Goal: Task Accomplishment & Management: Manage account settings

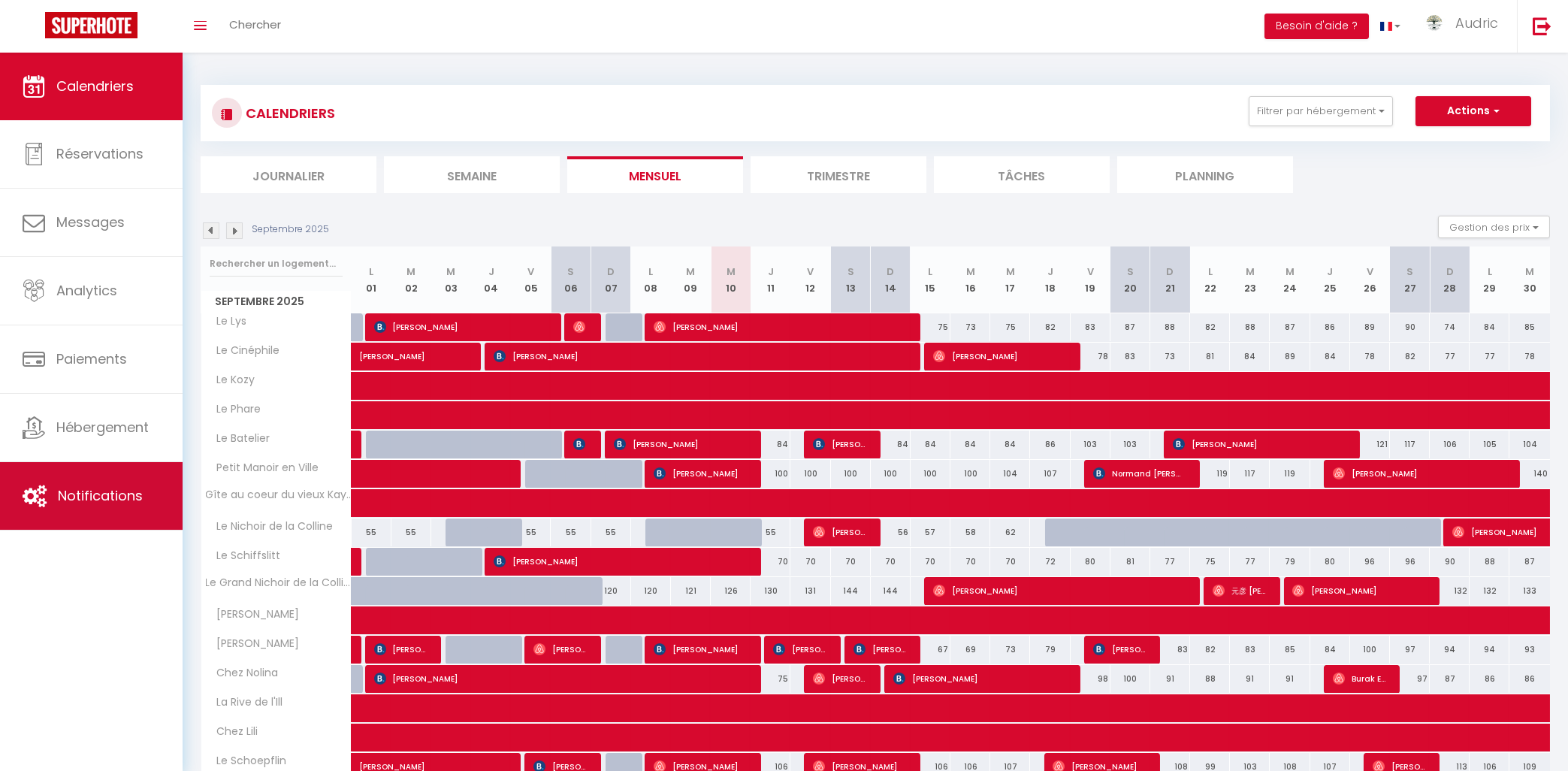
click at [45, 486] on link "Notifications" at bounding box center [91, 495] width 183 height 67
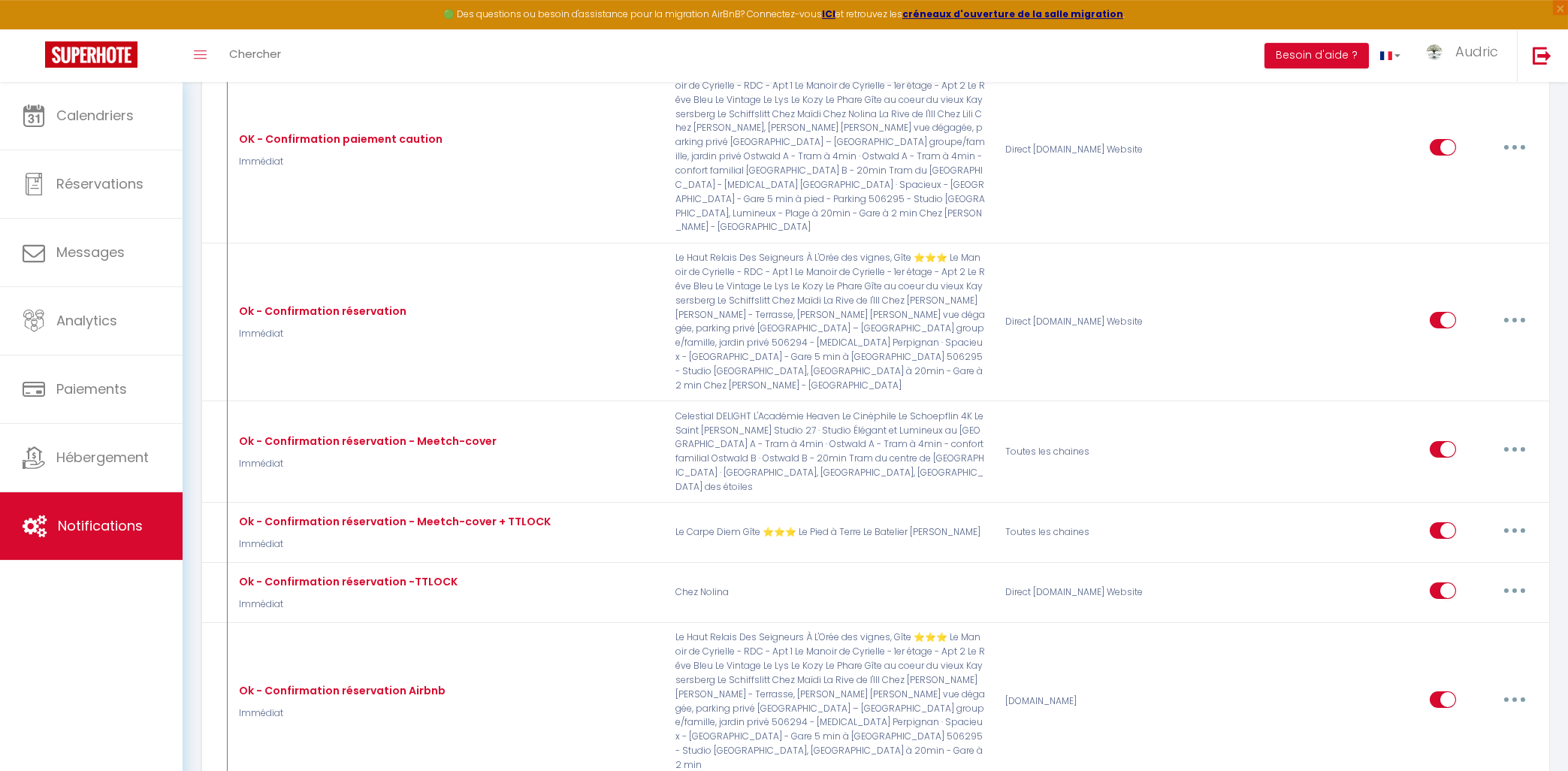
scroll to position [321, 0]
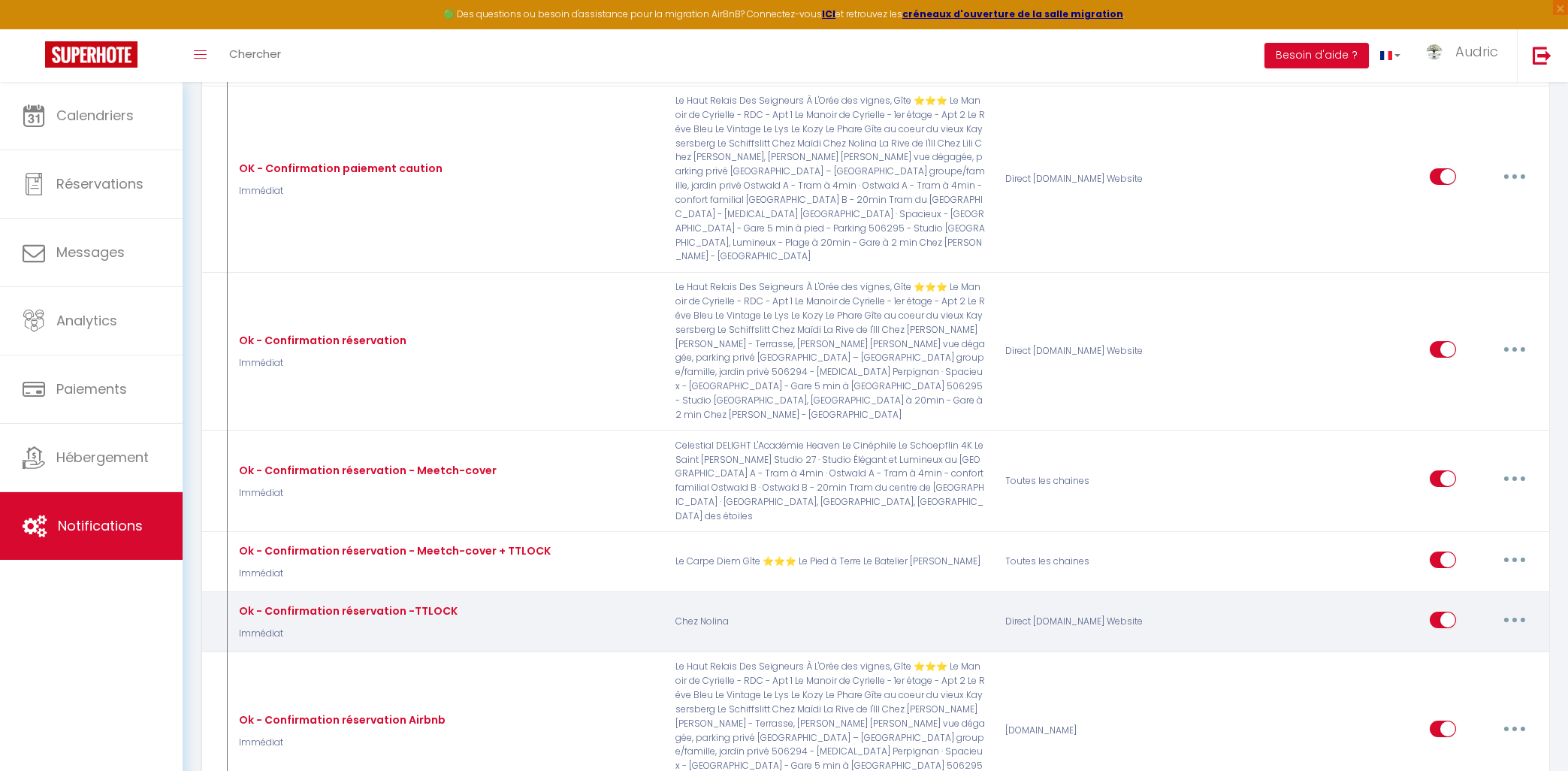
click at [1535, 608] on button "button" at bounding box center [1515, 620] width 42 height 24
click at [1473, 641] on link "Editer" at bounding box center [1475, 653] width 111 height 25
type input "Ok - Confirmation réservation -TTLOCK"
select select "Immédiat"
select select "if_booking_is_paid"
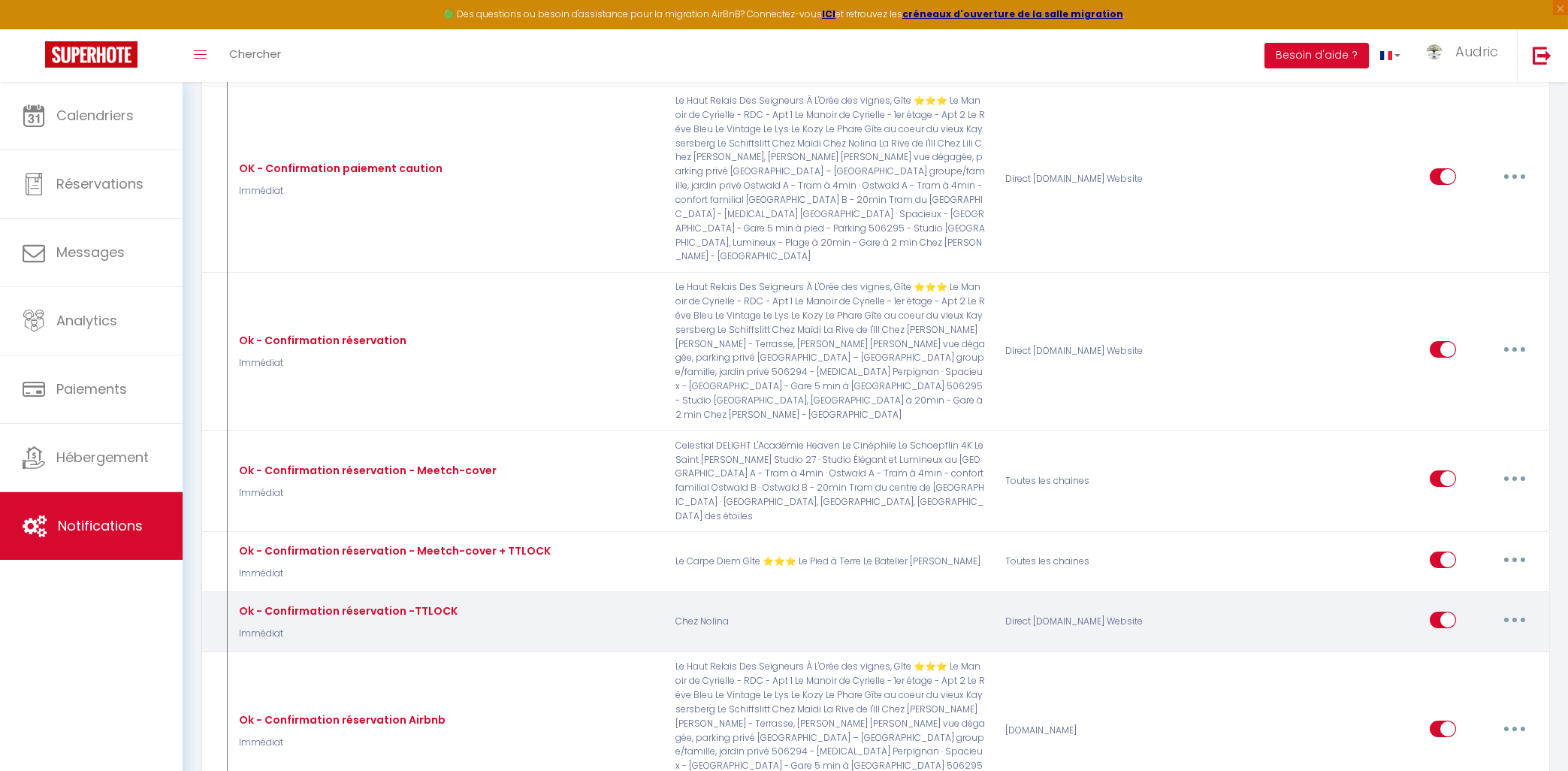
checkbox input "true"
checkbox input "false"
radio input "true"
type input "Votre séjour approche !"
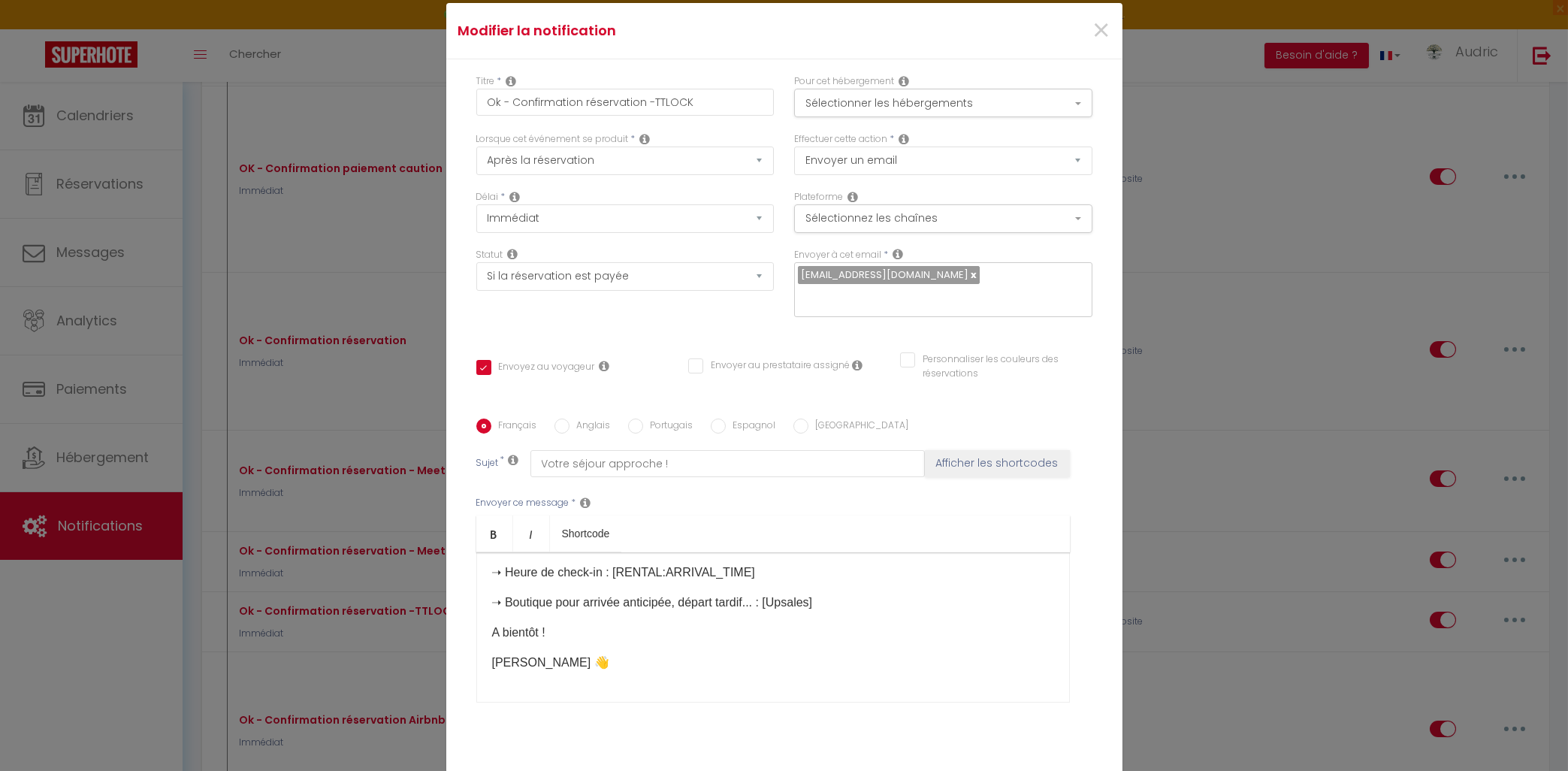
scroll to position [127, 0]
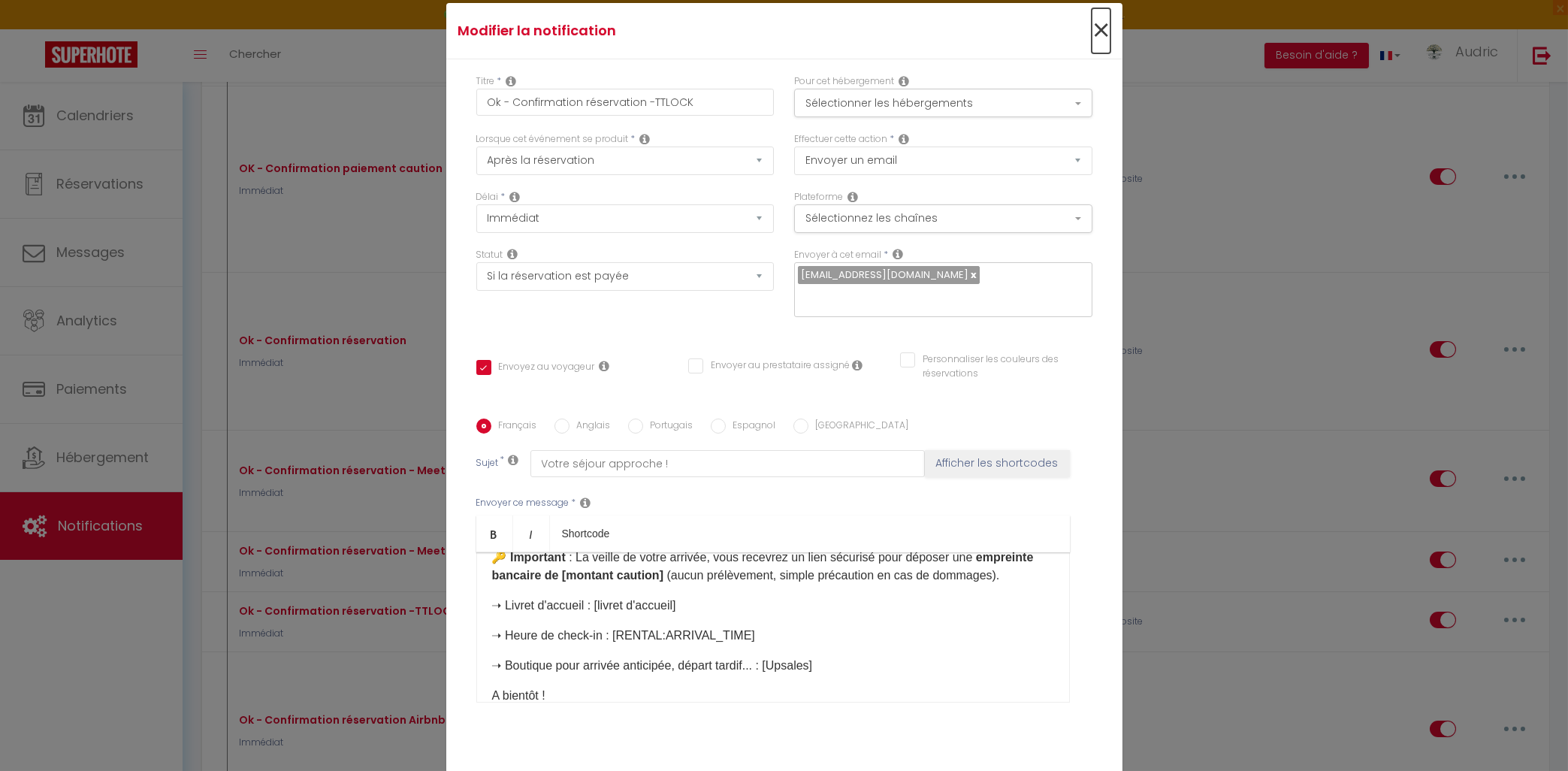
click at [1094, 32] on span "×" at bounding box center [1101, 31] width 19 height 45
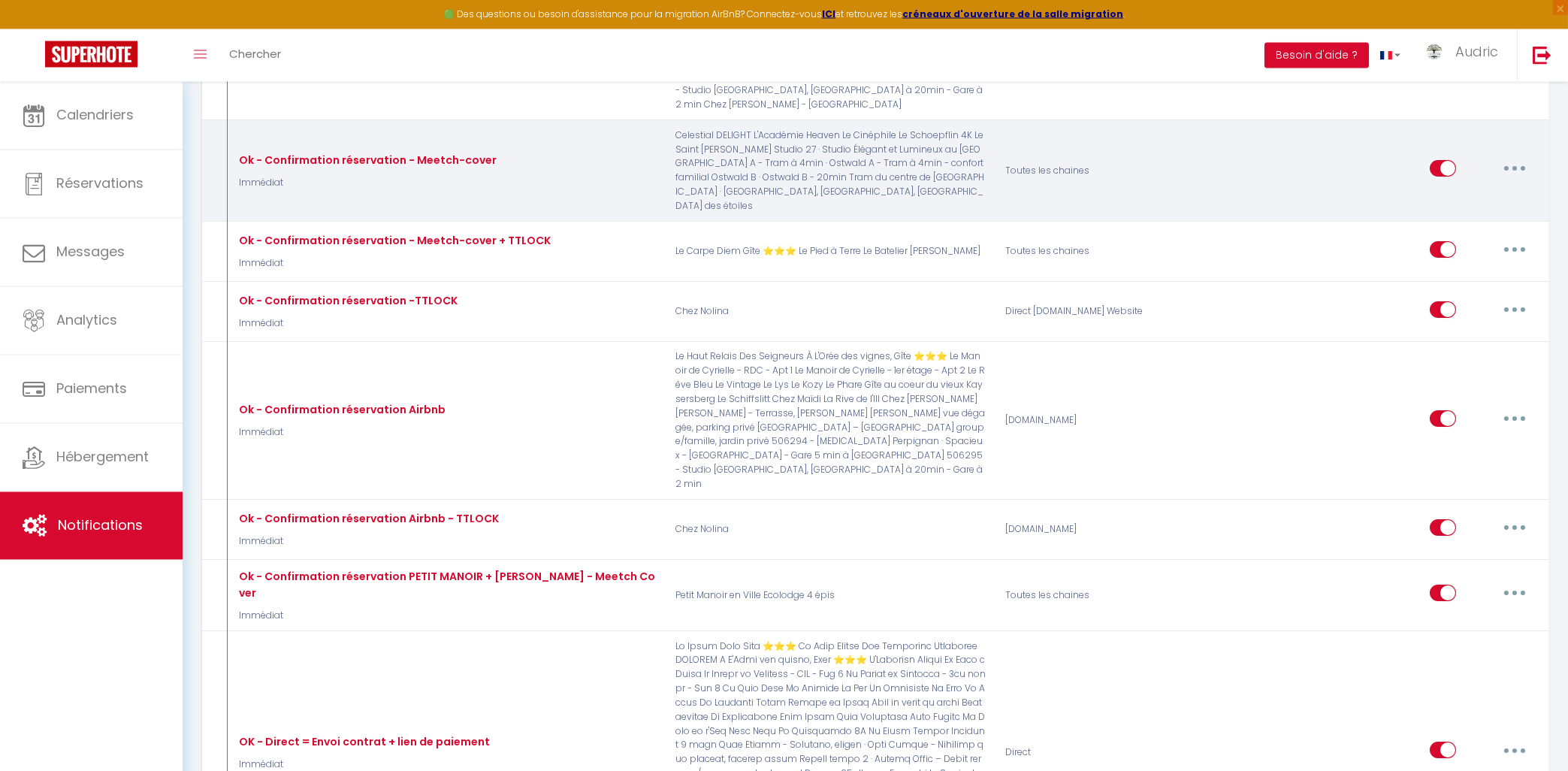
scroll to position [644, 0]
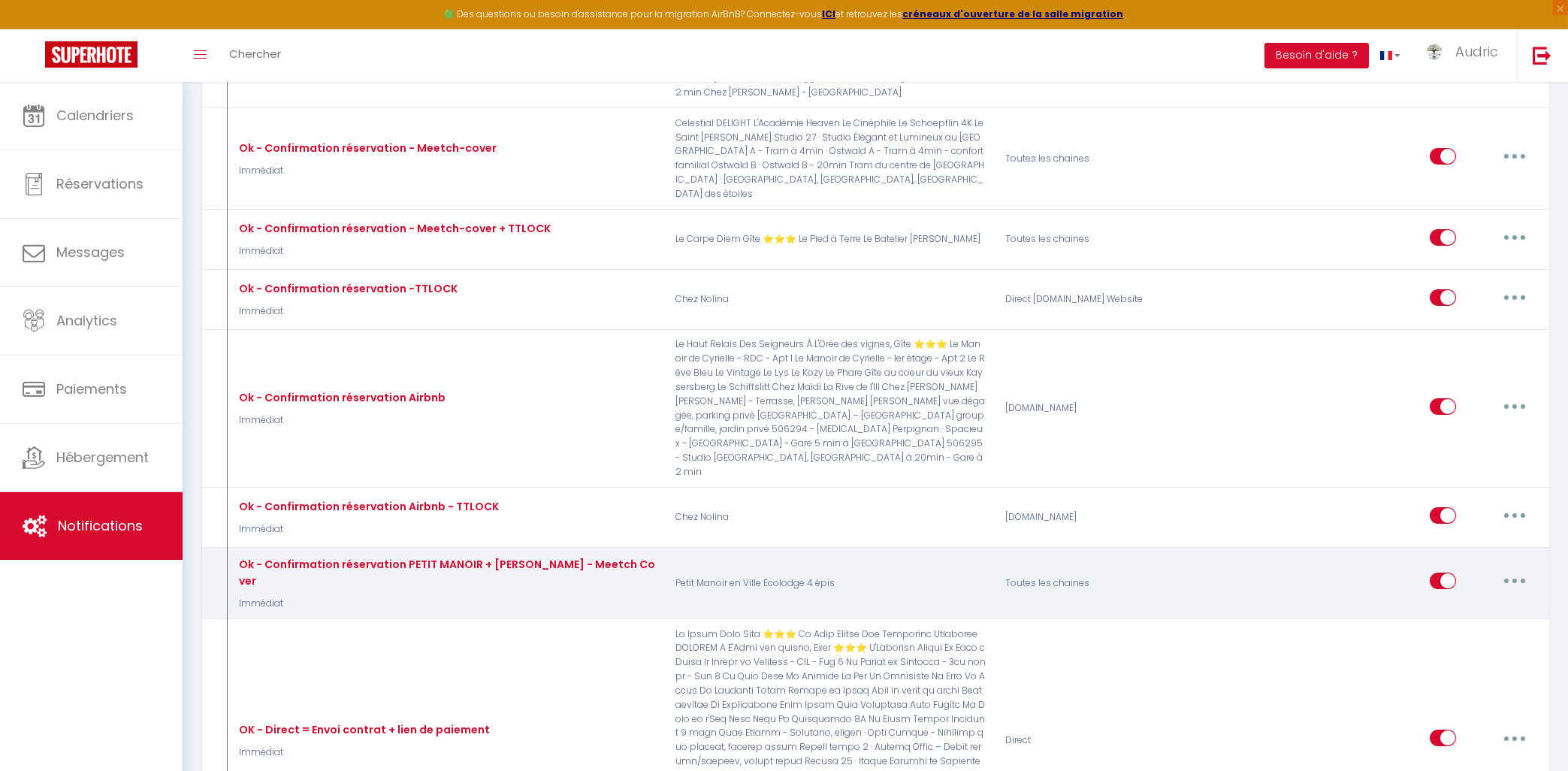
click at [1523, 569] on button "button" at bounding box center [1515, 581] width 42 height 24
click at [1492, 603] on link "Editer" at bounding box center [1475, 615] width 111 height 25
type input "Ok - Confirmation réservation PETIT MANOIR + [PERSON_NAME] - Meetch Cover"
checkbox input "true"
checkbox input "false"
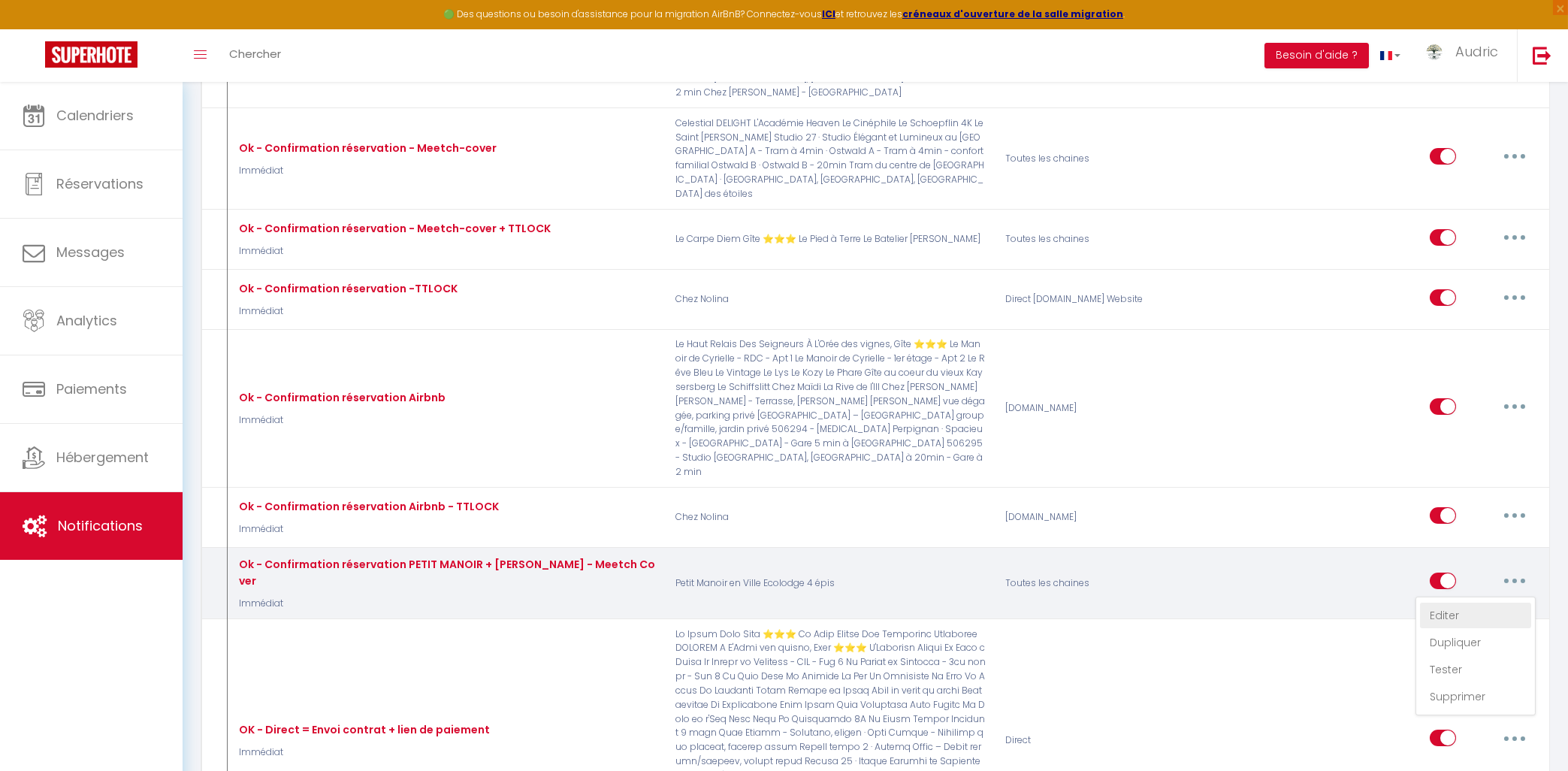
checkbox input "false"
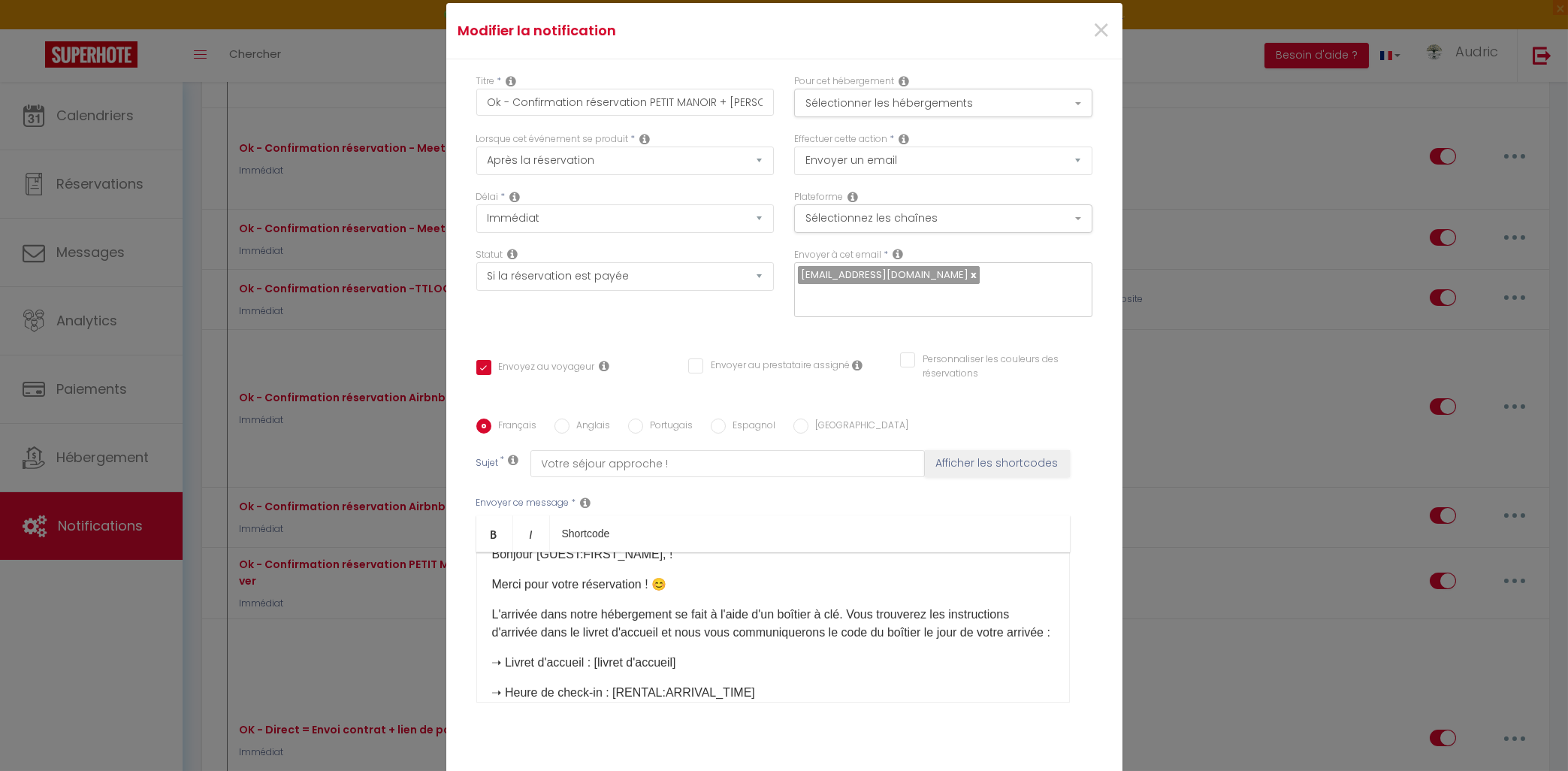
scroll to position [0, 0]
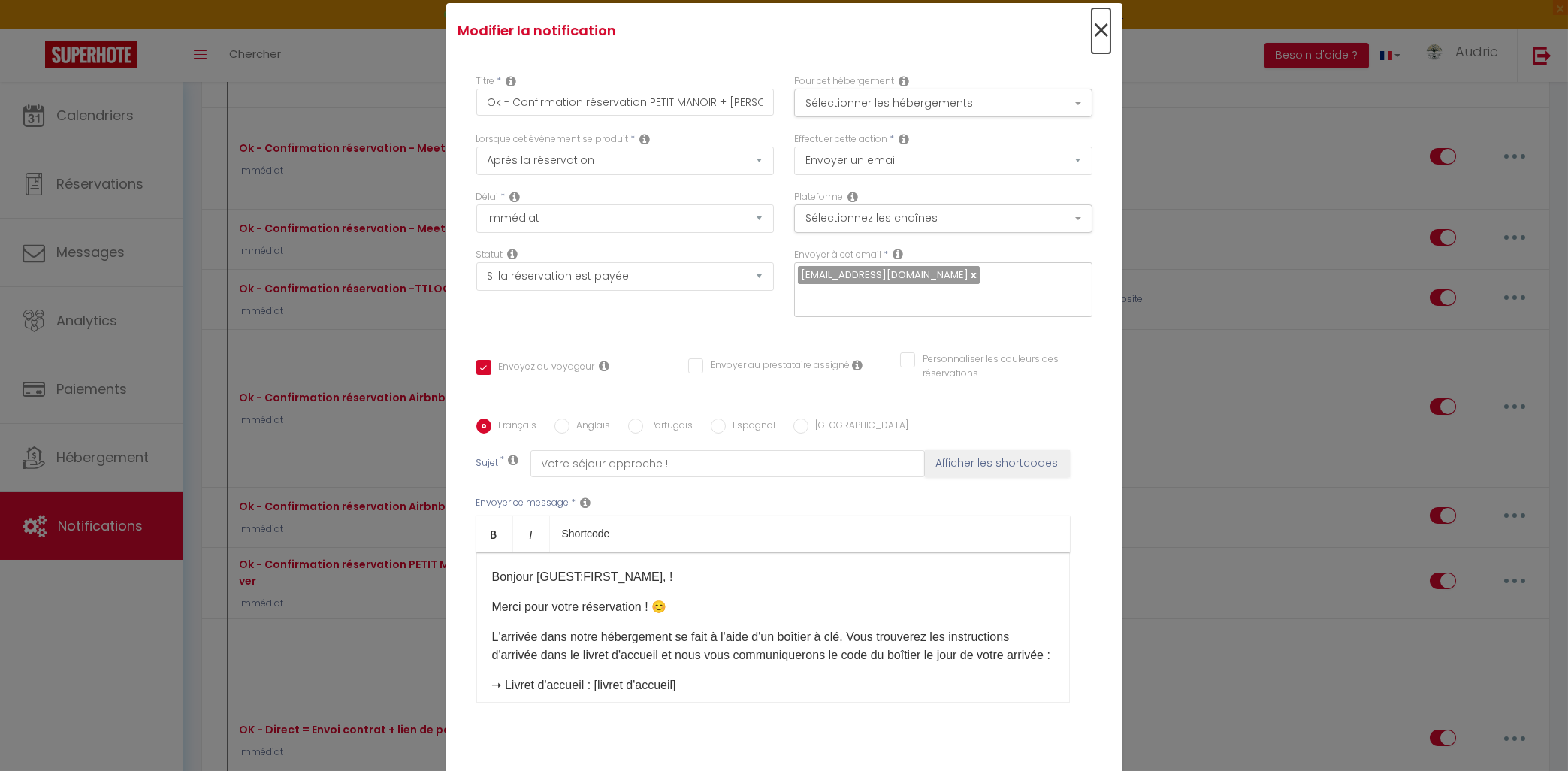
click at [1093, 26] on span "×" at bounding box center [1101, 31] width 19 height 45
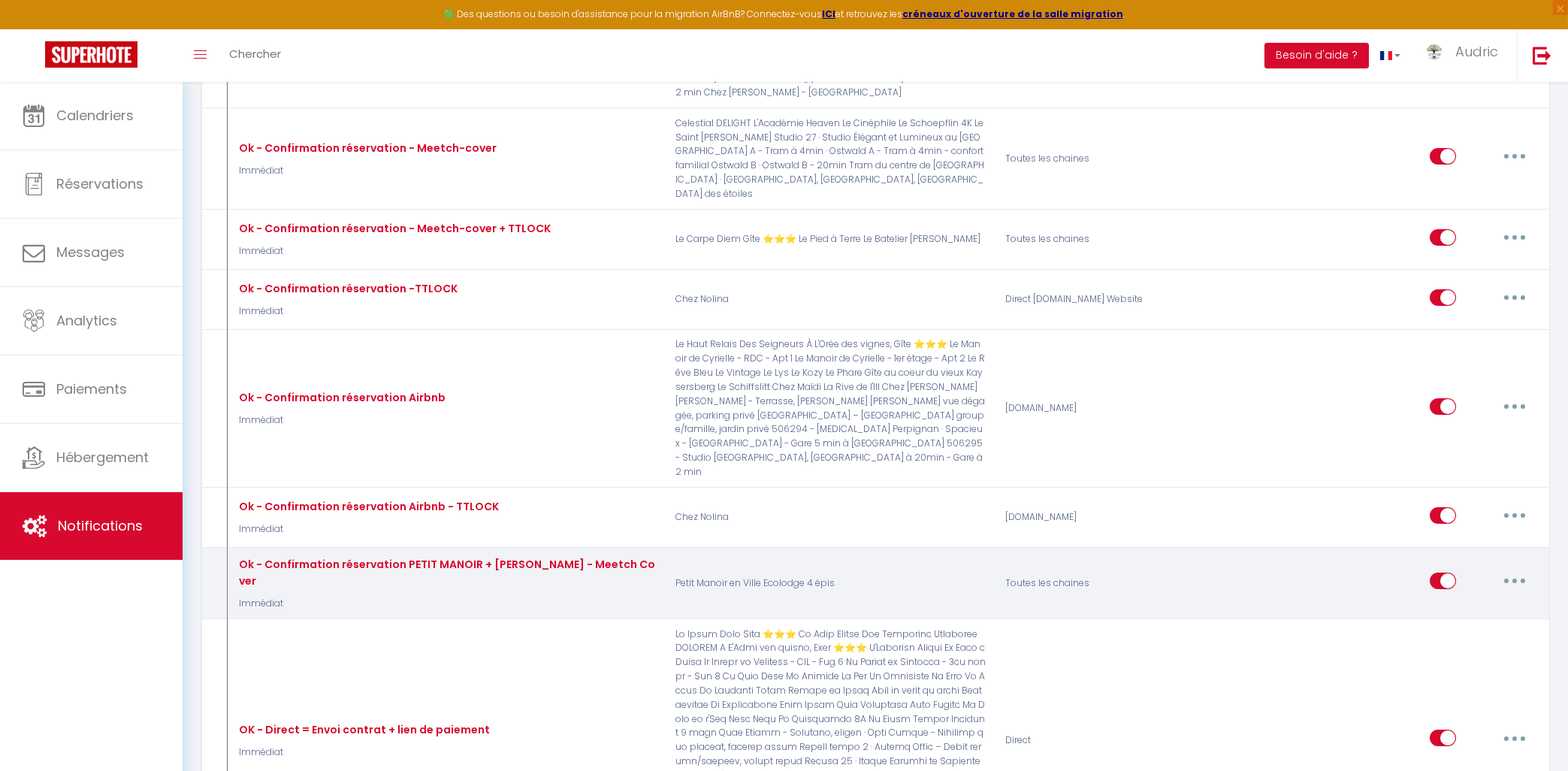
click at [1505, 569] on button "button" at bounding box center [1515, 581] width 42 height 24
click at [1480, 630] on link "Dupliquer" at bounding box center [1475, 642] width 111 height 25
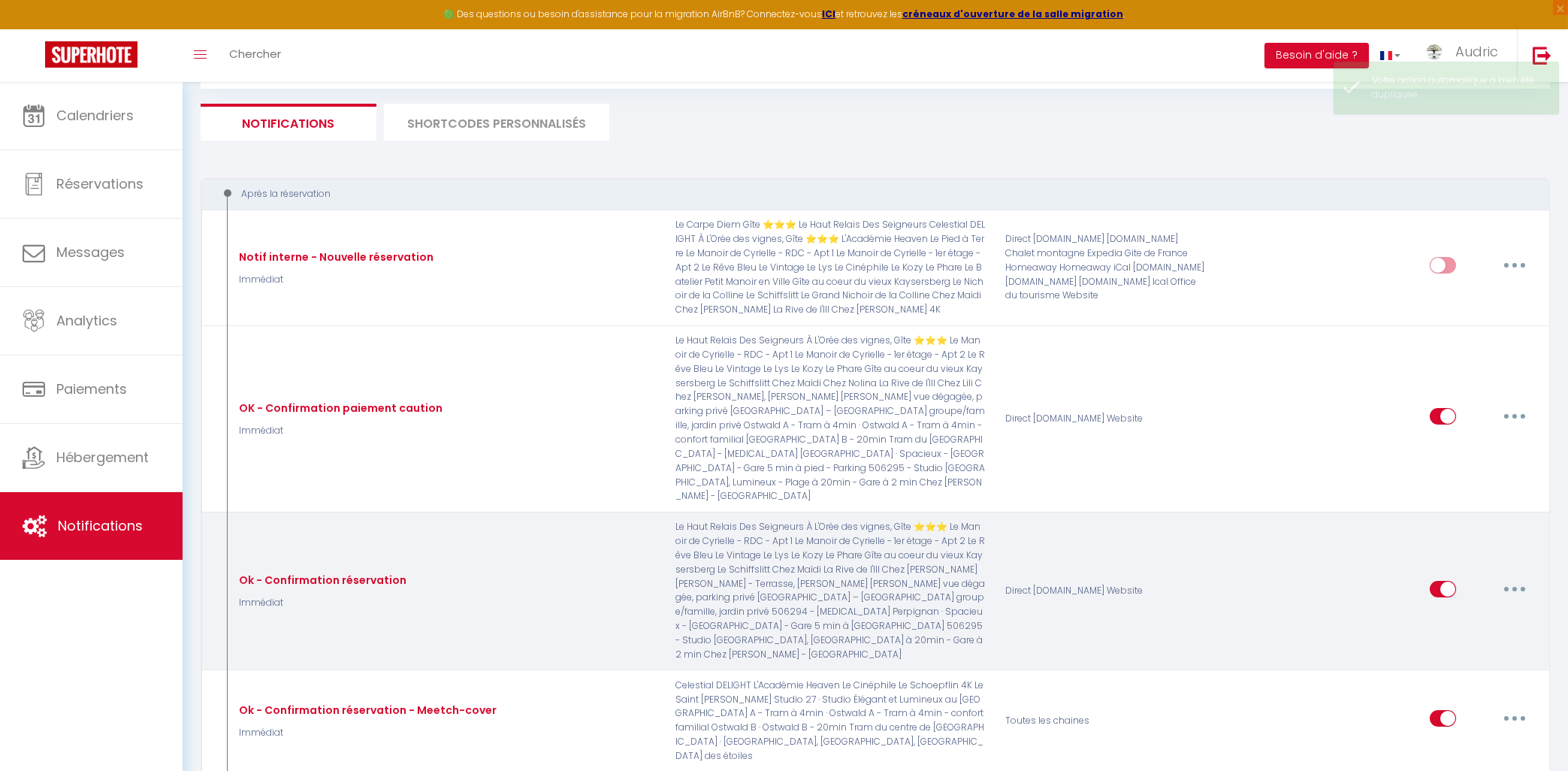
checkbox input "false"
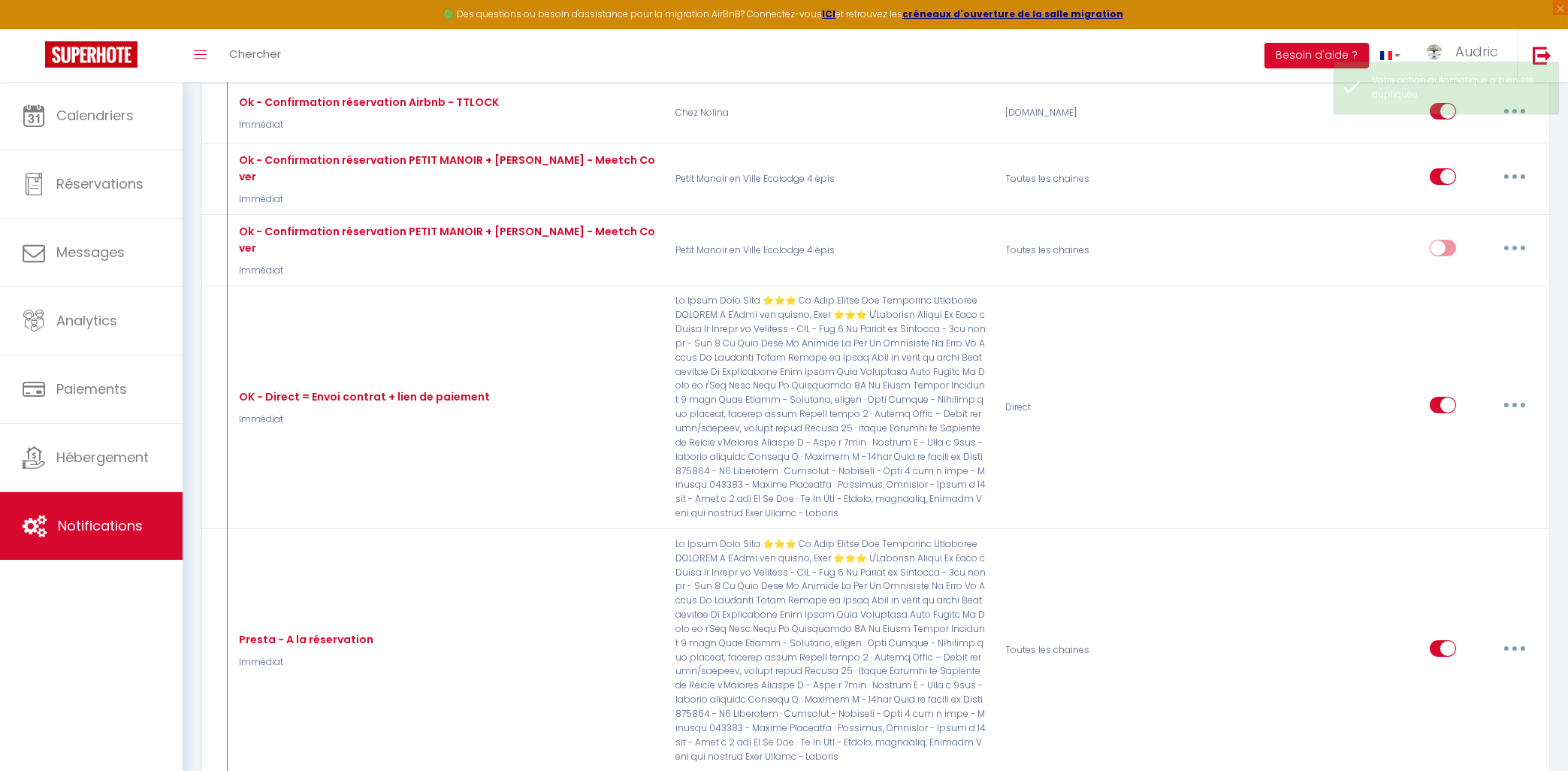
scroll to position [726, 0]
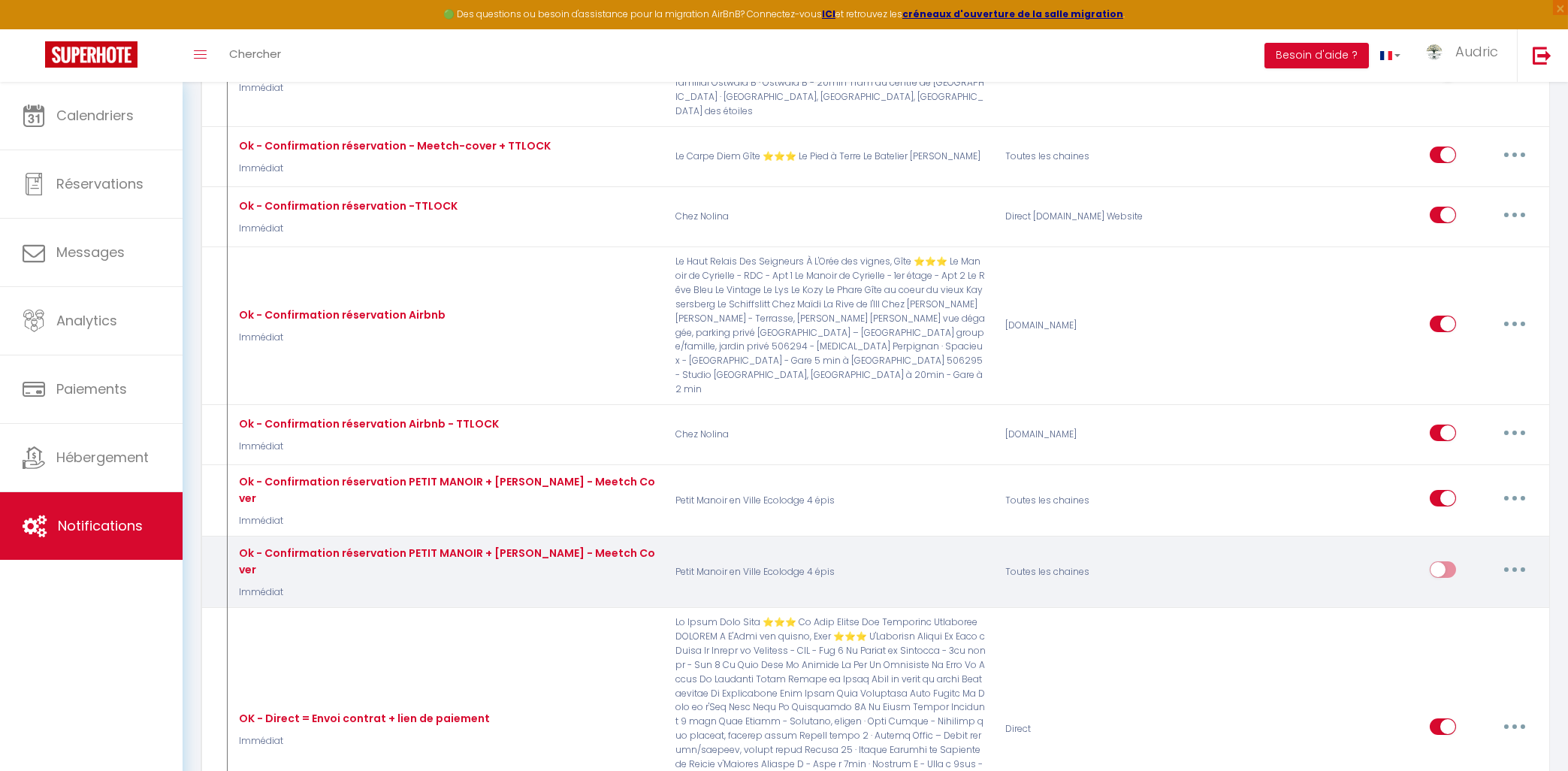
click at [1522, 558] on button "button" at bounding box center [1515, 570] width 42 height 24
click at [1511, 592] on link "Editer" at bounding box center [1475, 604] width 111 height 25
type input "Ok - Confirmation réservation PETIT MANOIR + [PERSON_NAME] - Meetch Cover"
checkbox input "false"
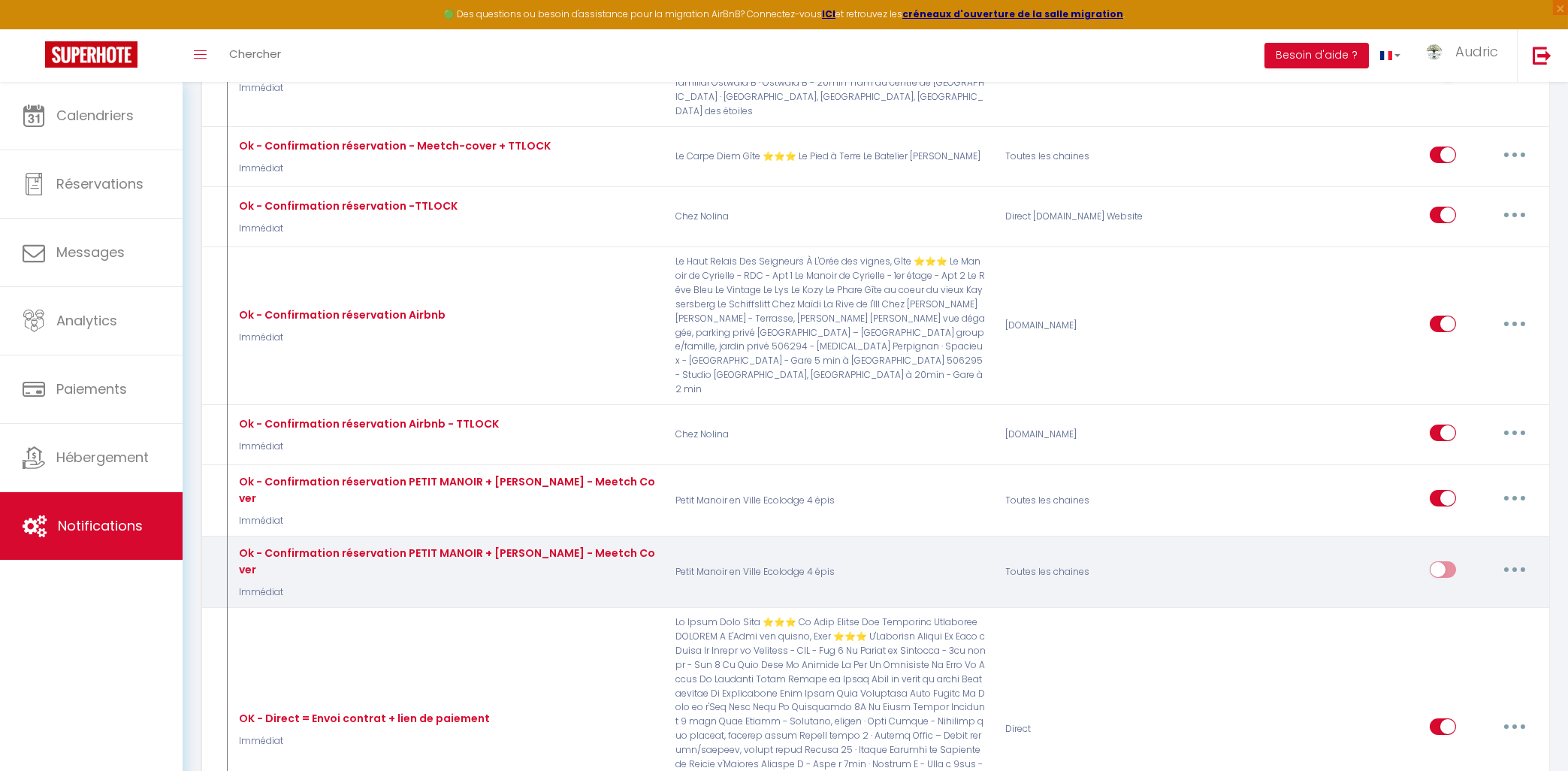
checkbox input "false"
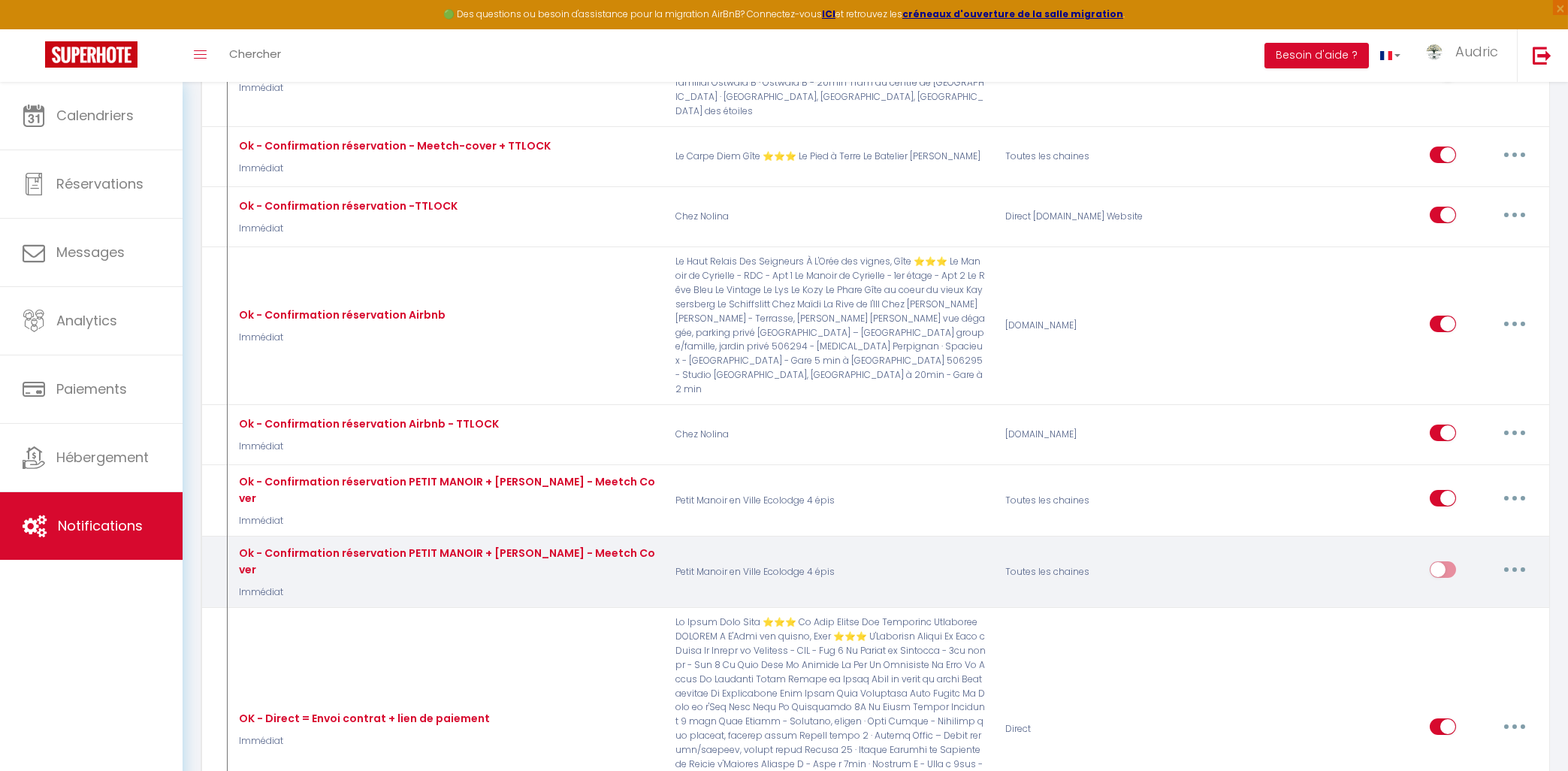
checkbox input "false"
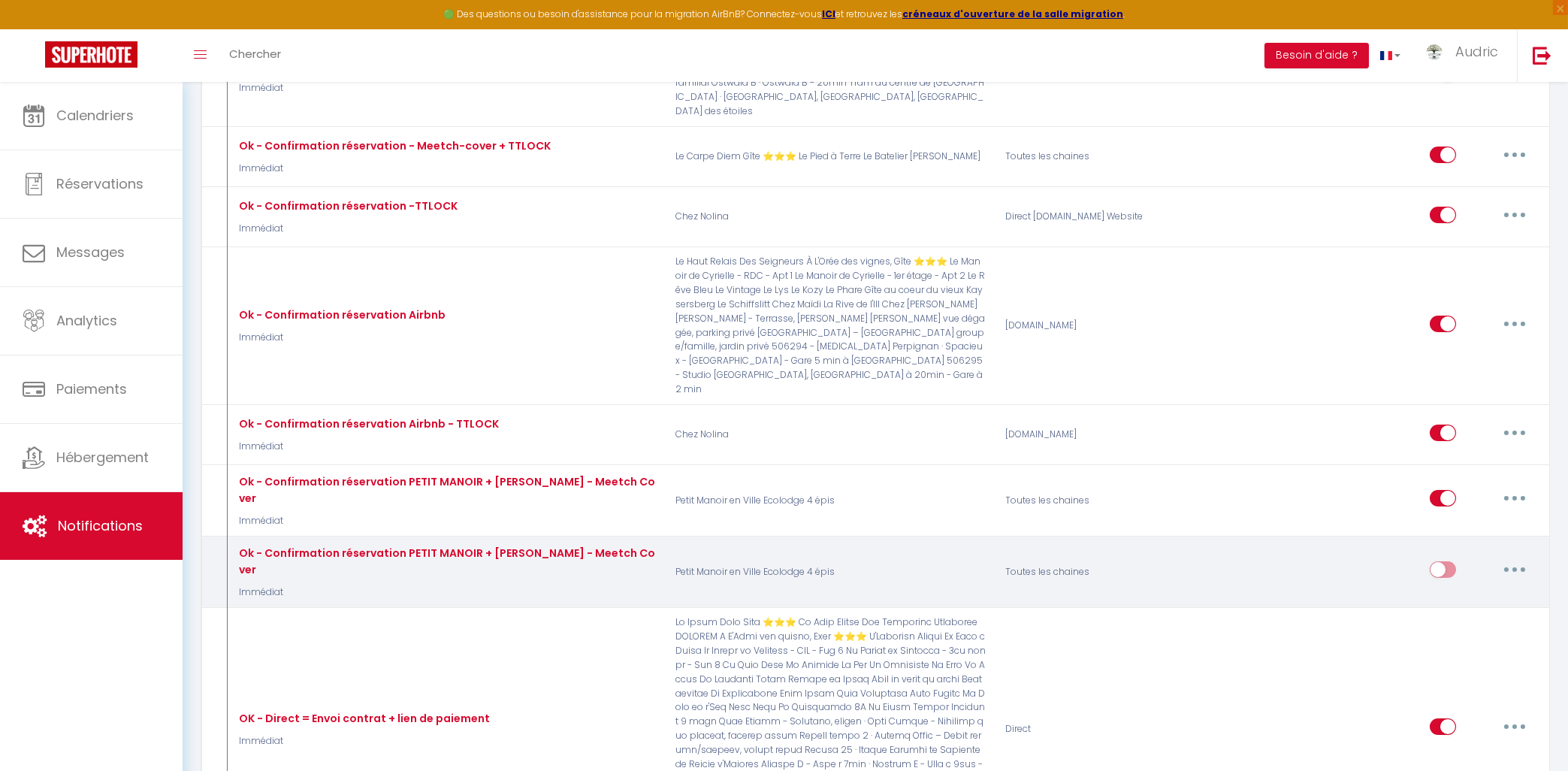
checkbox input "false"
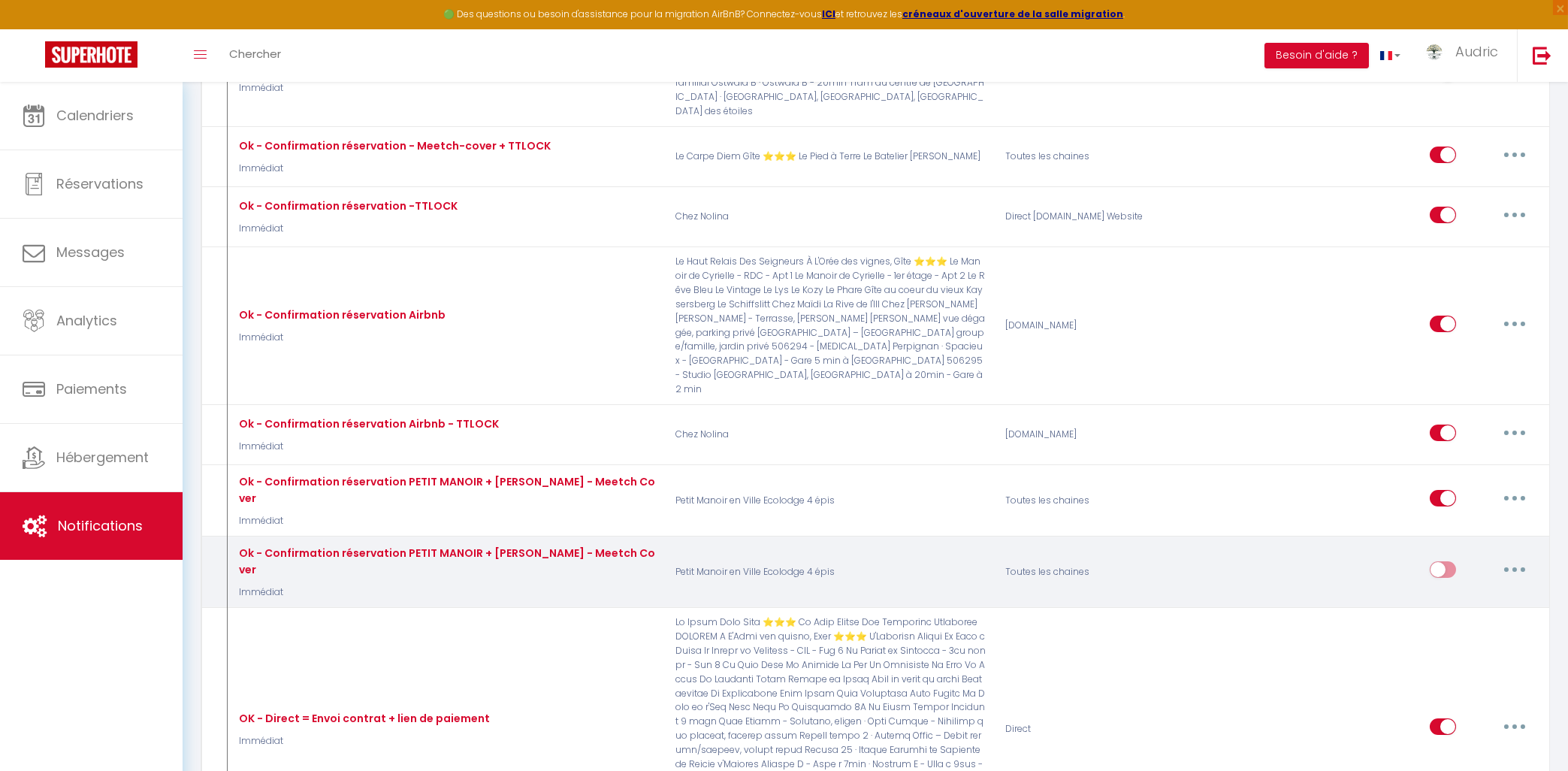
checkbox input "false"
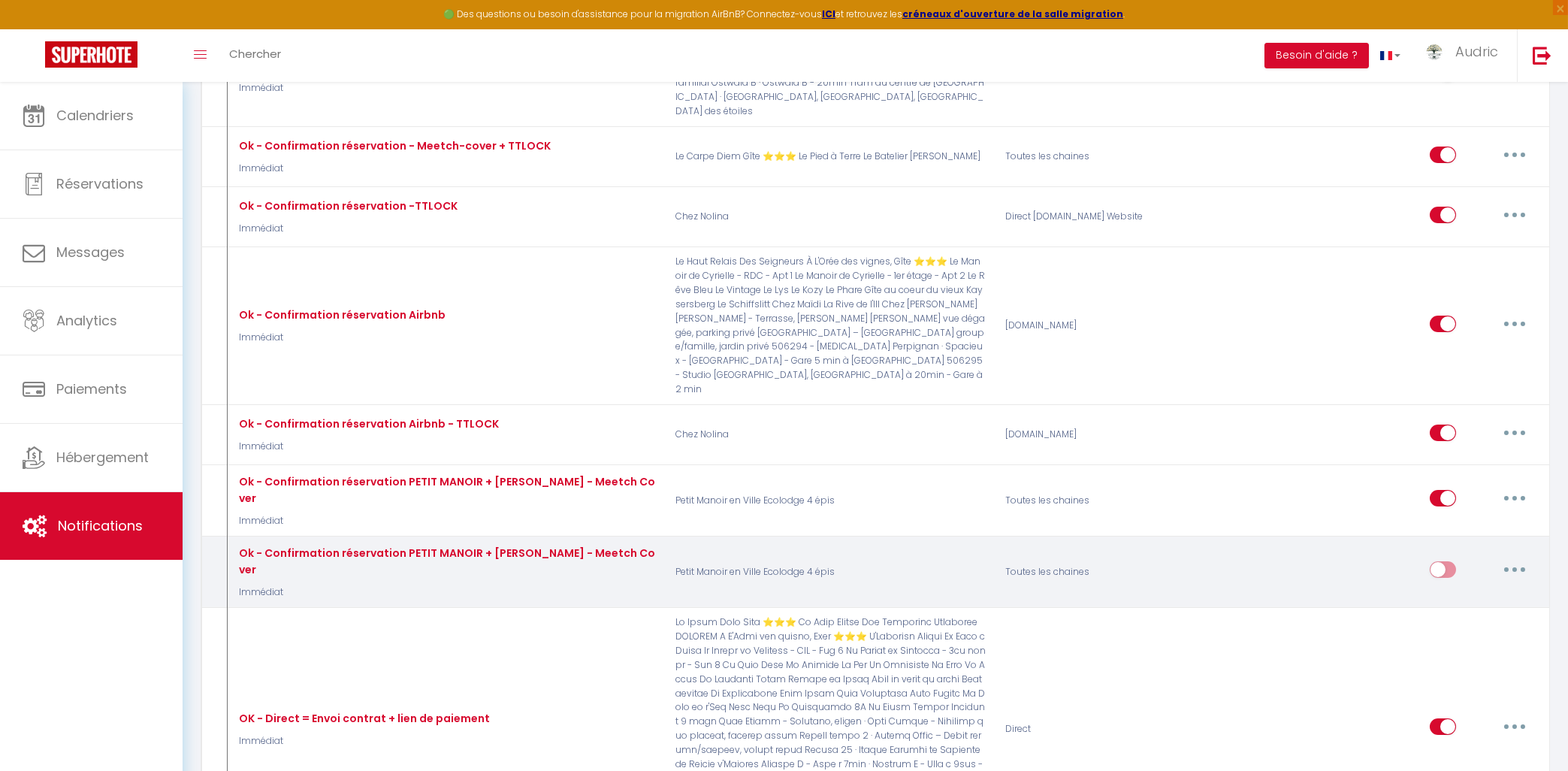
checkbox input "false"
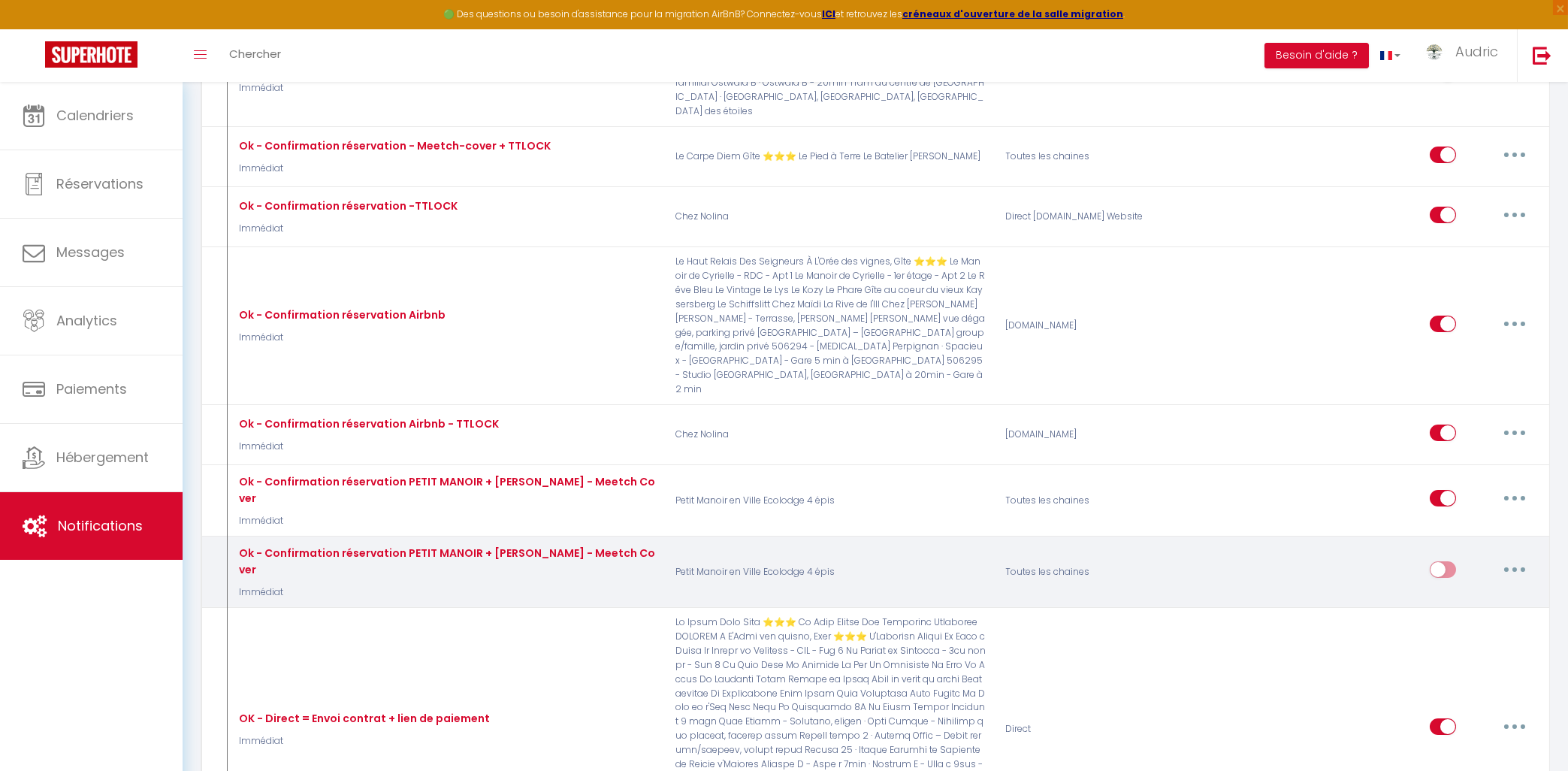
checkbox input "false"
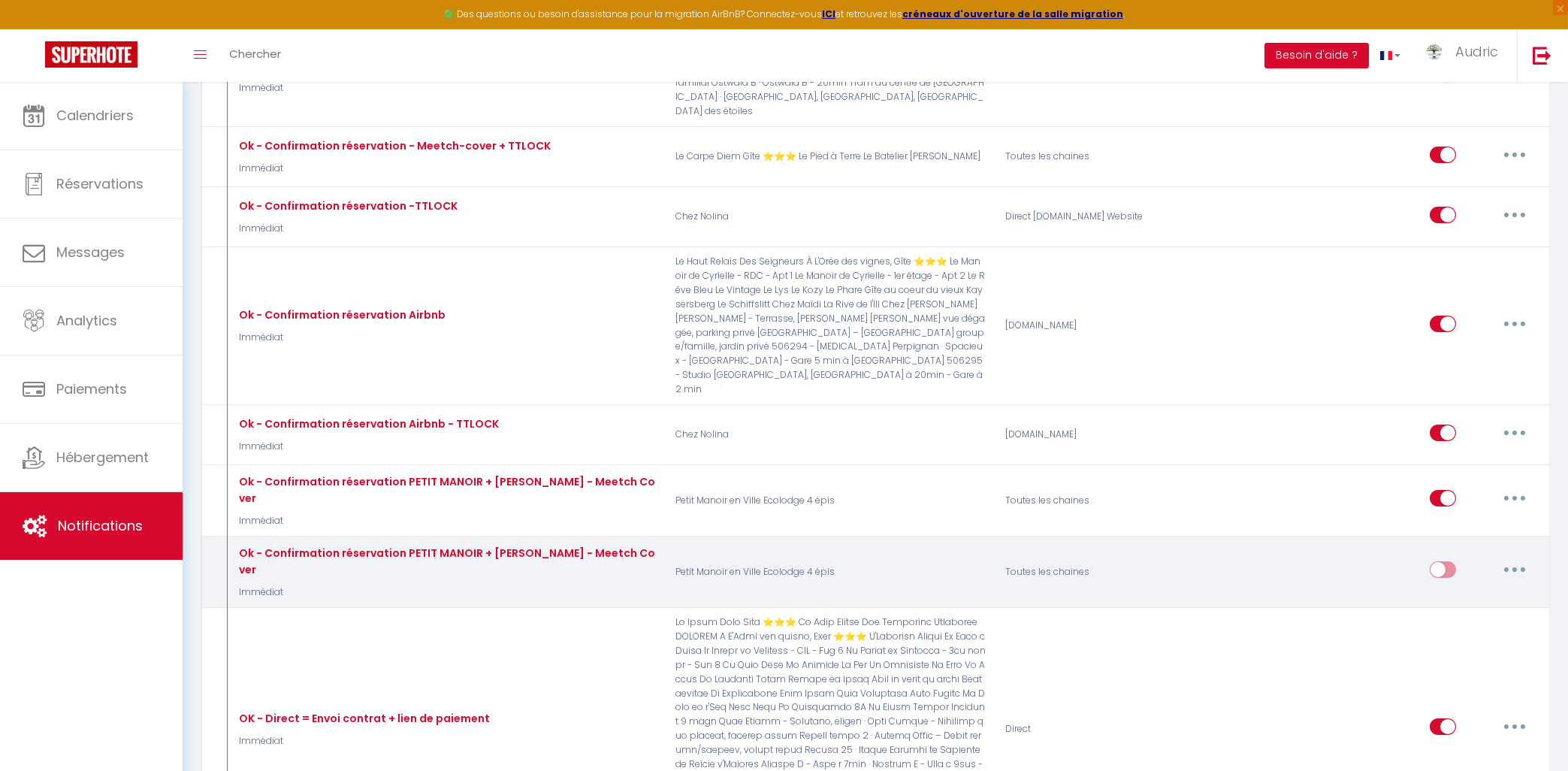
checkbox input "false"
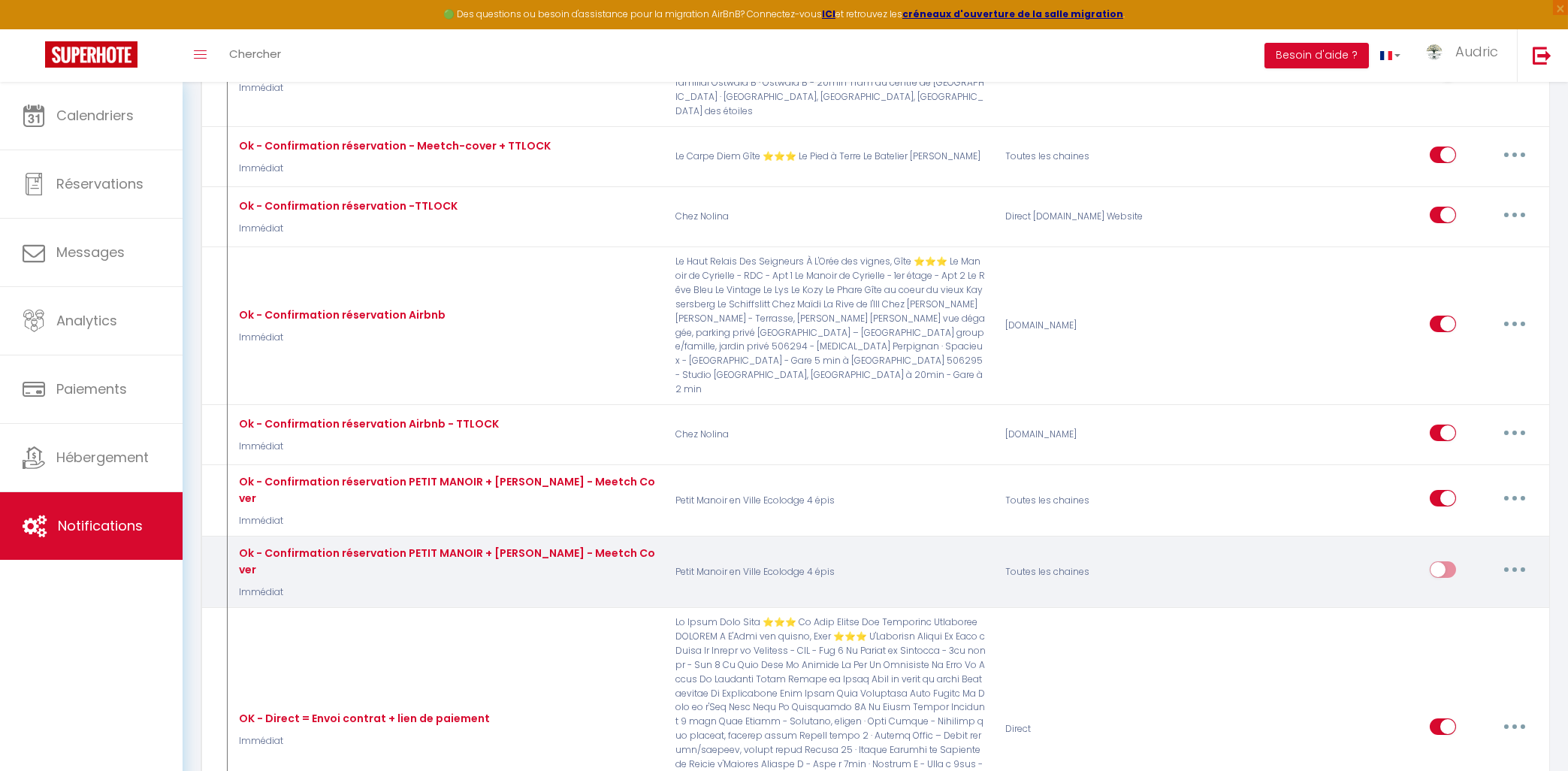
checkbox input "false"
select select "Immédiat"
select select "if_booking_is_paid"
checkbox input "true"
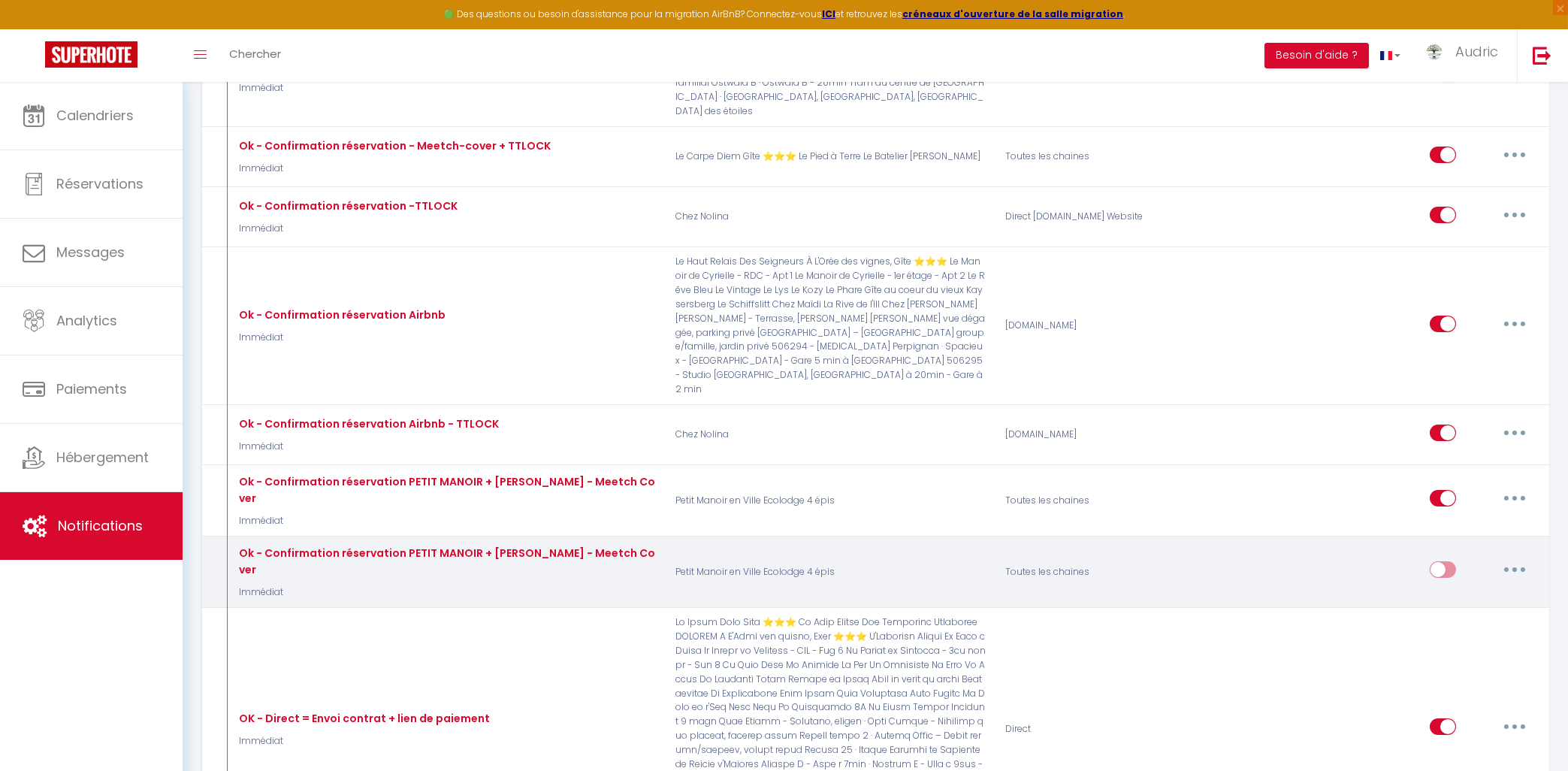
checkbox input "false"
radio input "true"
type input "Votre séjour approche !"
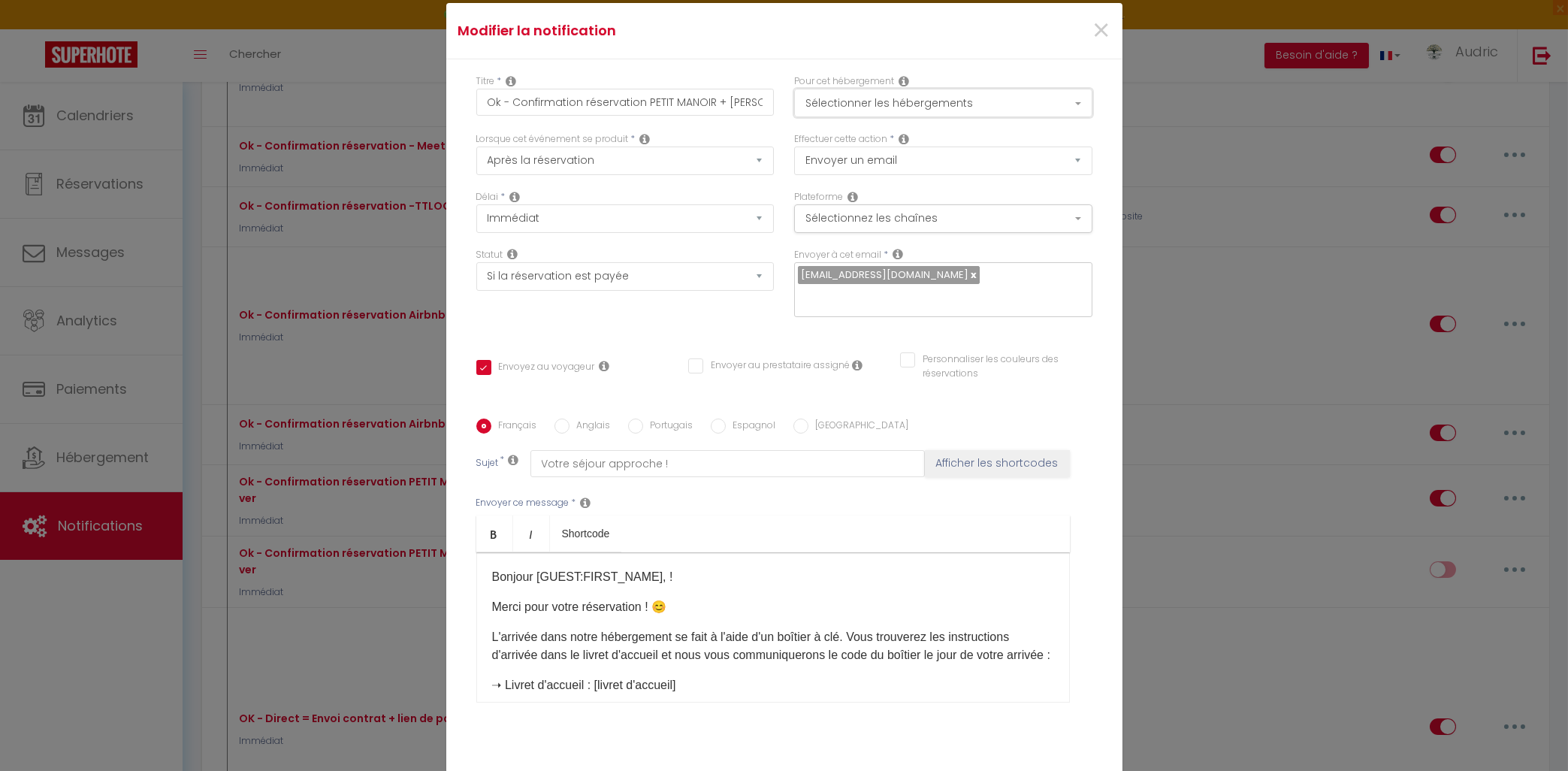
click at [932, 103] on button "Sélectionner les hébergements" at bounding box center [944, 102] width 299 height 28
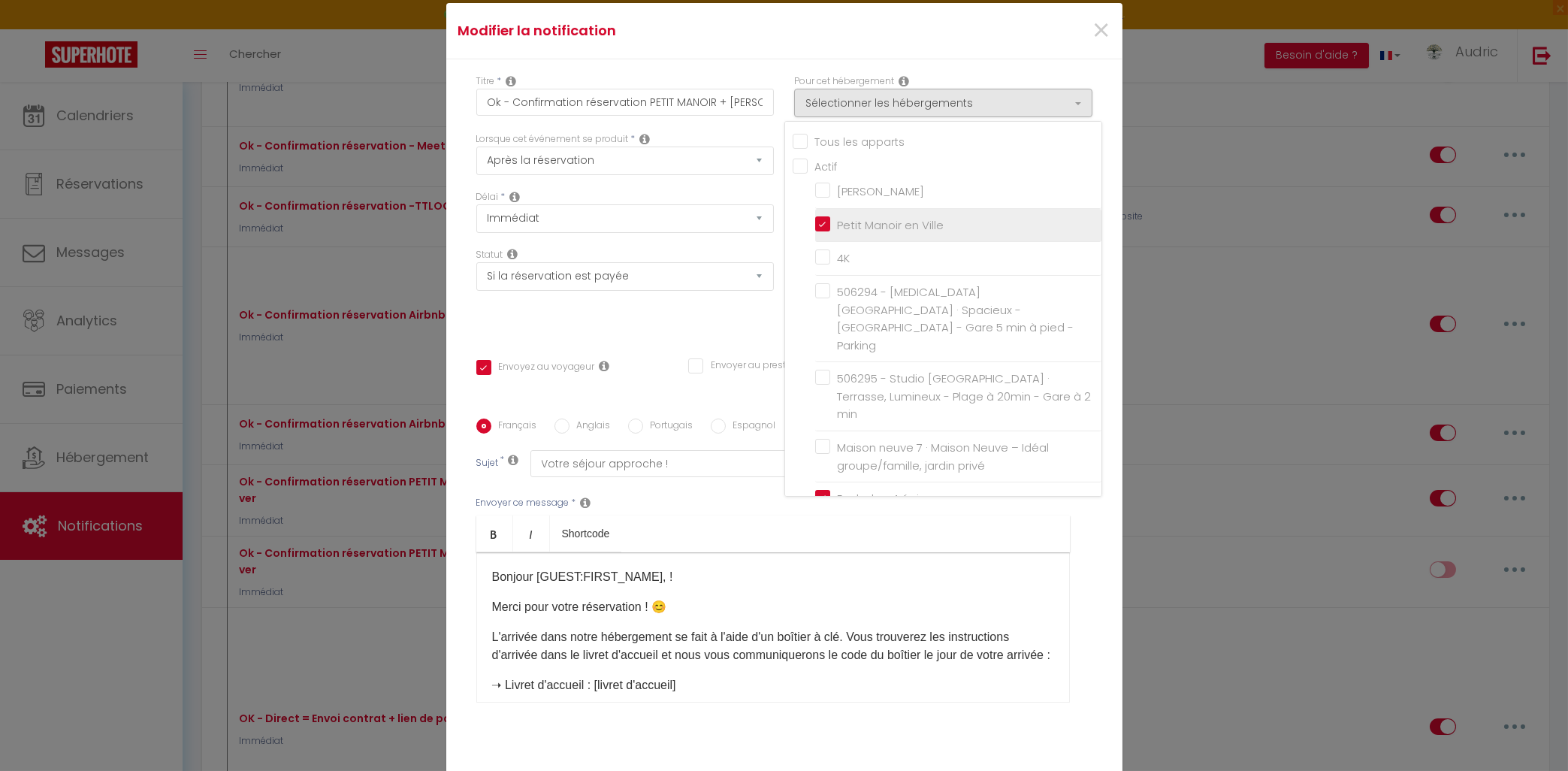
click at [825, 218] on input "Petit Manoir en Ville" at bounding box center [958, 225] width 286 height 15
checkbox input "false"
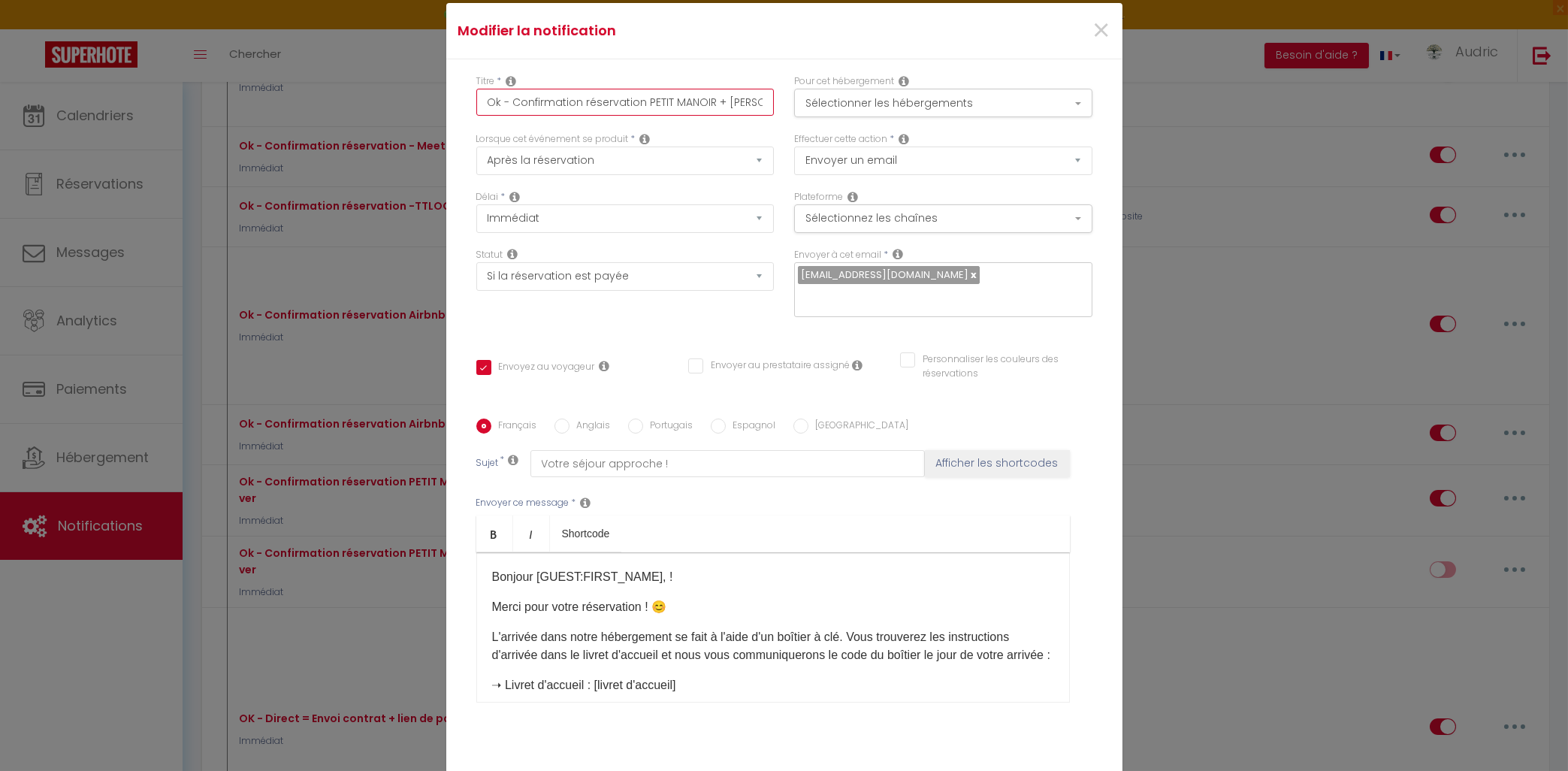
drag, startPoint x: 640, startPoint y: 99, endPoint x: 724, endPoint y: 109, distance: 84.6
click at [724, 109] on input "Ok - Confirmation réservation PETIT MANOIR + [PERSON_NAME] - Meetch Cover" at bounding box center [626, 101] width 299 height 27
type input "Ok - Confirmation réservationEMELINE - Meetch Cover"
checkbox input "true"
checkbox input "false"
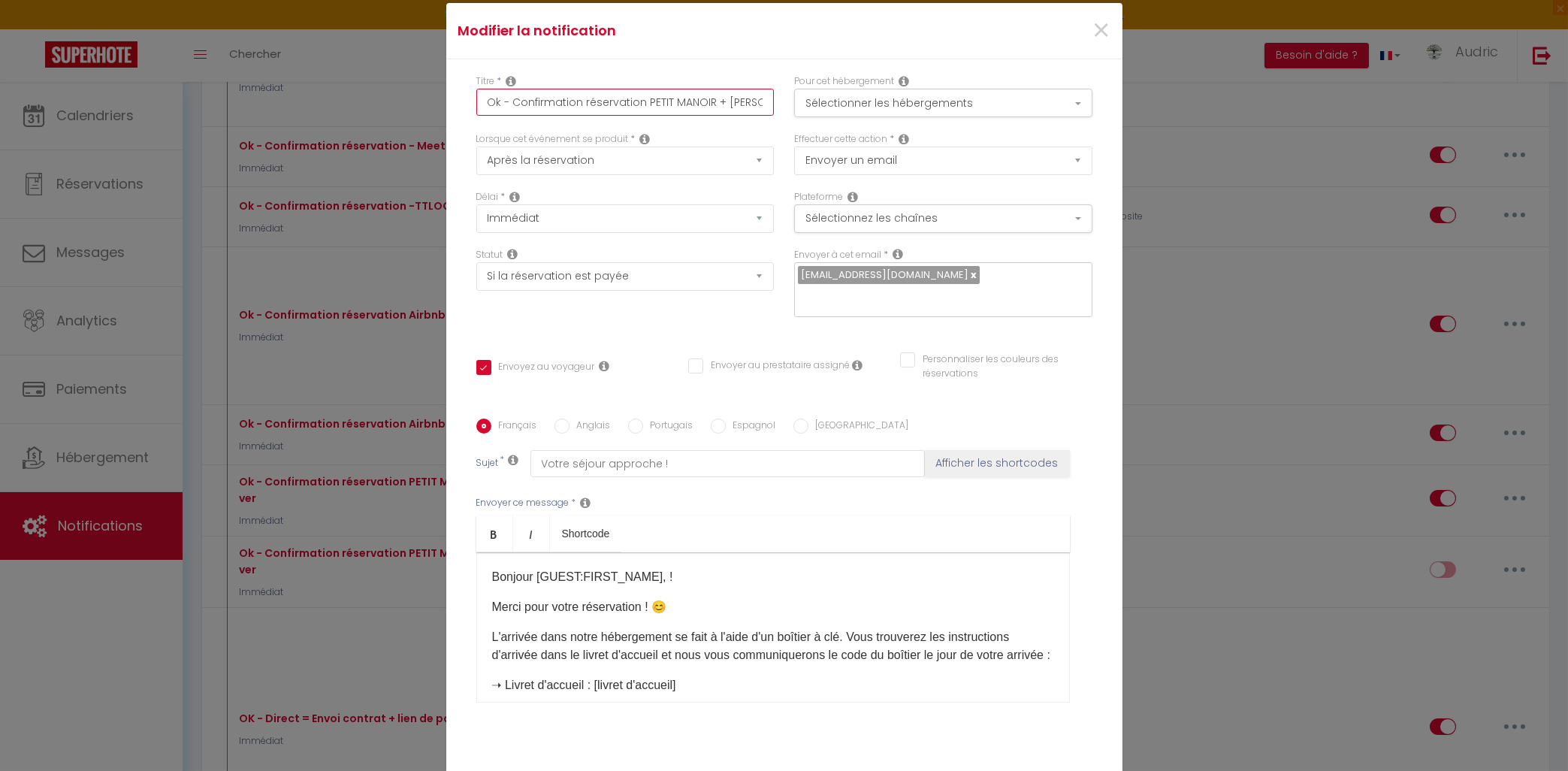
checkbox input "false"
type input "Ok - Confirmation réservation [PERSON_NAME] - Meetch Cover"
checkbox input "true"
checkbox input "false"
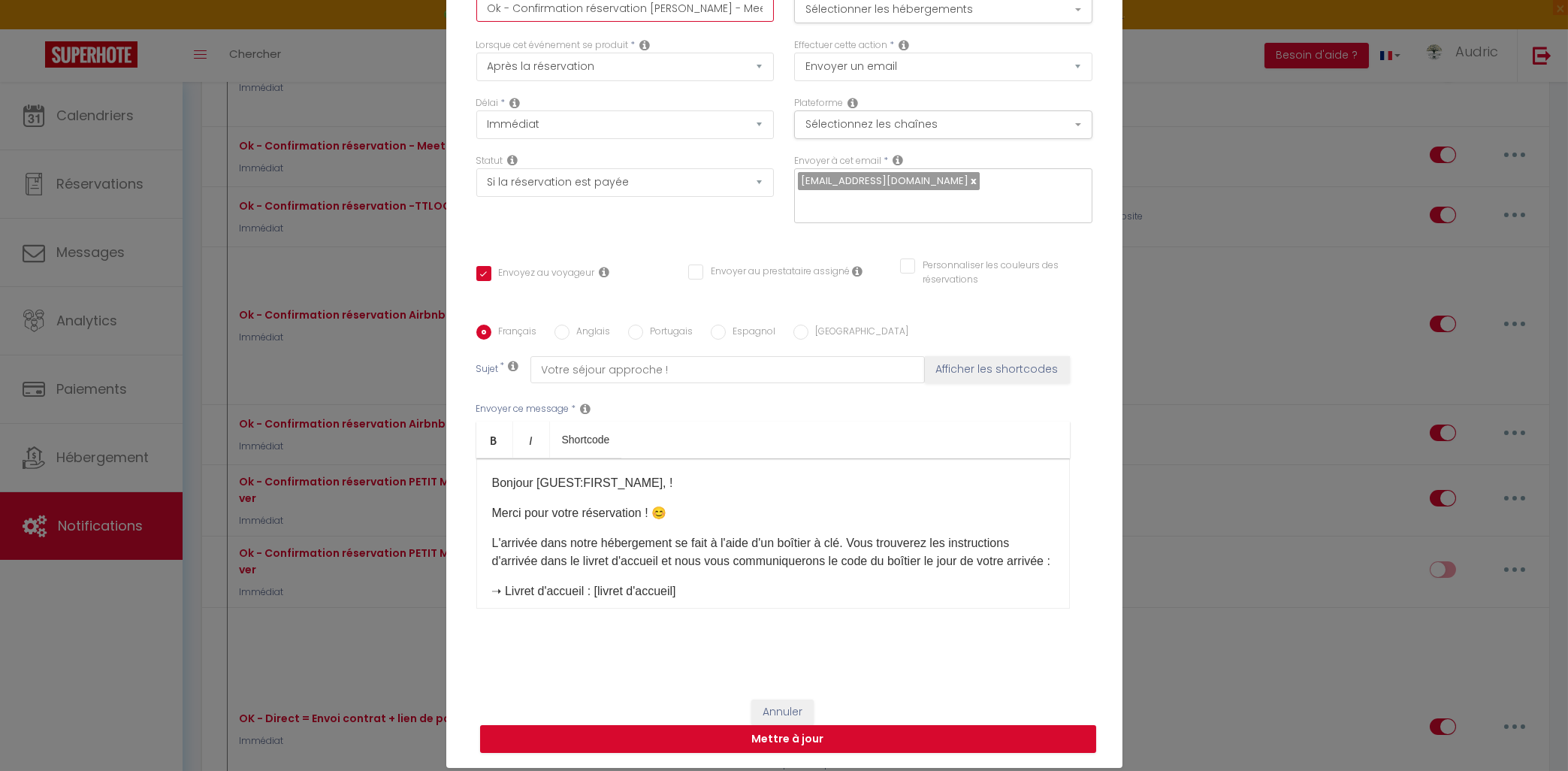
scroll to position [160, 0]
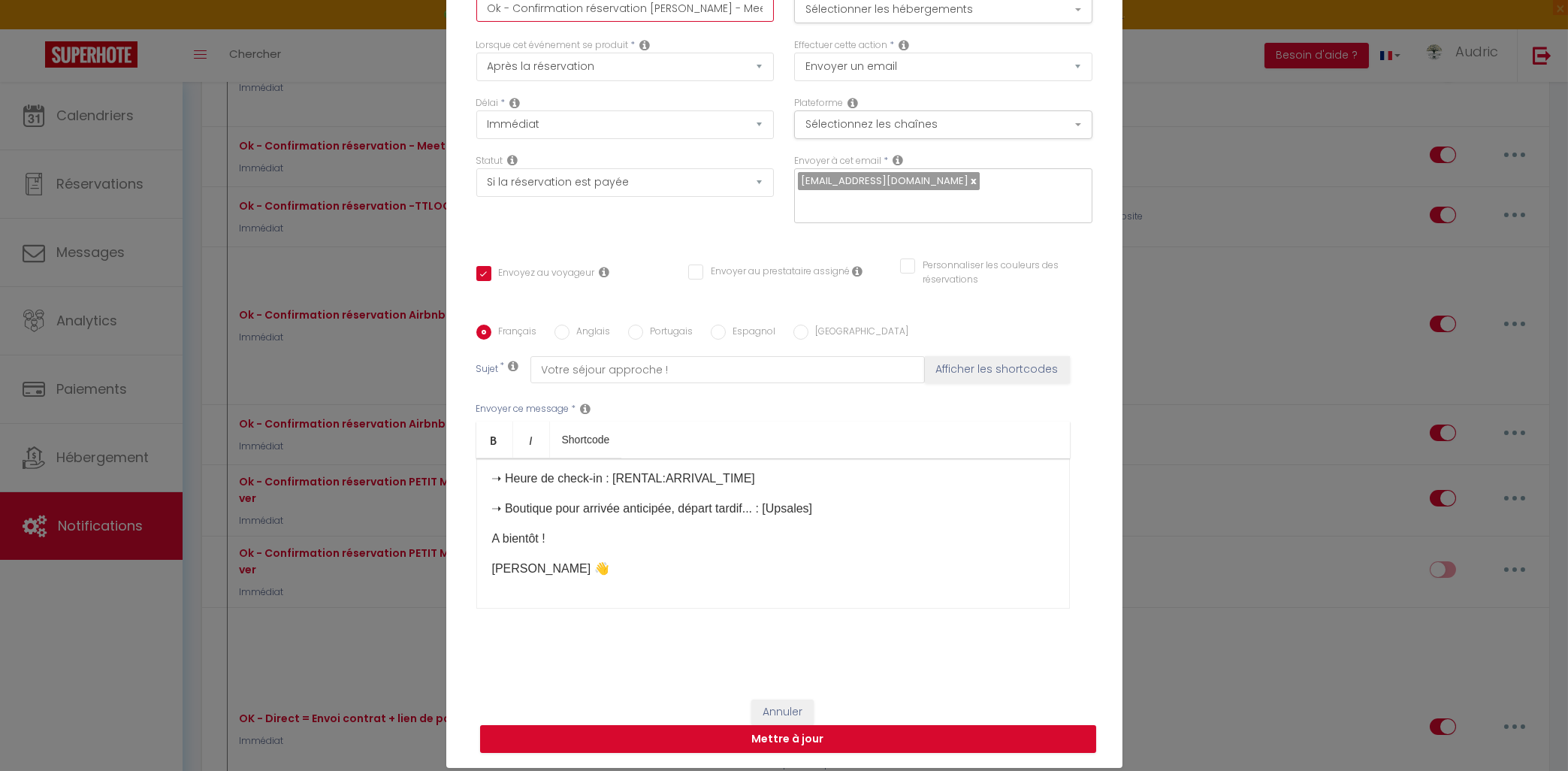
type input "Ok - Confirmation réservation [PERSON_NAME] - Meetch Cover"
click at [825, 510] on p "➝ Boutique pour arrivée anticipée, départ tardif... : [Upsales]​​" at bounding box center [773, 509] width 562 height 18
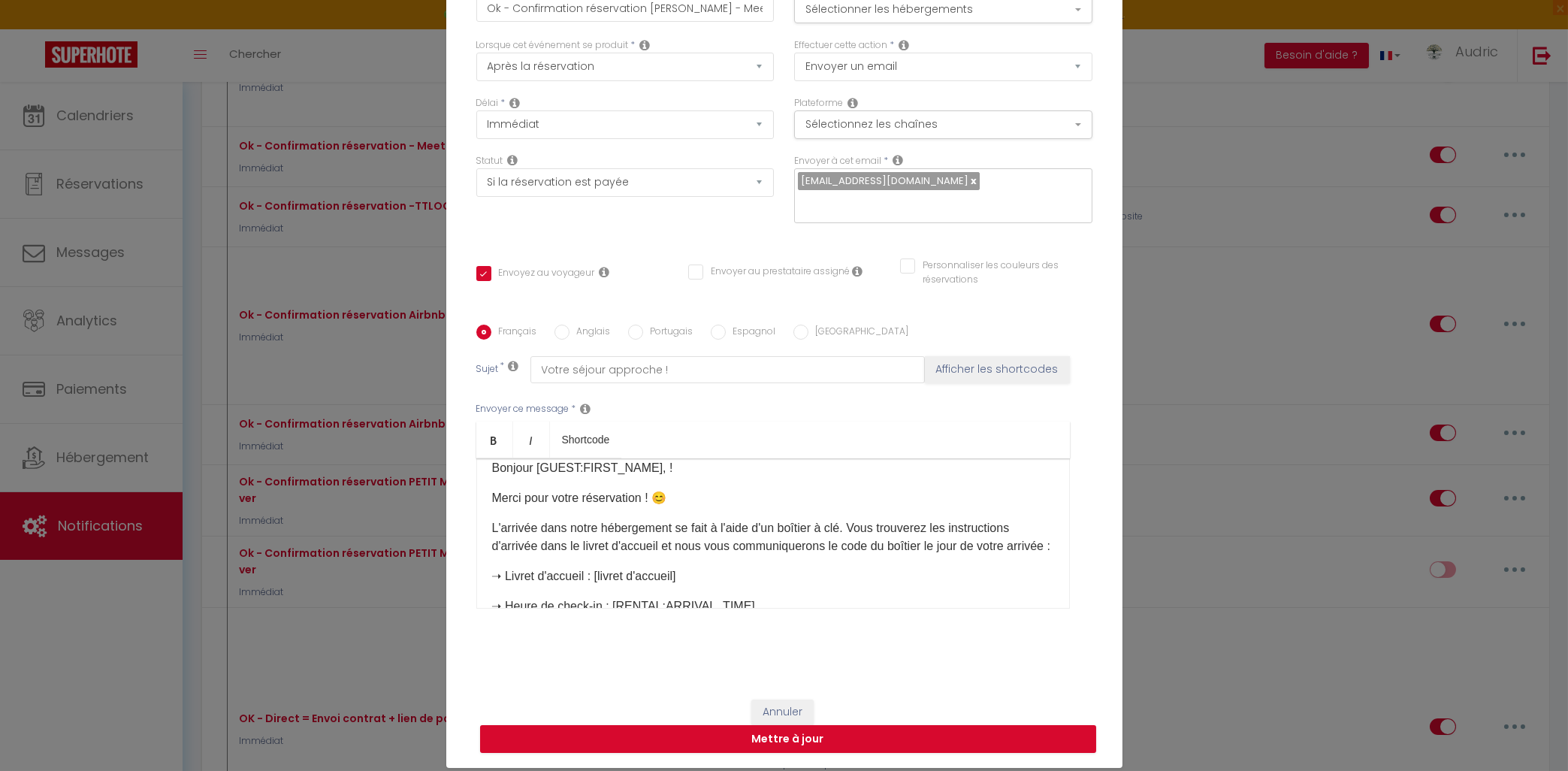
scroll to position [0, 0]
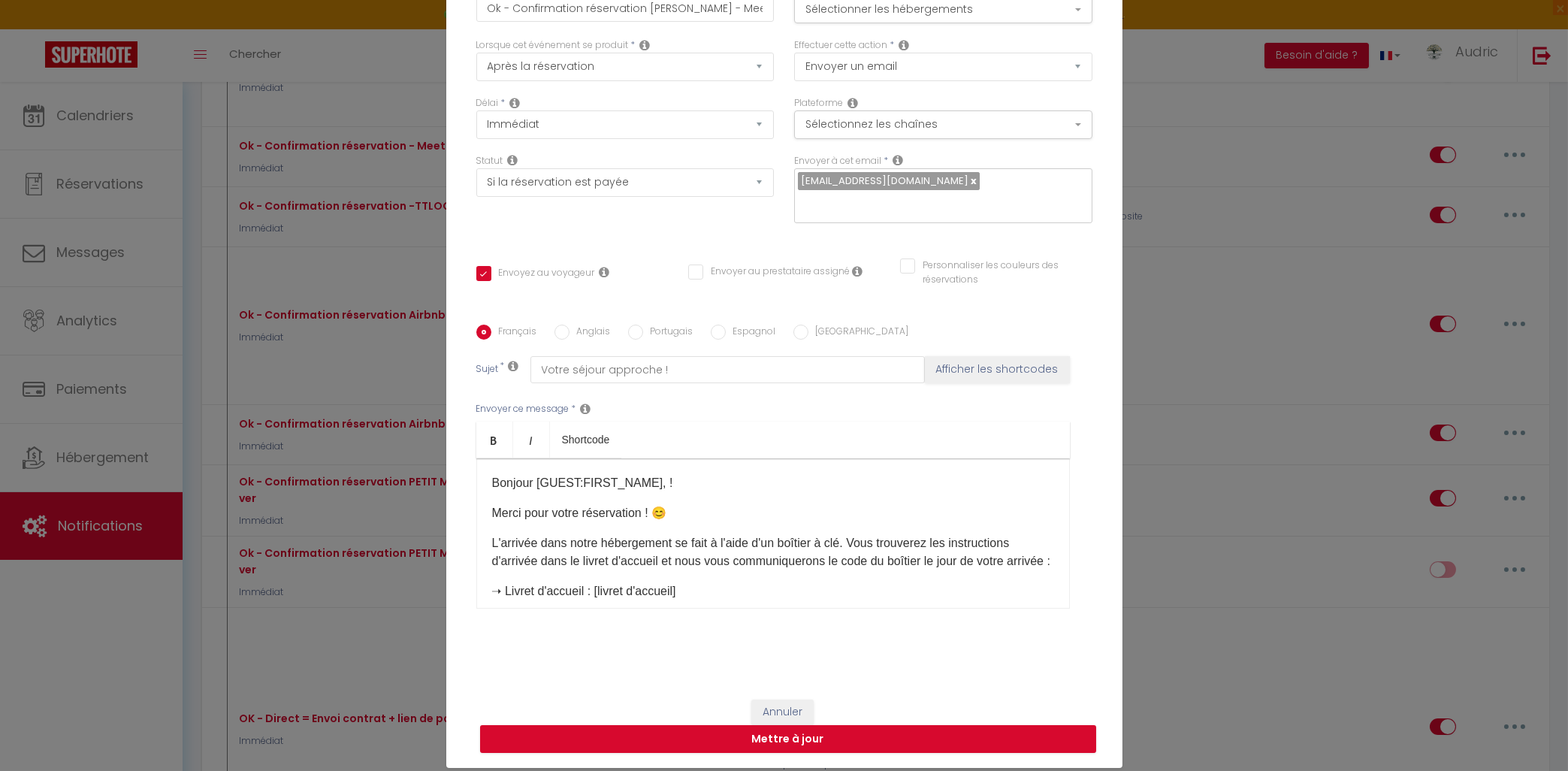
click at [577, 332] on label "Anglais" at bounding box center [590, 333] width 41 height 16
click at [570, 332] on input "Anglais" at bounding box center [562, 332] width 15 height 15
radio input "true"
checkbox input "true"
checkbox input "false"
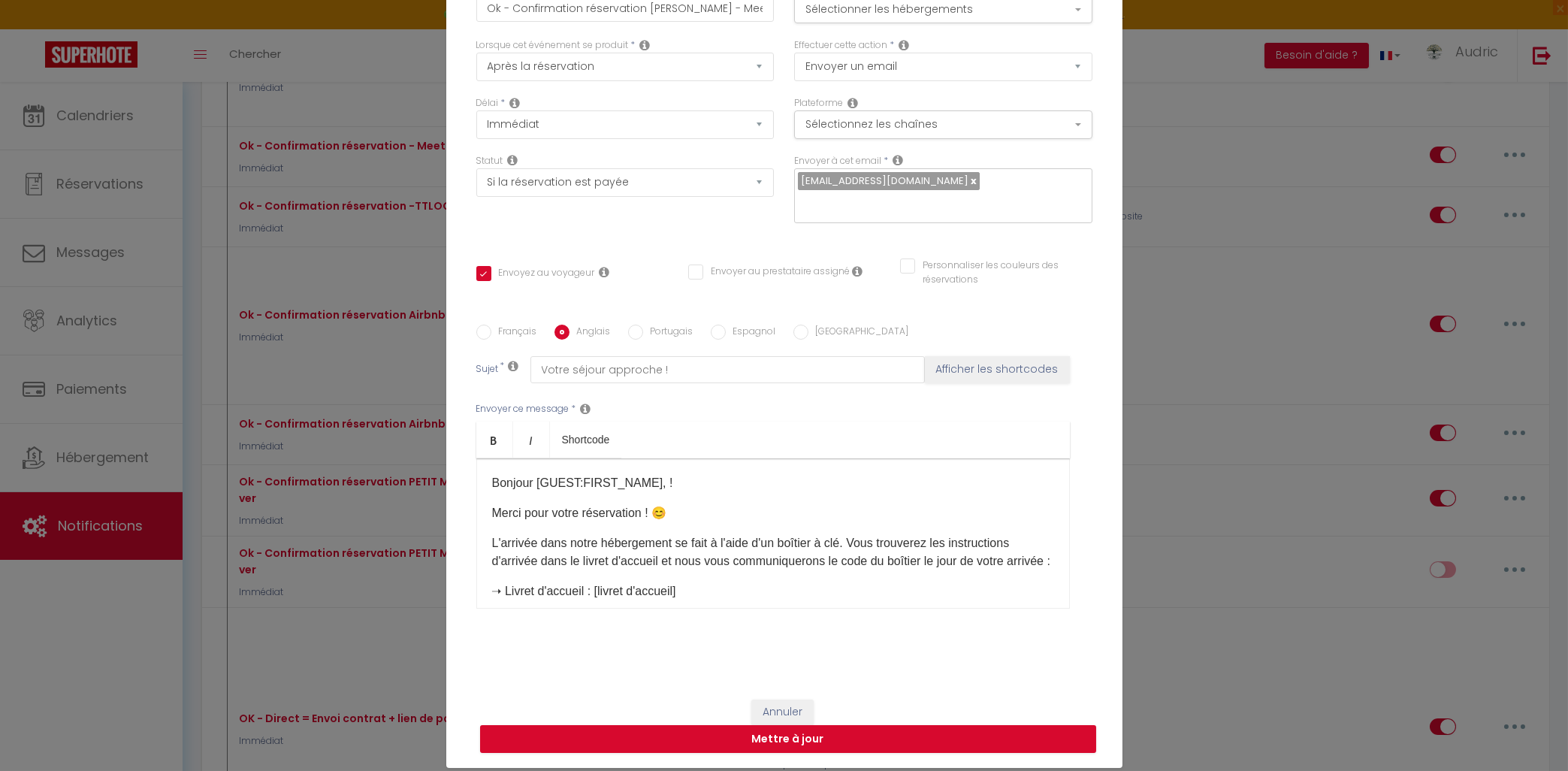
checkbox input "false"
type input "Your stay is approaching !"
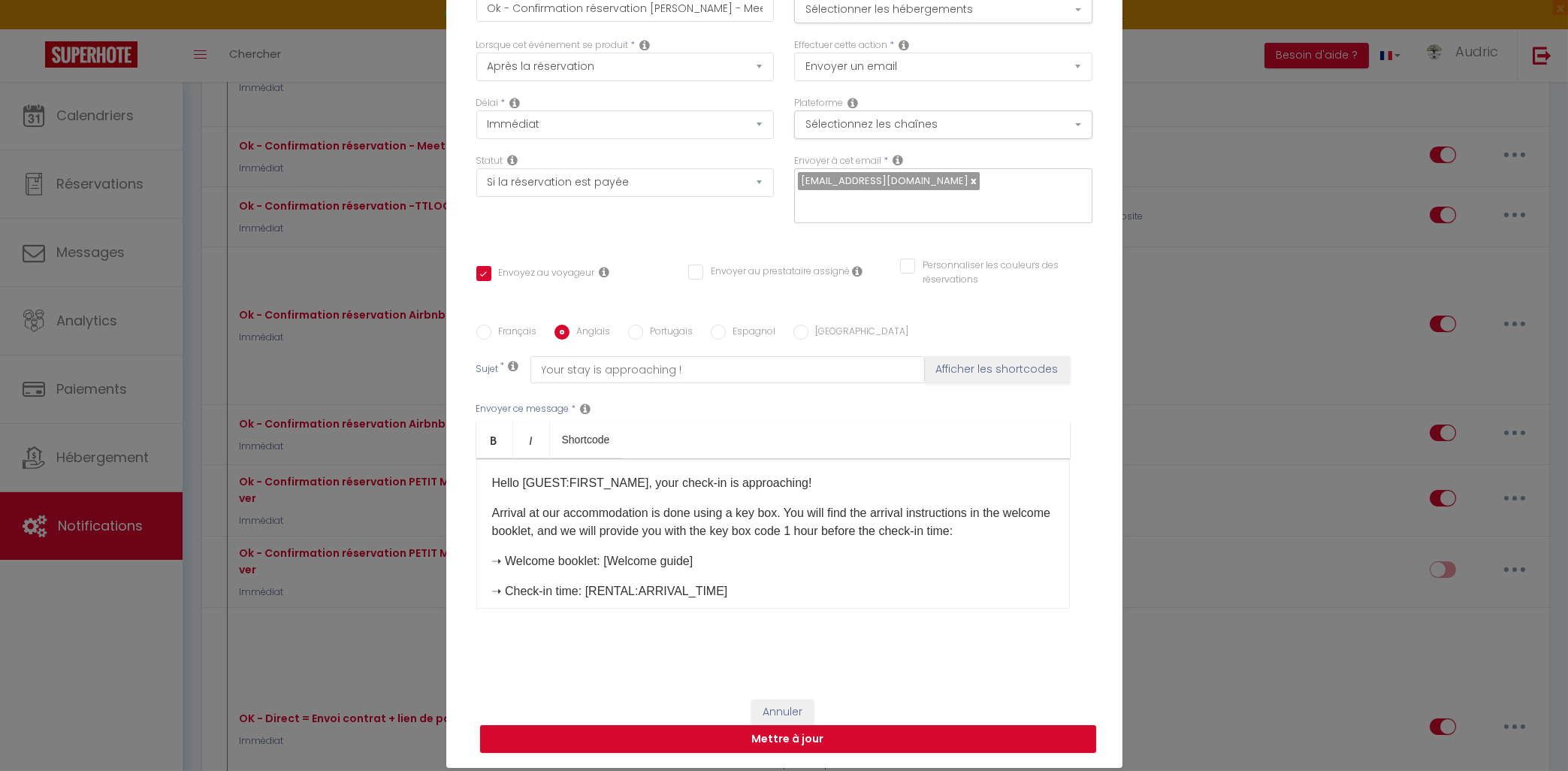
click at [532, 331] on label "Français" at bounding box center [514, 333] width 45 height 16
click at [491, 331] on input "Français" at bounding box center [484, 332] width 15 height 15
radio input "true"
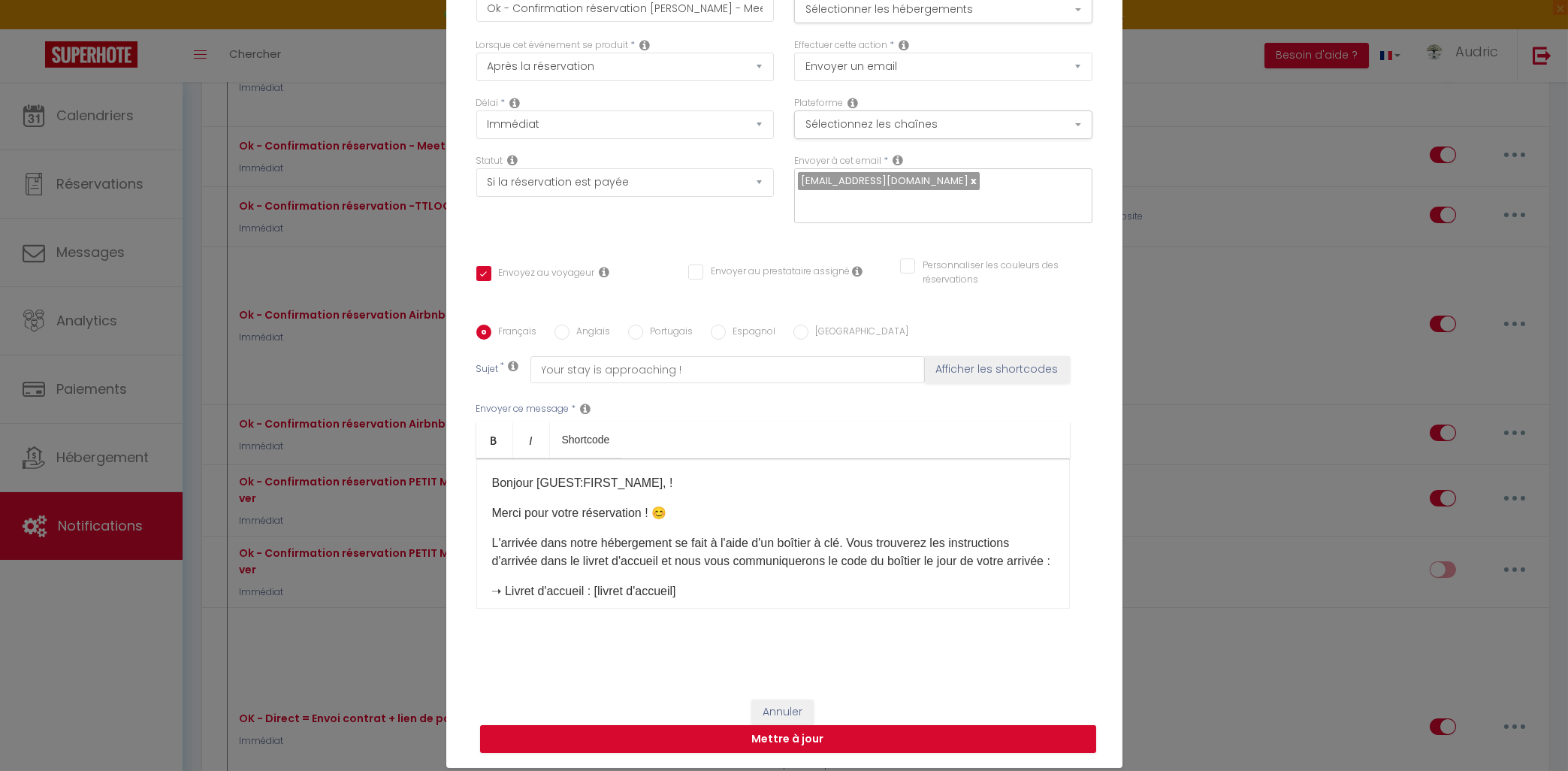
checkbox input "true"
checkbox input "false"
type input "Votre séjour approche !"
click at [605, 331] on label "Anglais" at bounding box center [590, 333] width 41 height 16
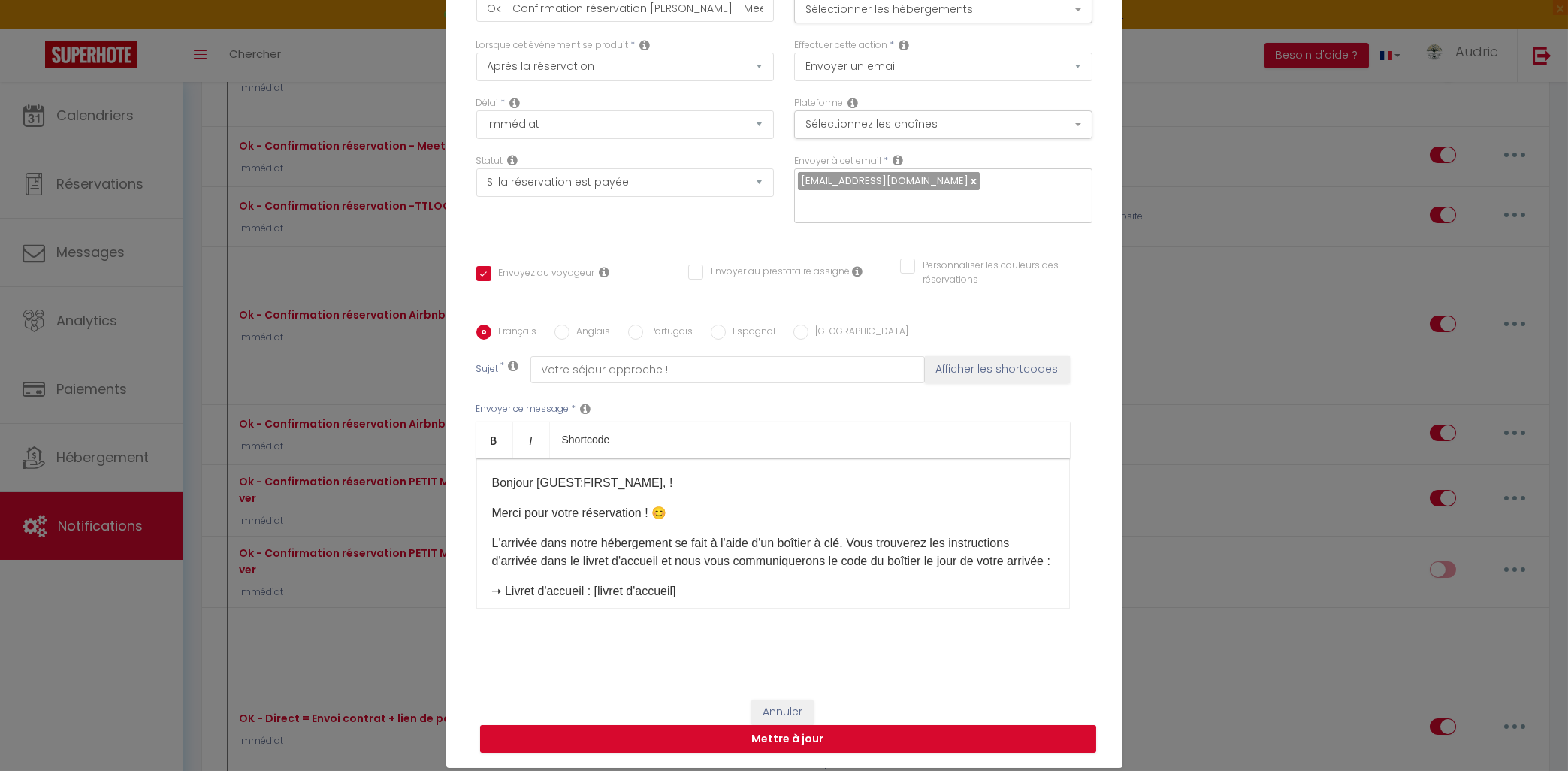
click at [570, 331] on input "Anglais" at bounding box center [562, 332] width 15 height 15
radio input "true"
checkbox input "true"
checkbox input "false"
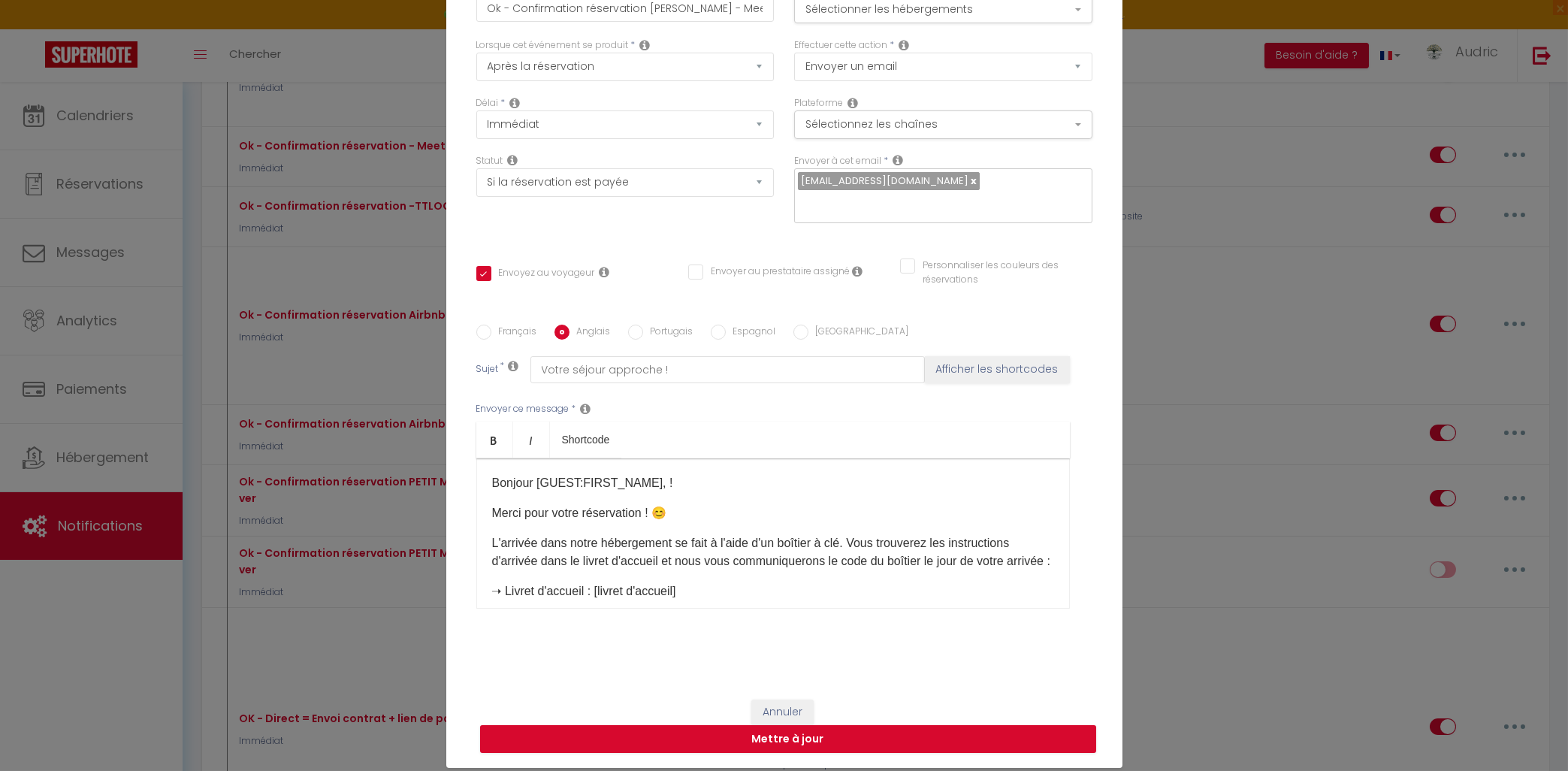
type input "Your stay is approaching !"
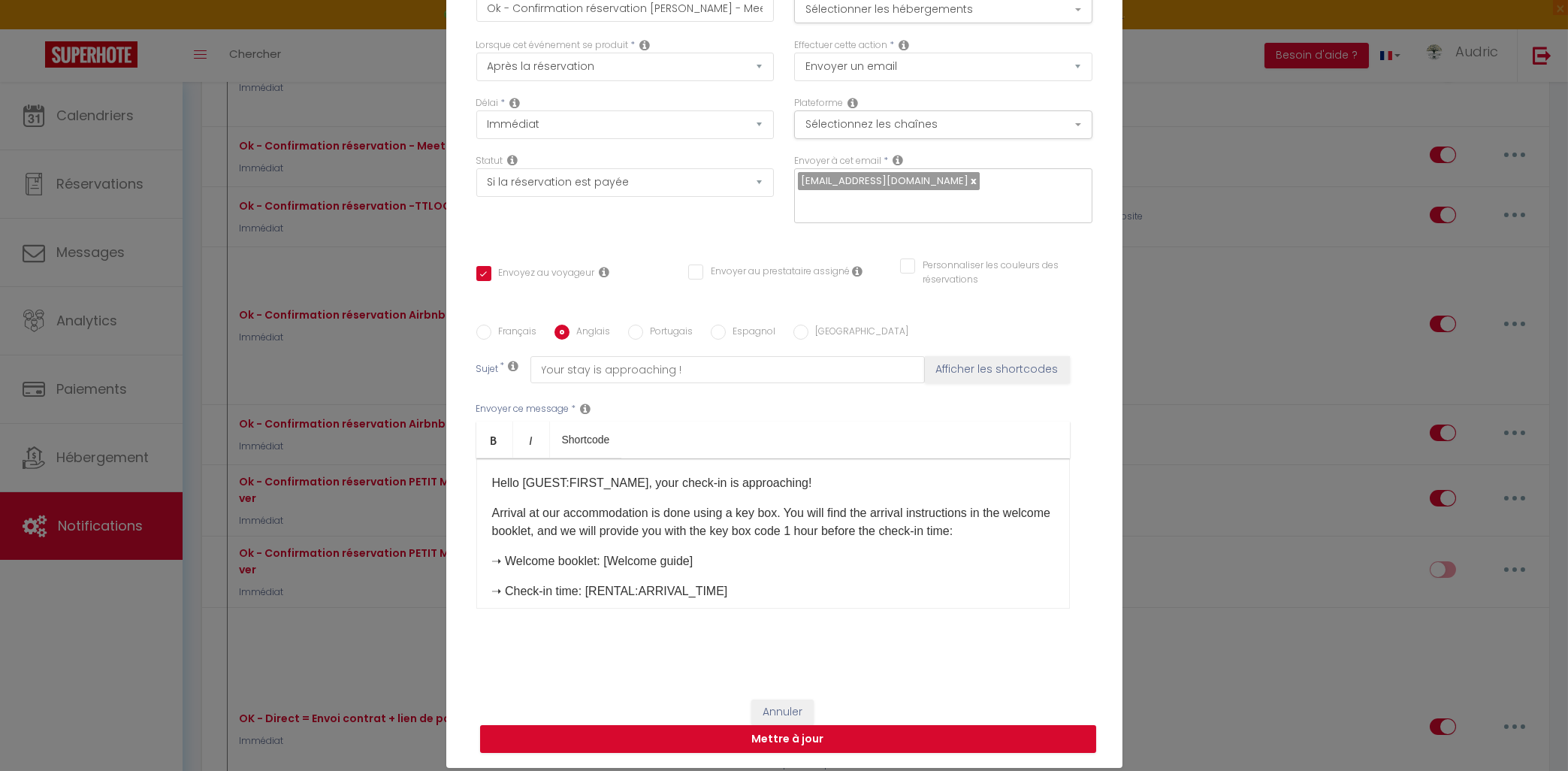
click at [510, 335] on label "Français" at bounding box center [514, 333] width 45 height 16
click at [491, 335] on input "Français" at bounding box center [484, 332] width 15 height 15
radio input "true"
checkbox input "true"
checkbox input "false"
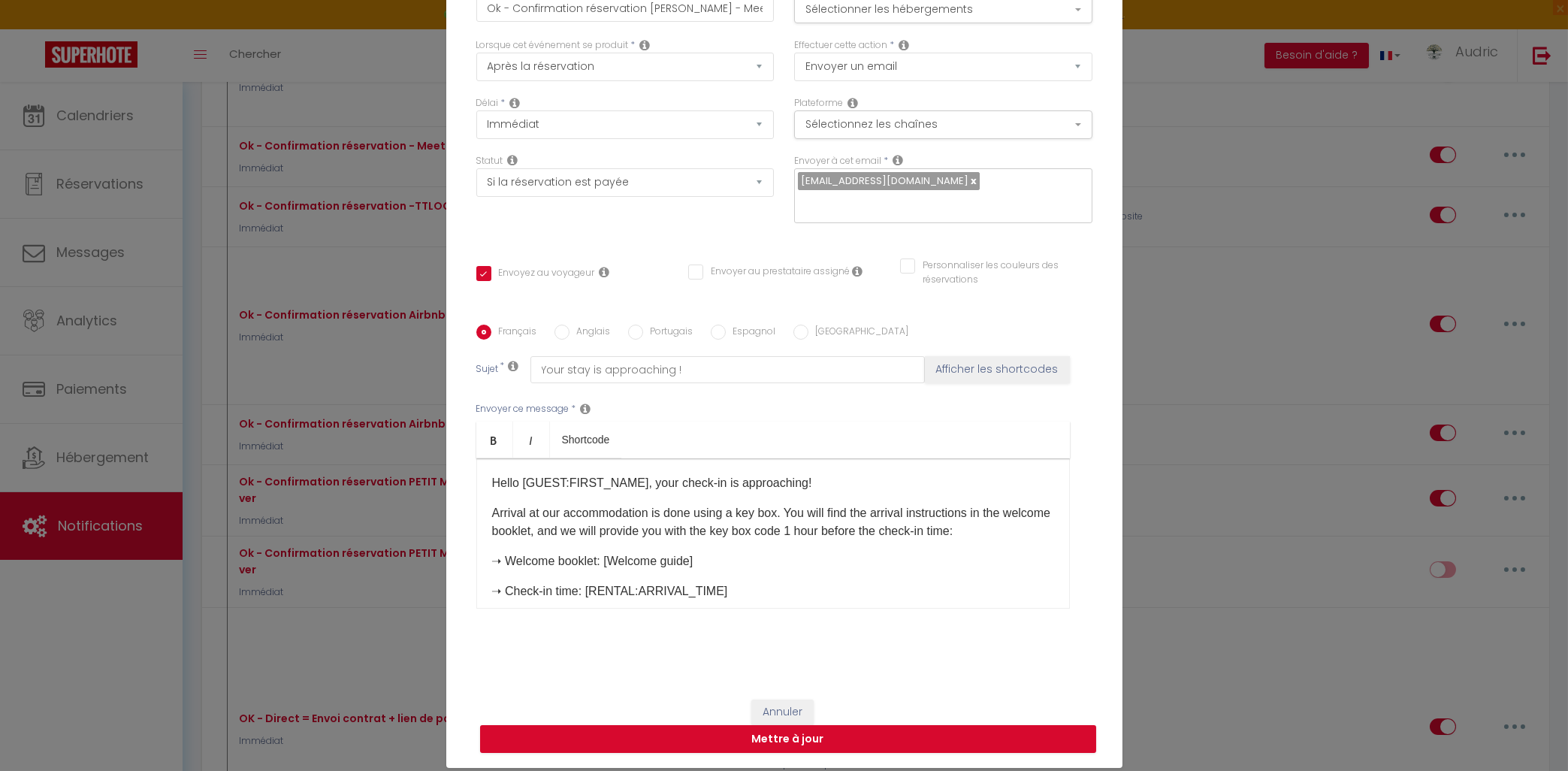
checkbox input "false"
type input "Votre séjour approche !"
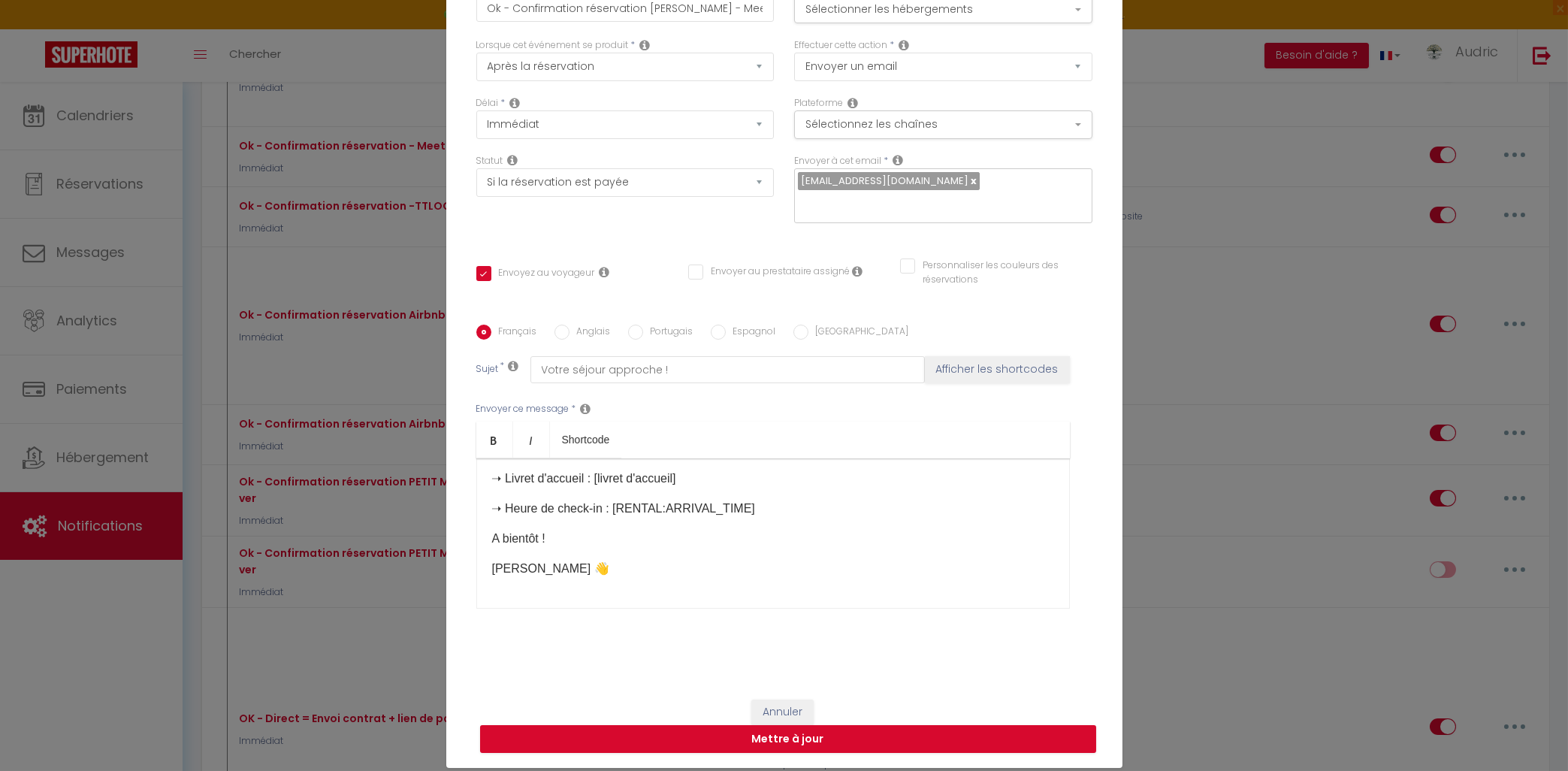
scroll to position [131, 0]
click at [627, 740] on button "Mettre à jour" at bounding box center [788, 739] width 616 height 28
checkbox input "true"
checkbox input "false"
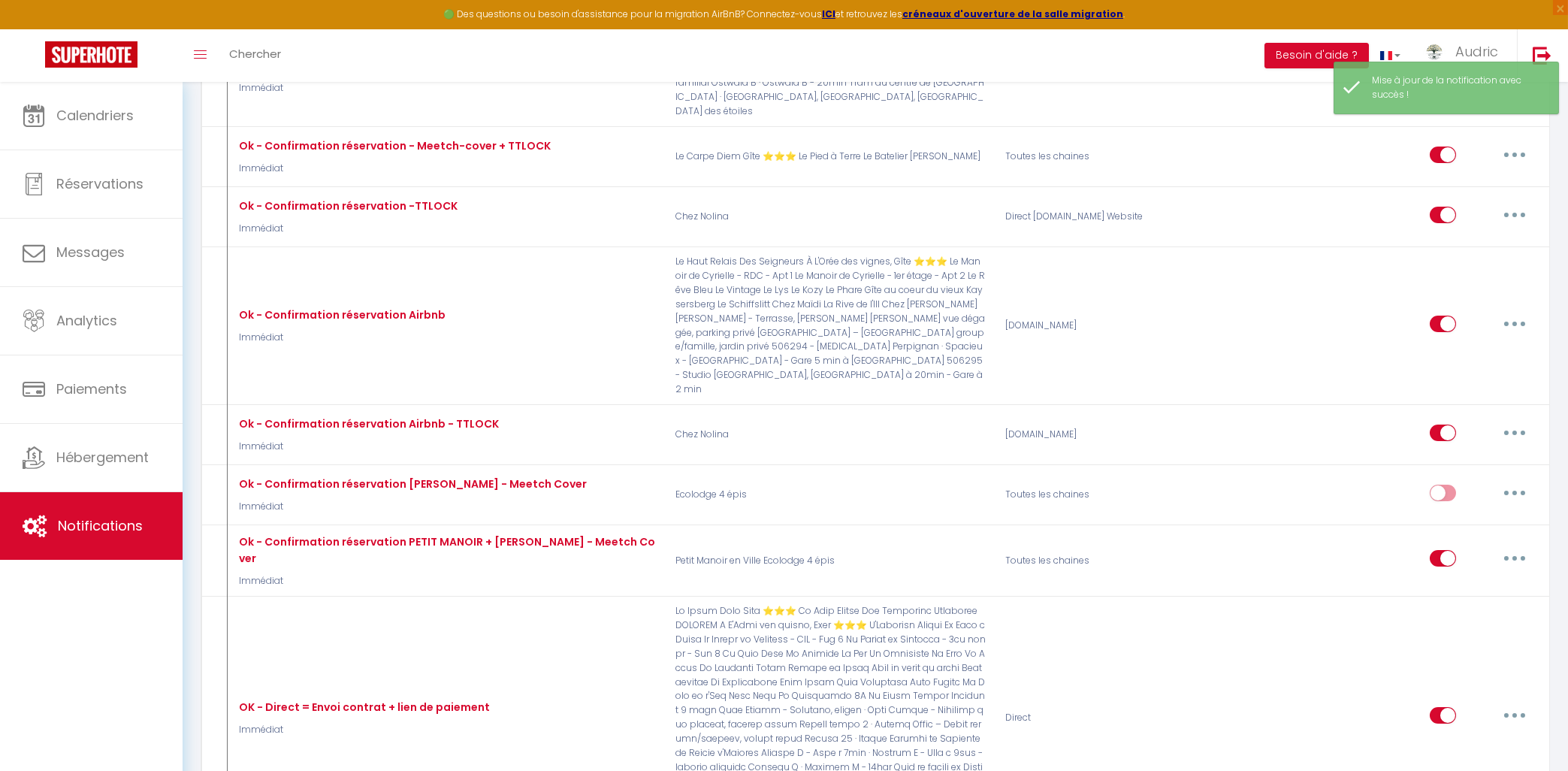
checkbox input "false"
checkbox input "true"
checkbox input "false"
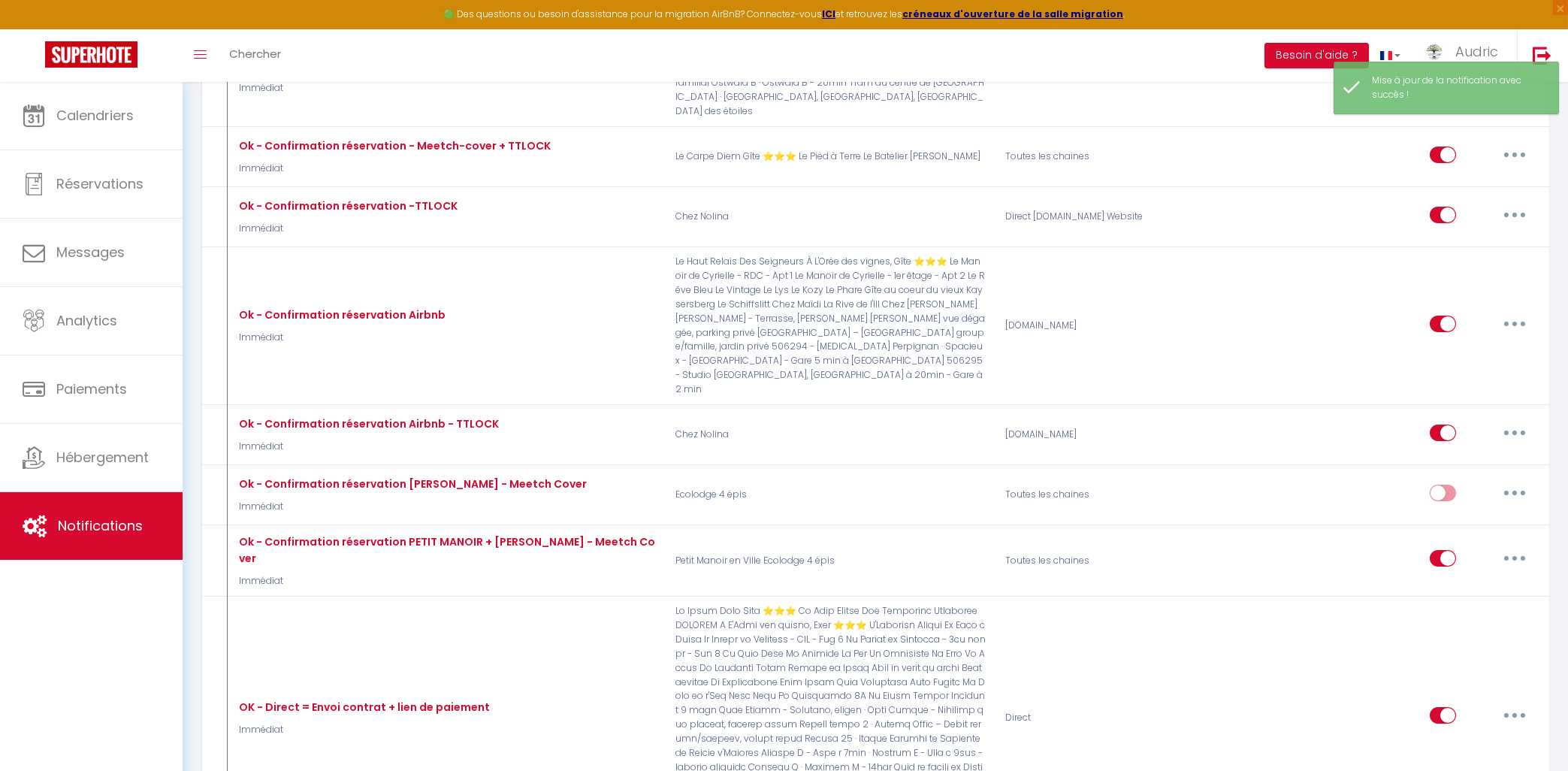
checkbox input "false"
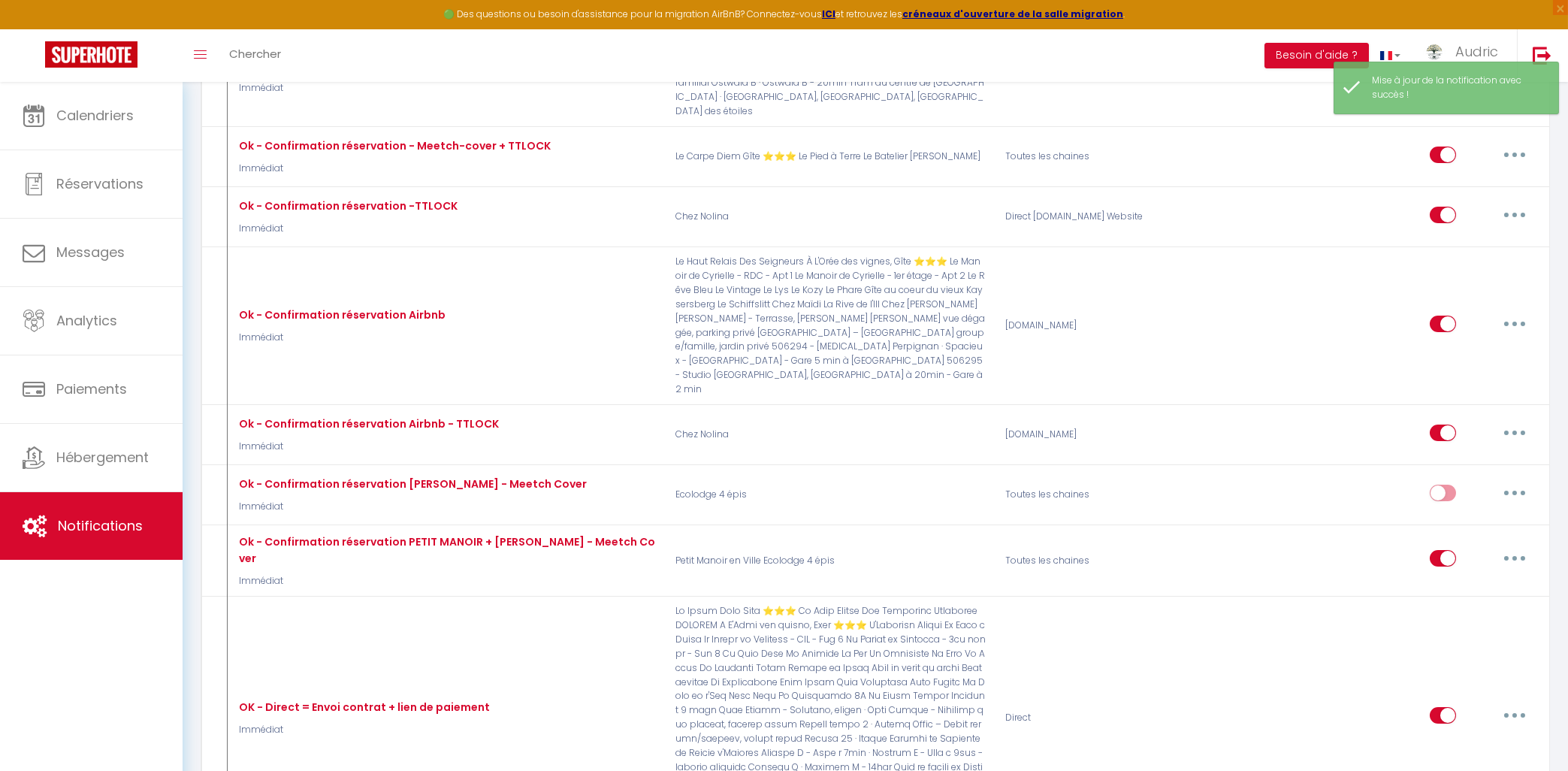
checkbox input "false"
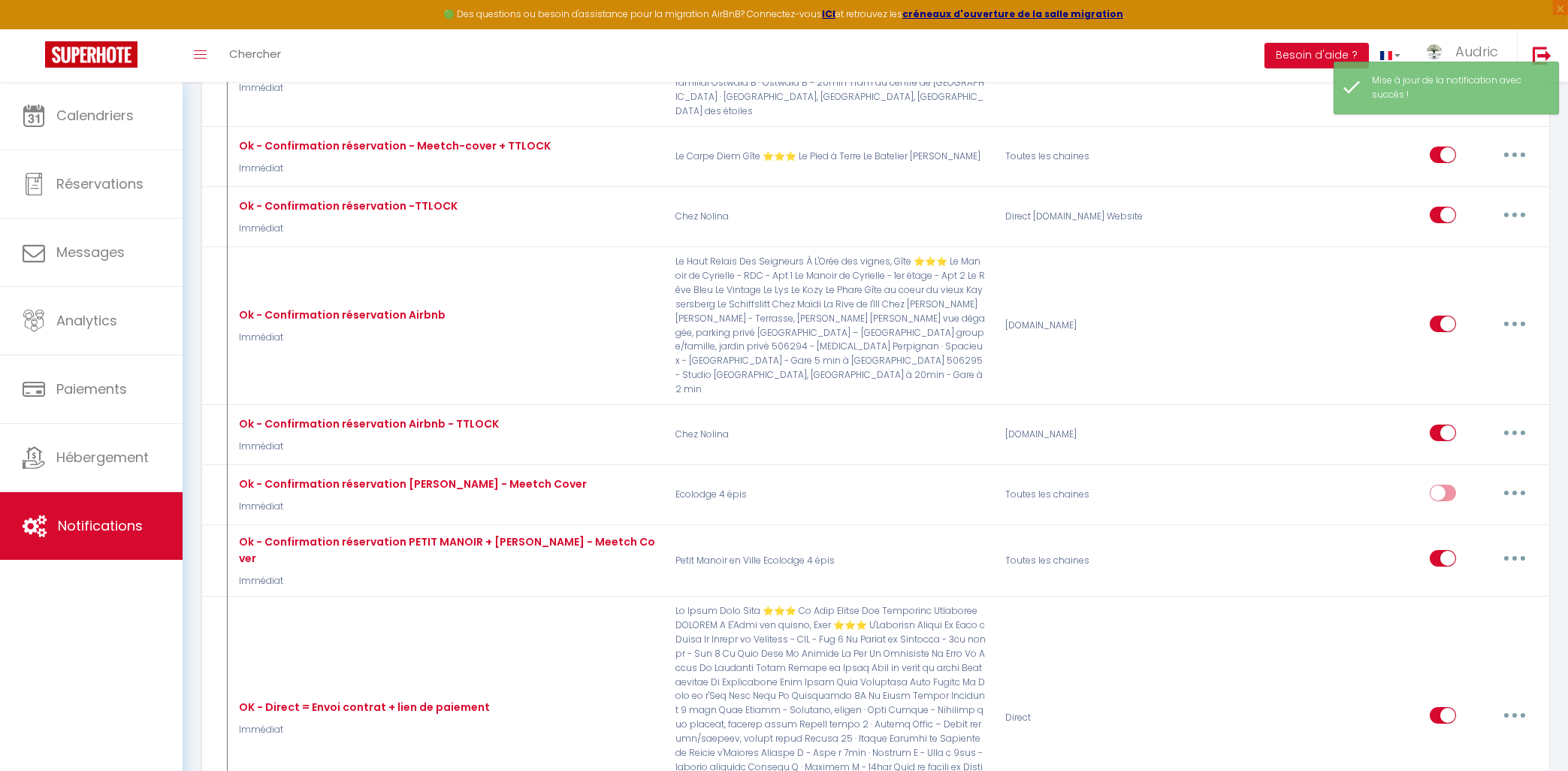
checkbox input "false"
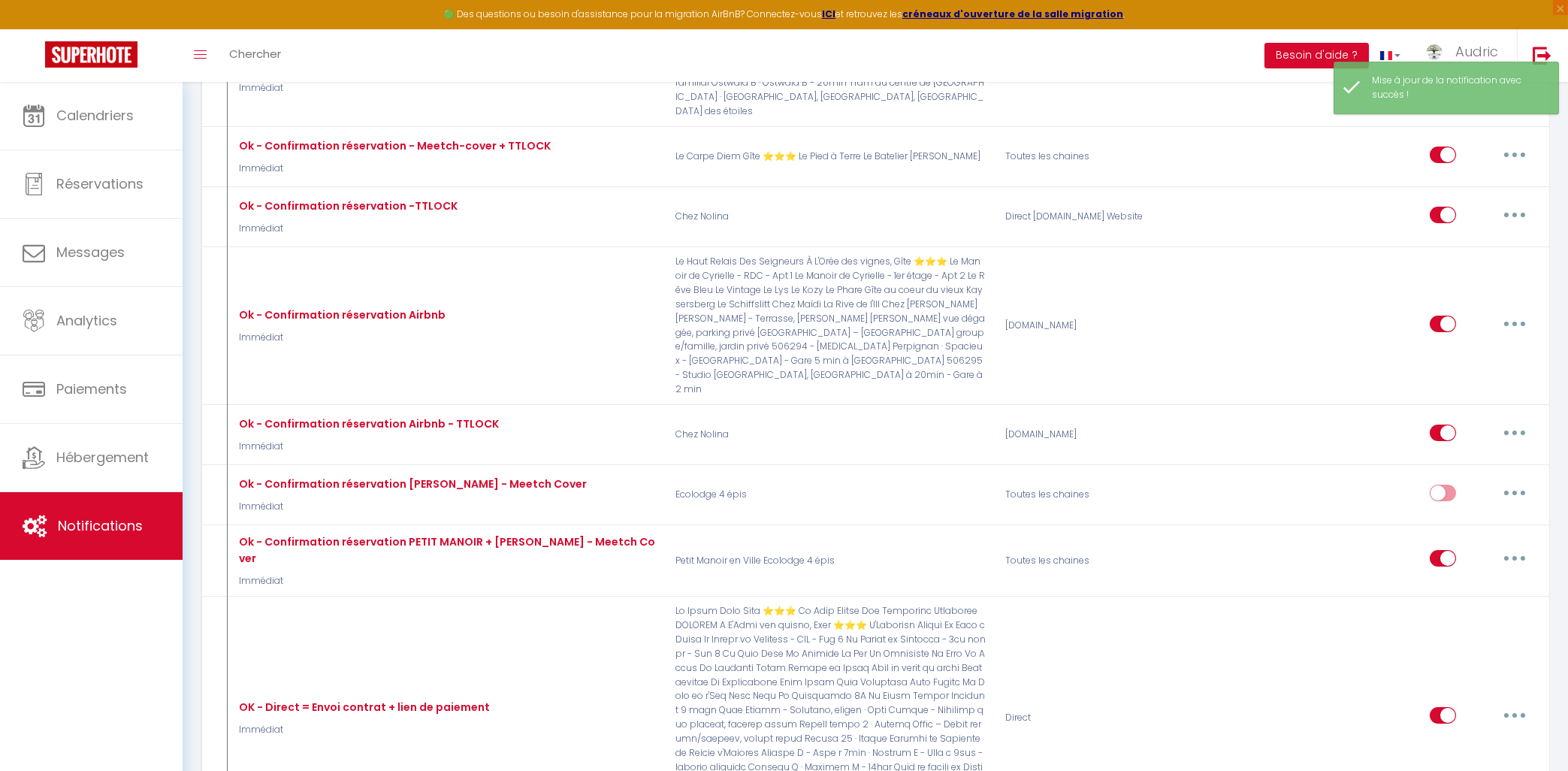
checkbox input "false"
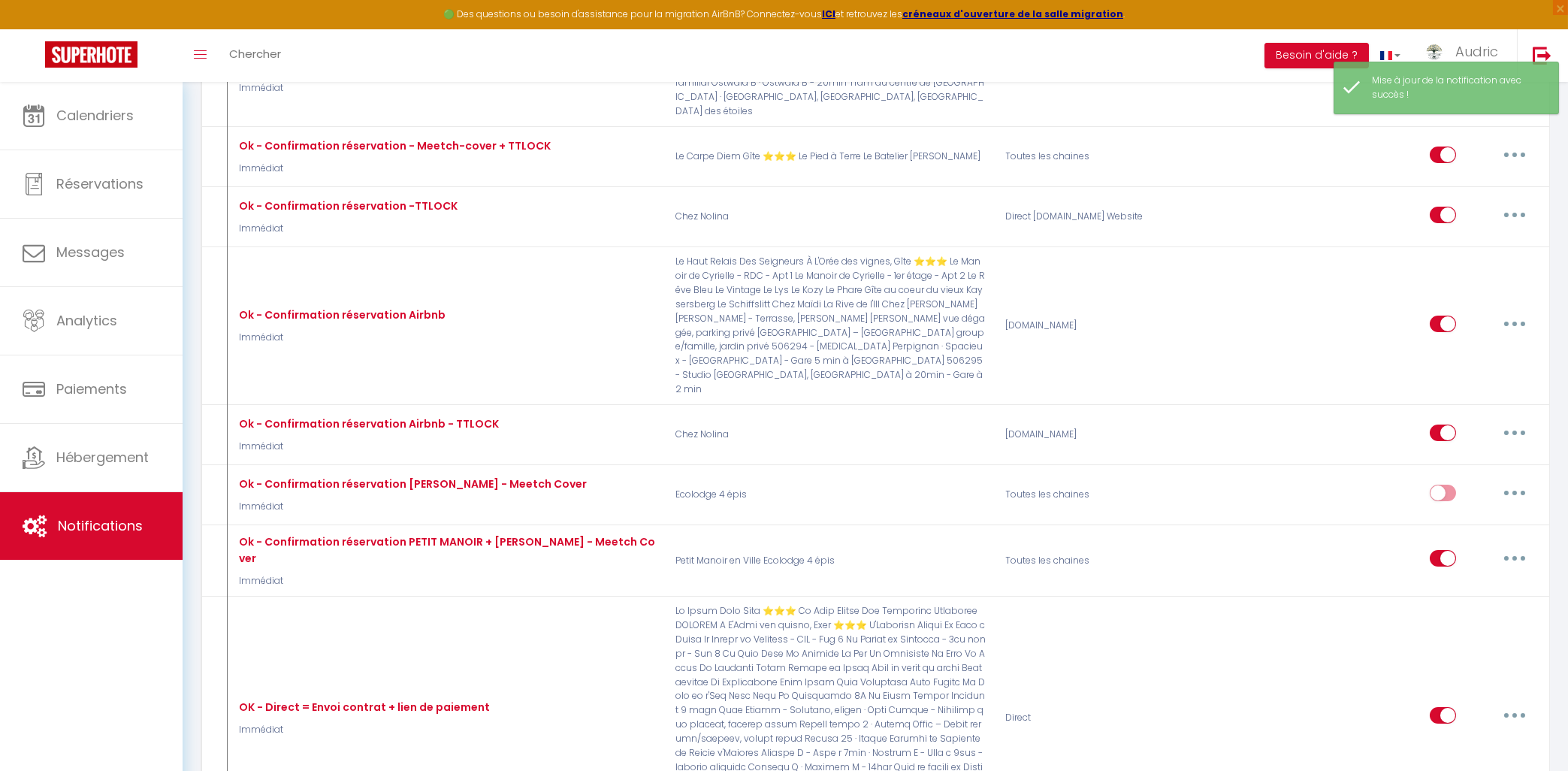
checkbox input "false"
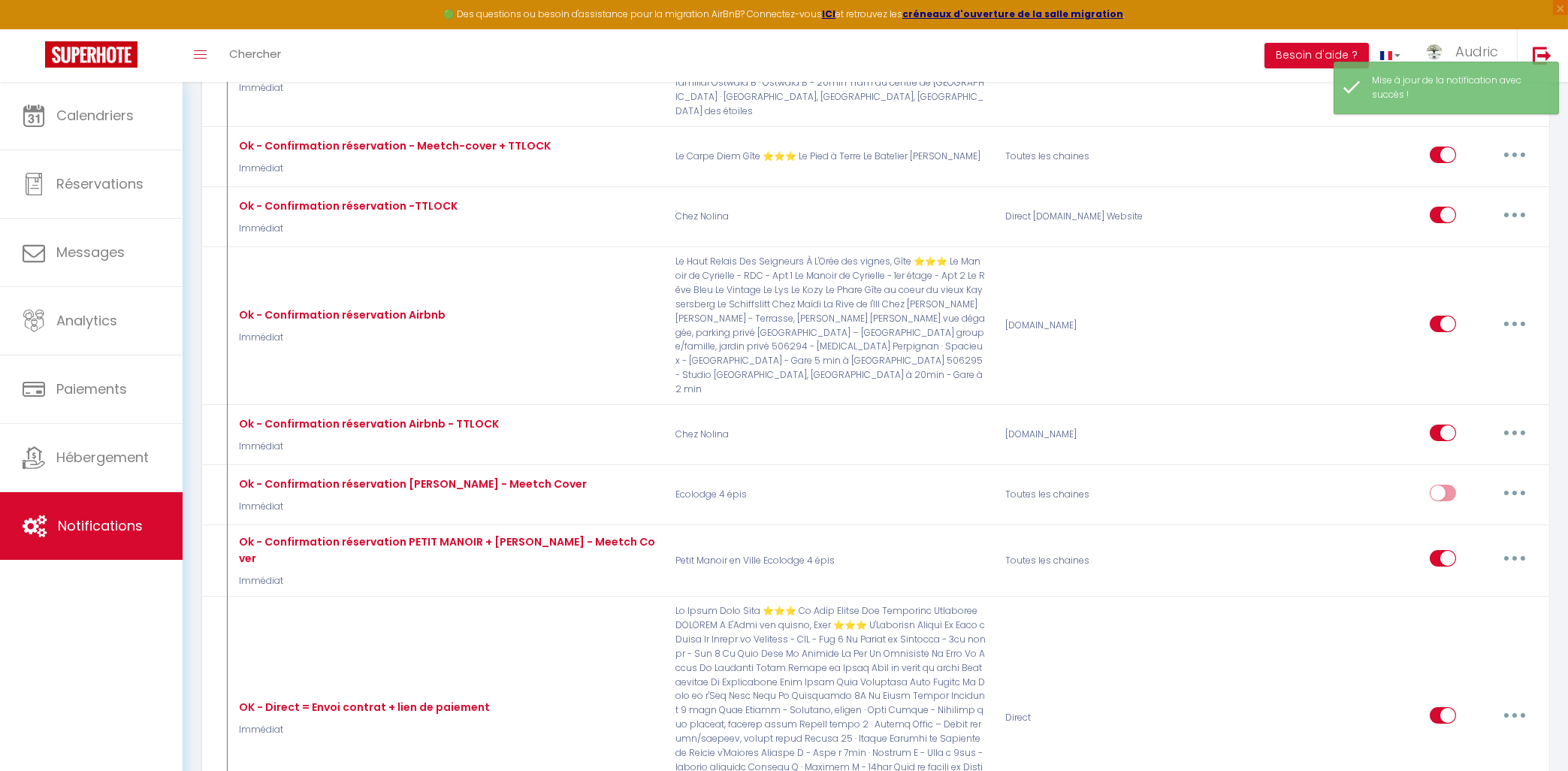
checkbox input "false"
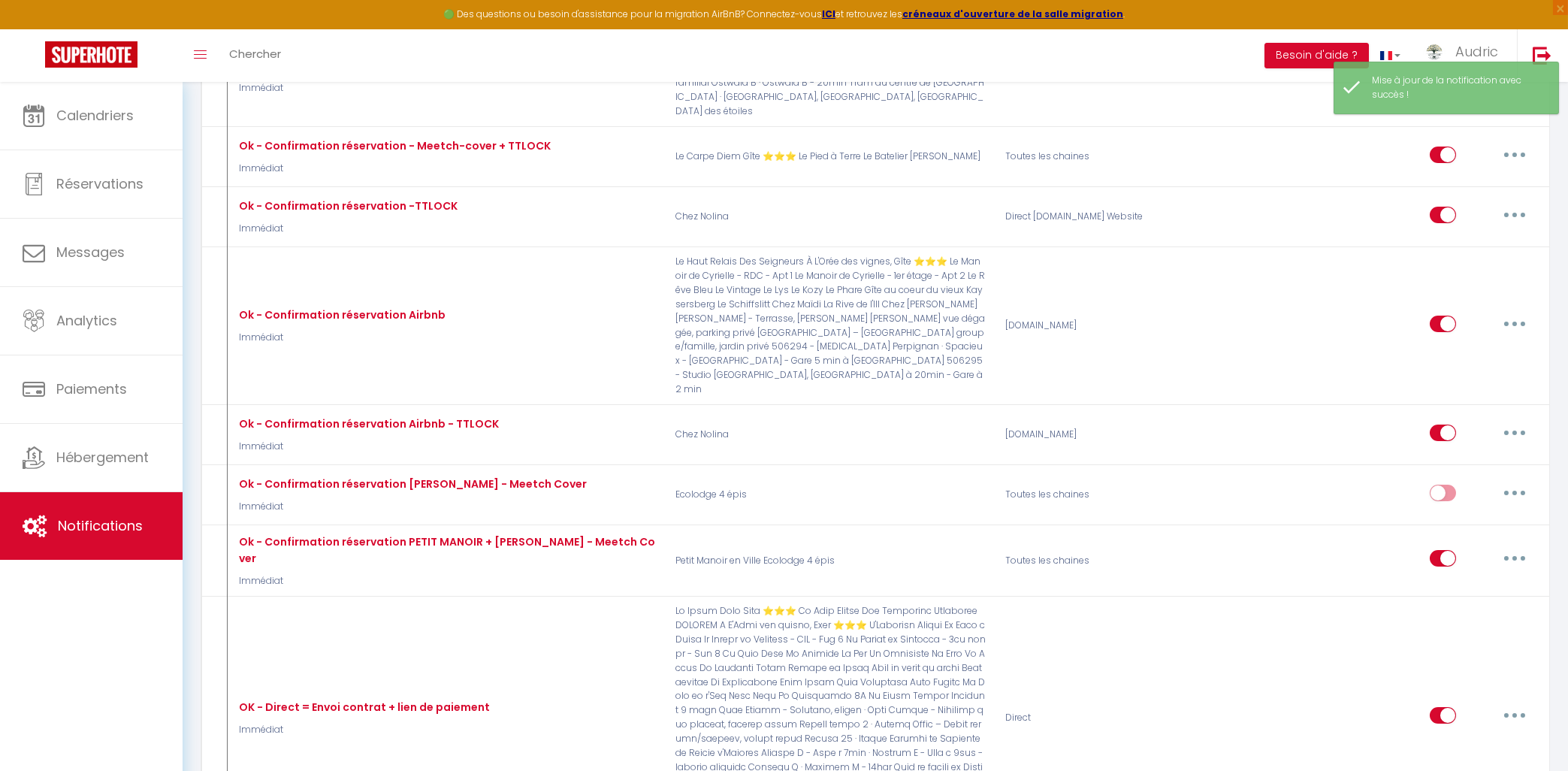
checkbox input "false"
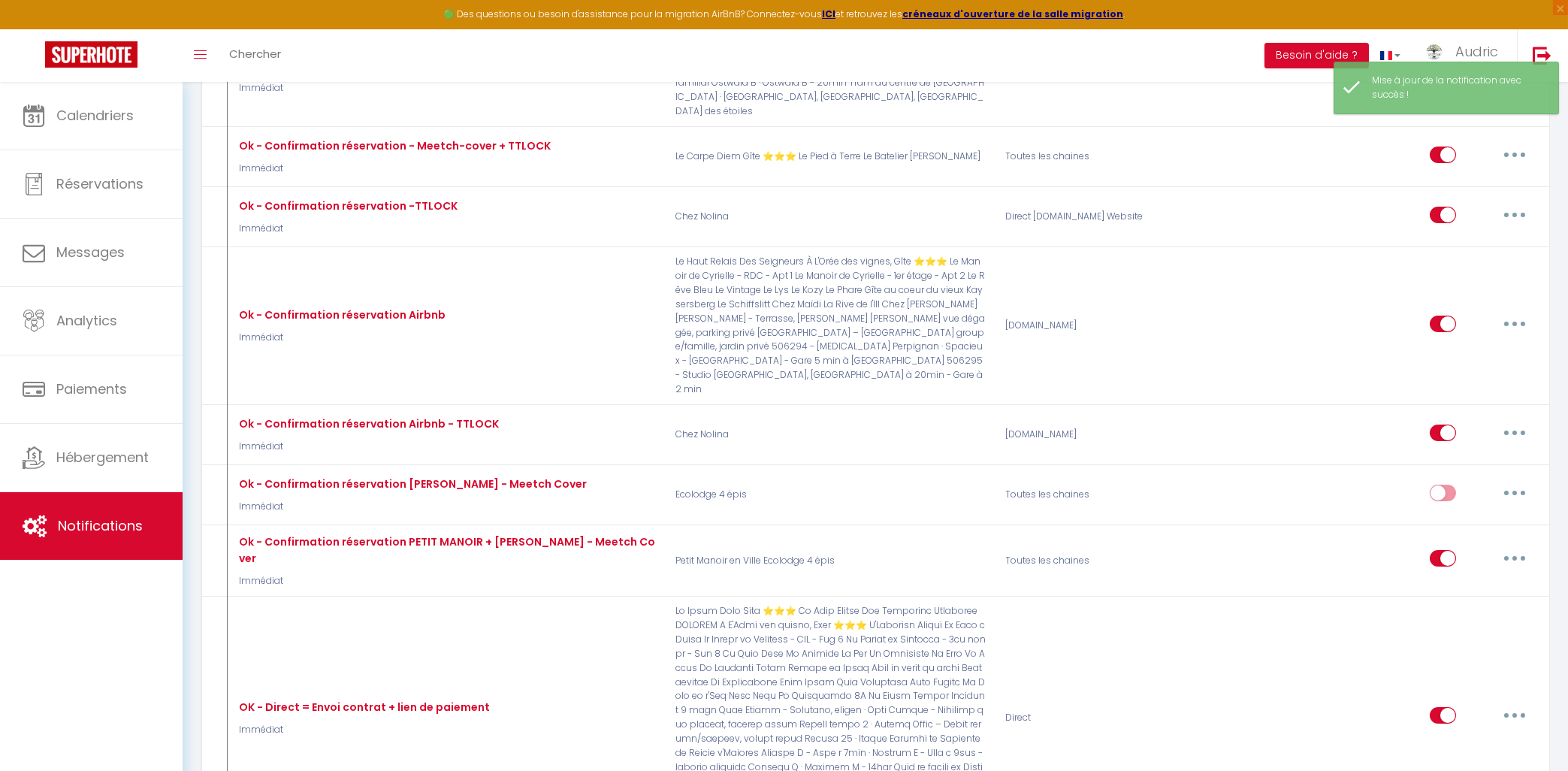
checkbox input "false"
select select
checkbox input "false"
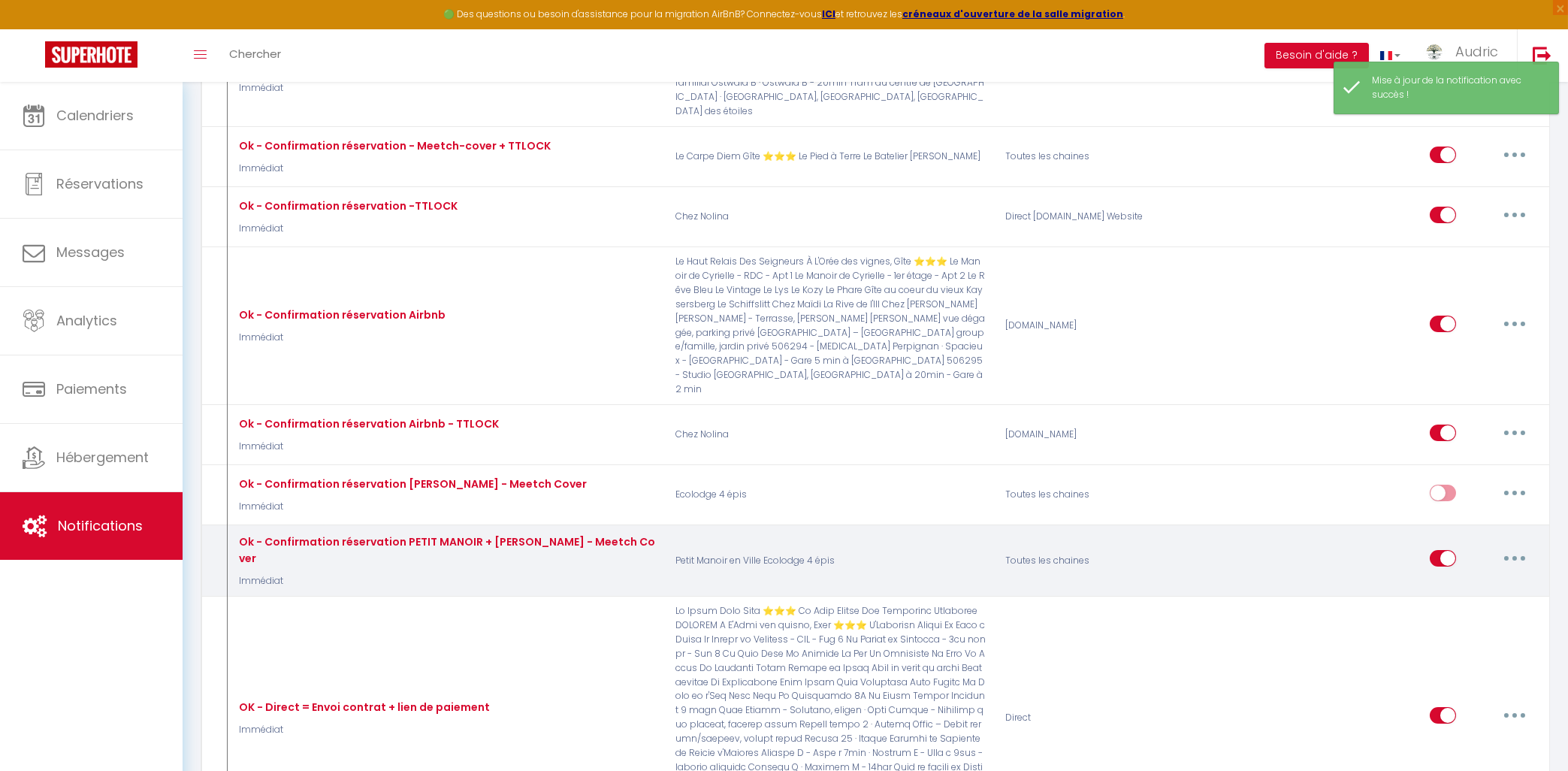
click at [1523, 546] on button "button" at bounding box center [1515, 558] width 42 height 24
click at [1505, 580] on link "Editer" at bounding box center [1475, 592] width 111 height 25
type input "Ok - Confirmation réservation PETIT MANOIR + [PERSON_NAME] - Meetch Cover"
checkbox input "false"
checkbox input "true"
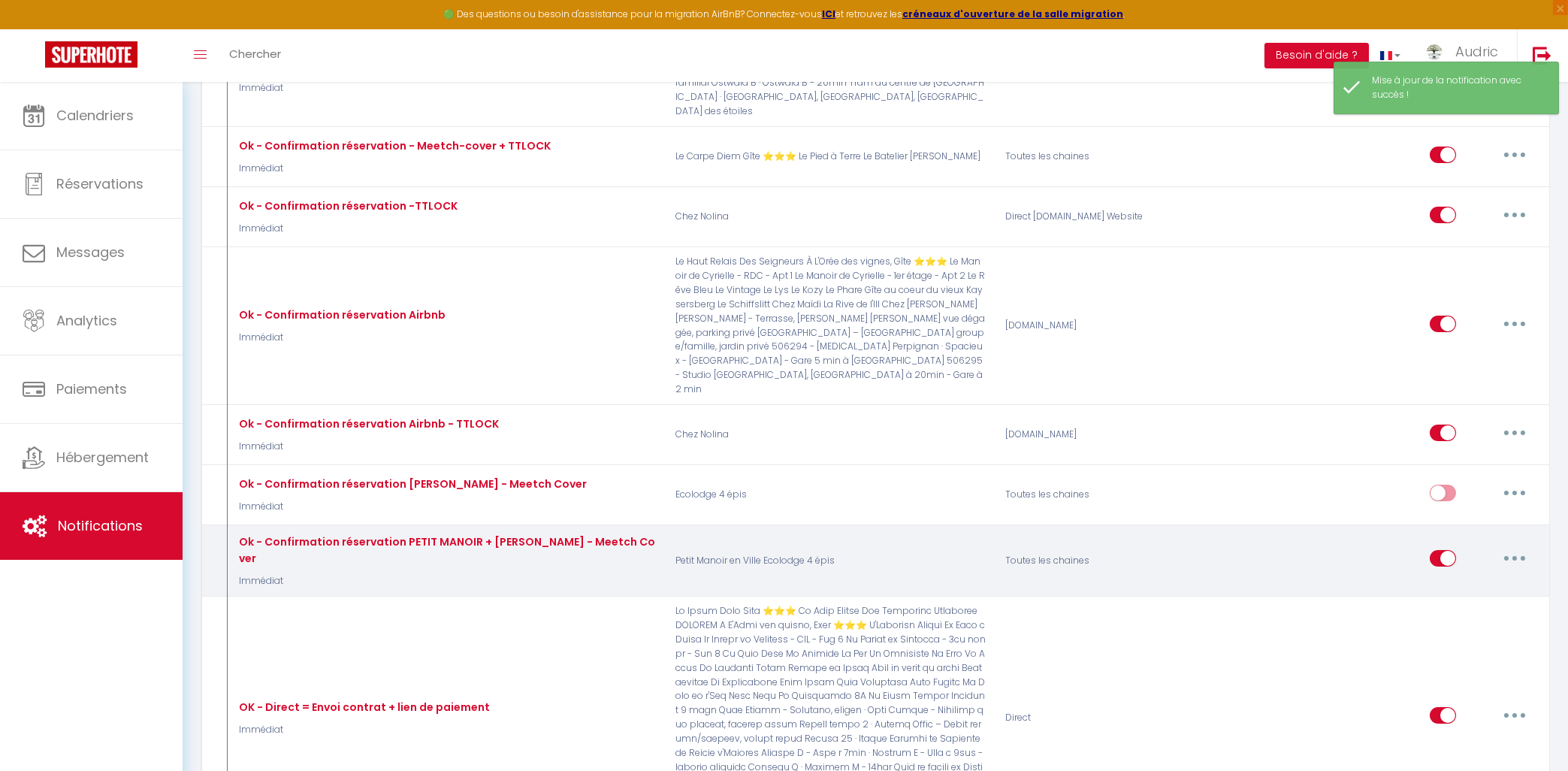
checkbox input "false"
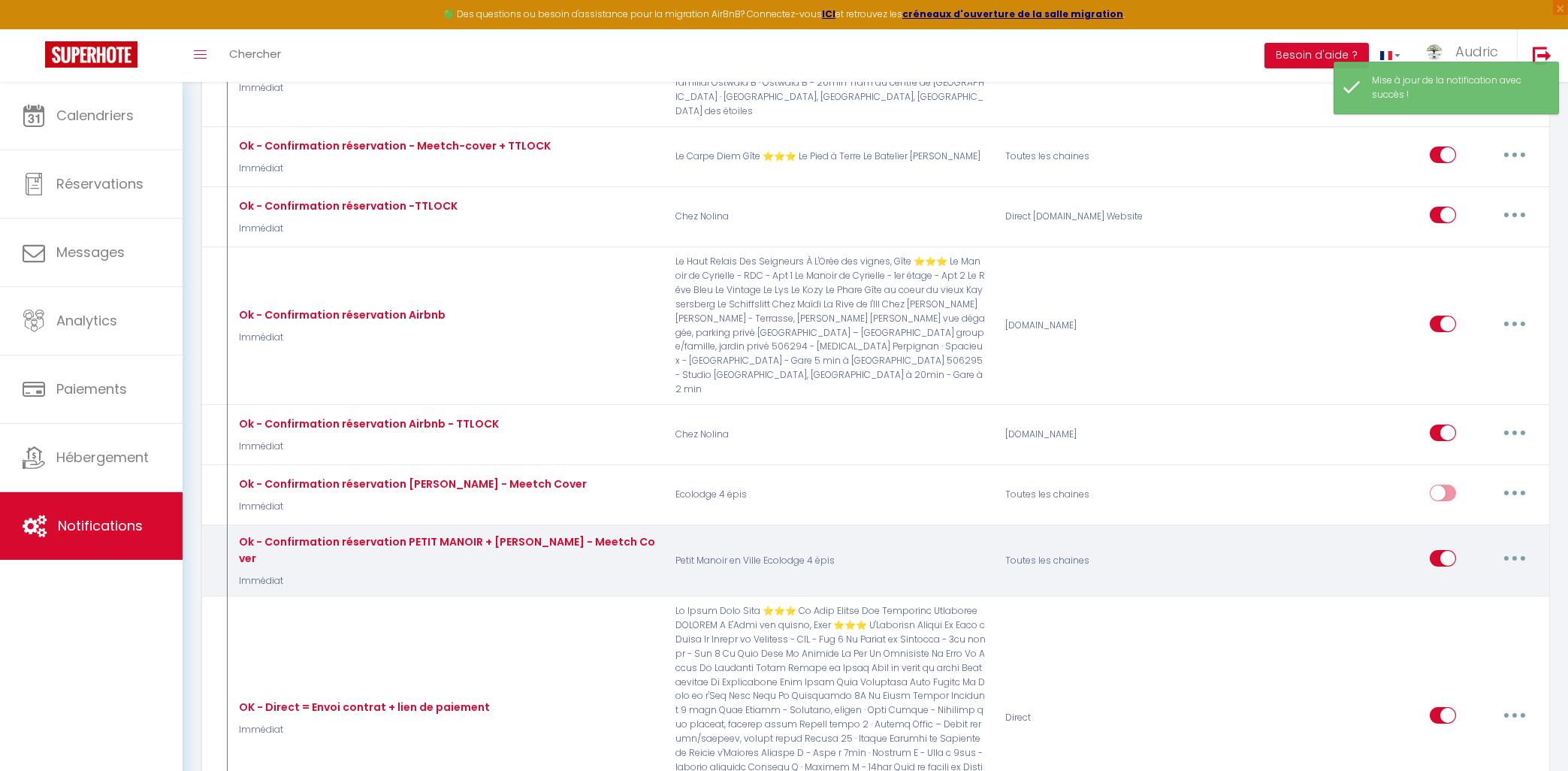
checkbox input "false"
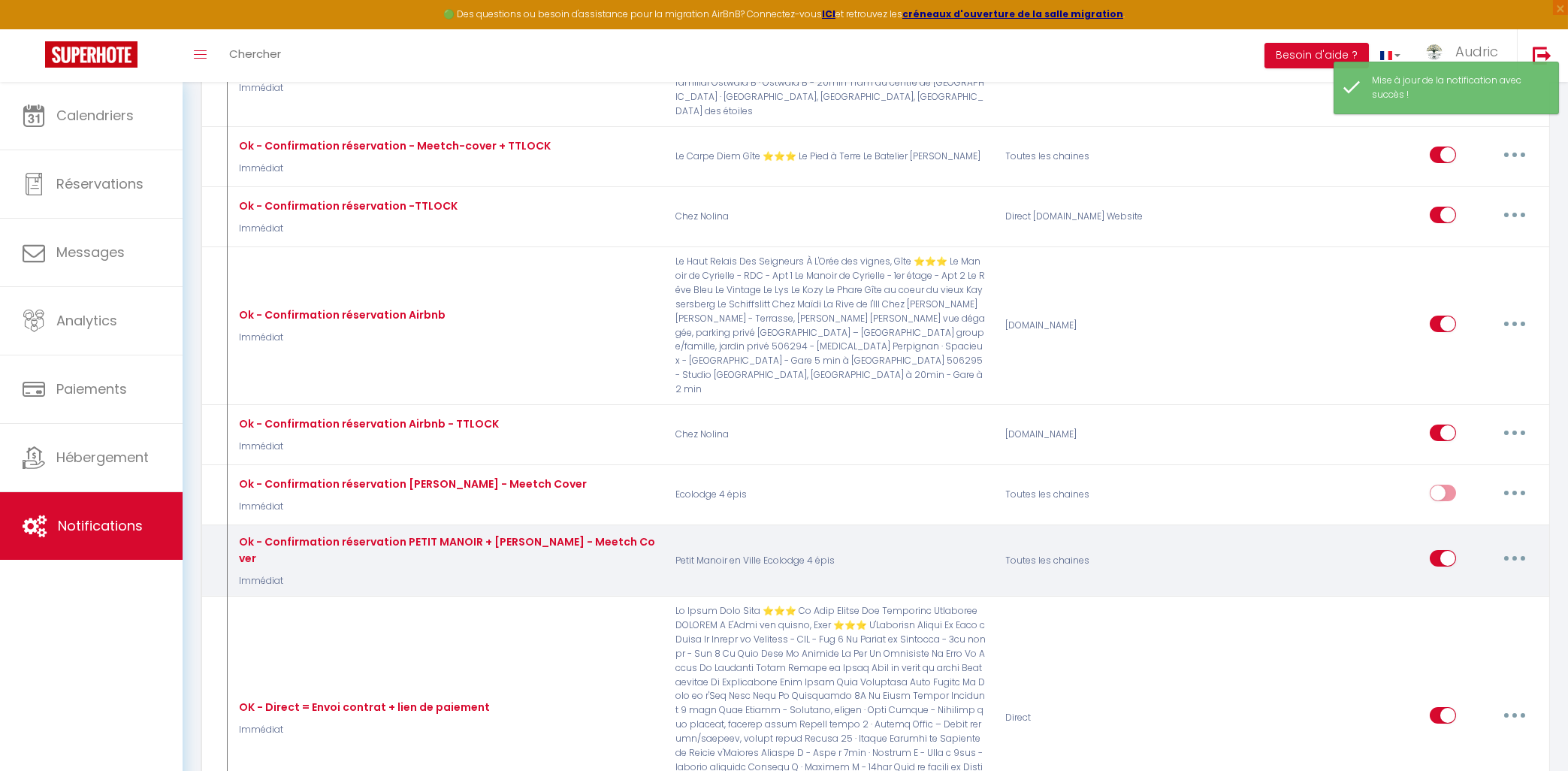
checkbox input "false"
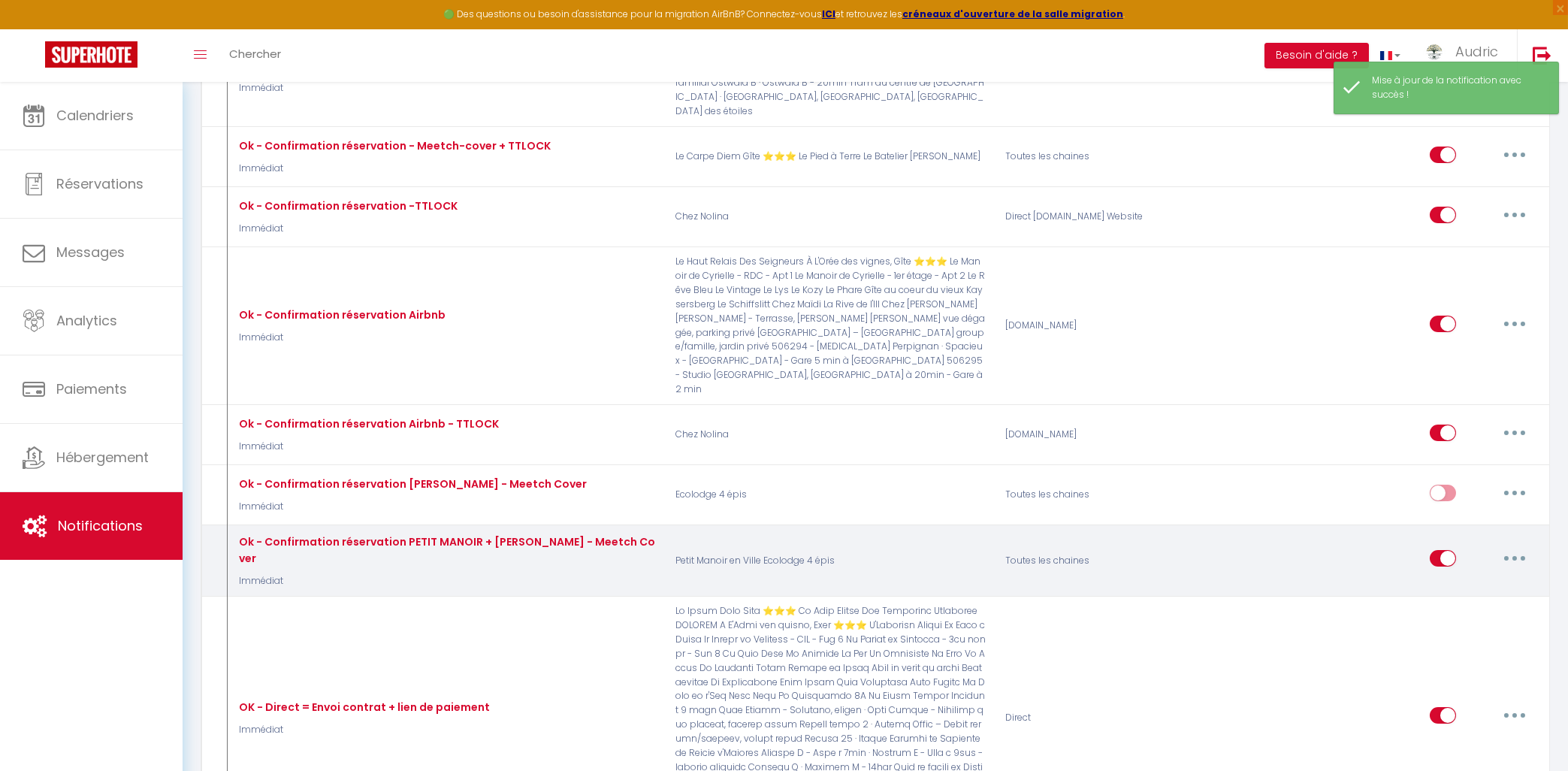
checkbox input "false"
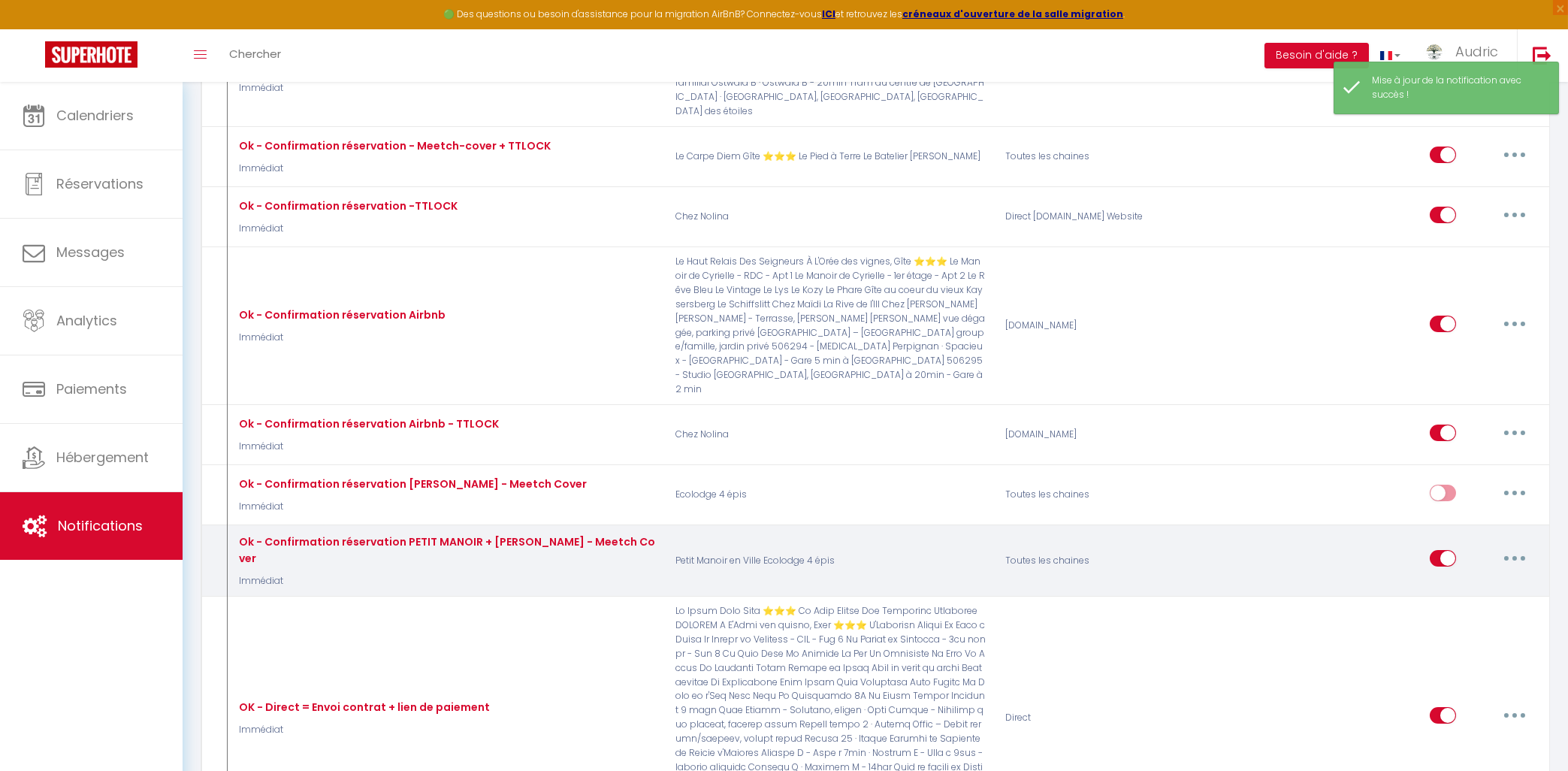
checkbox input "false"
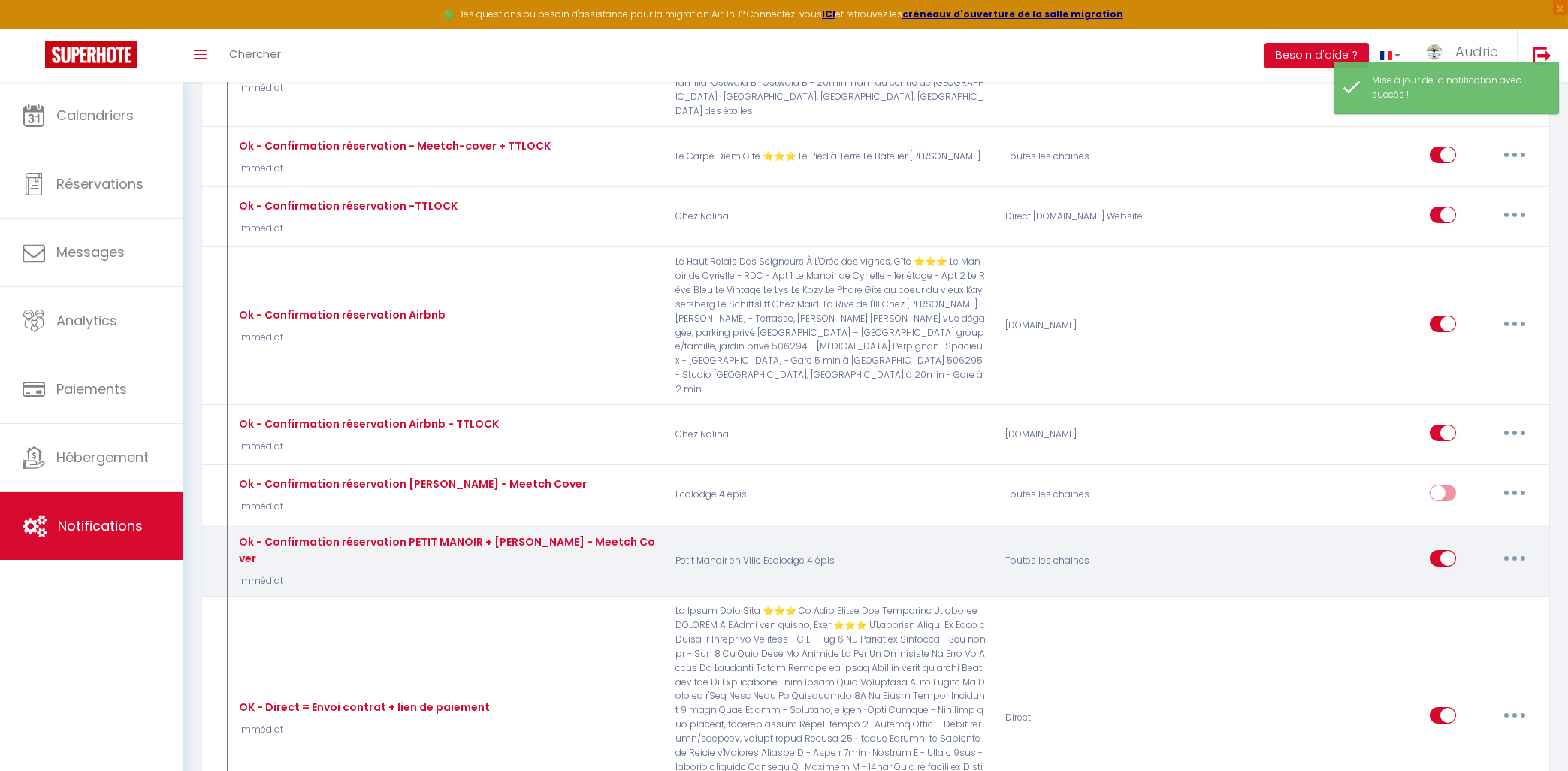
checkbox input "false"
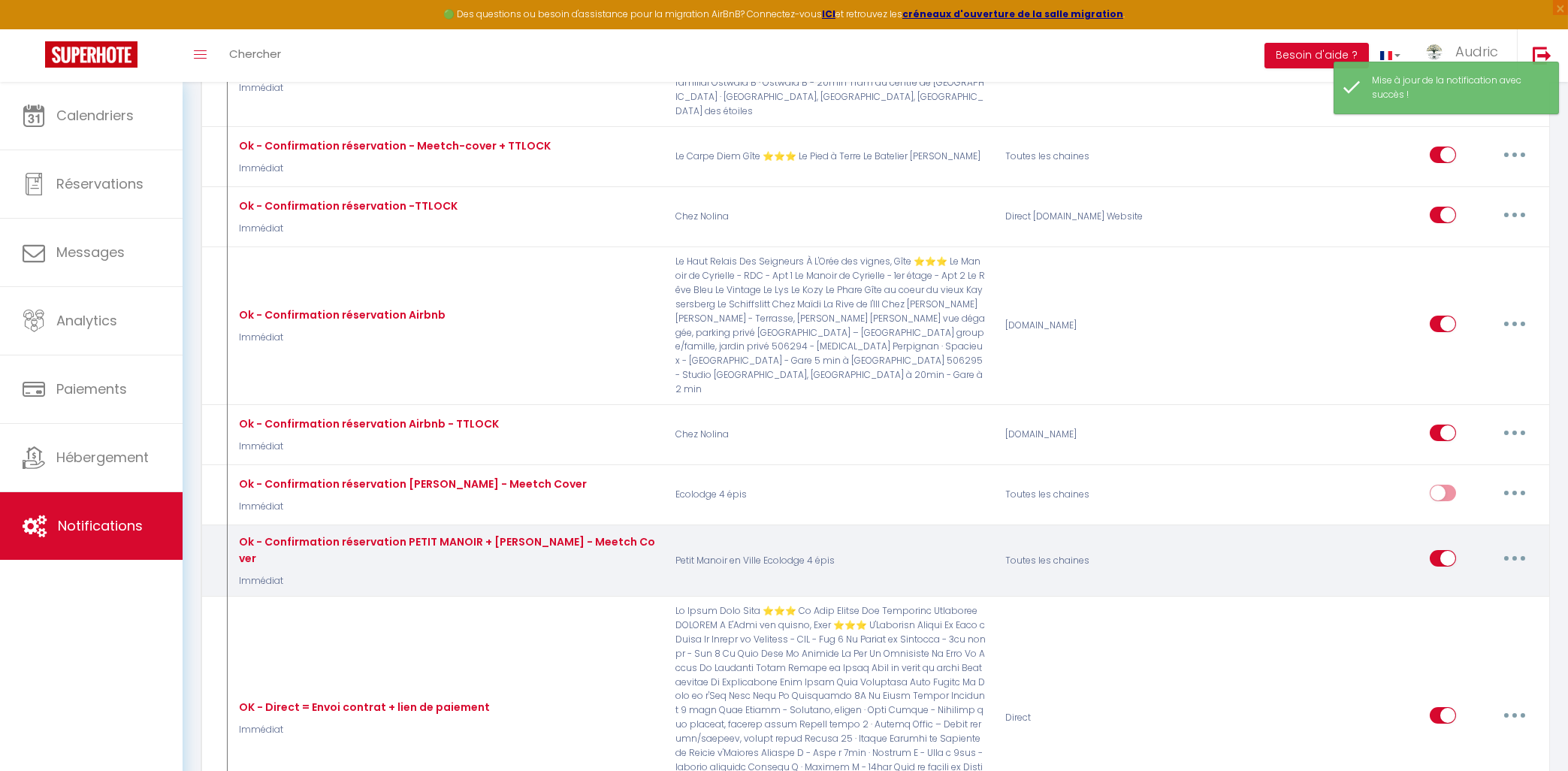
checkbox input "false"
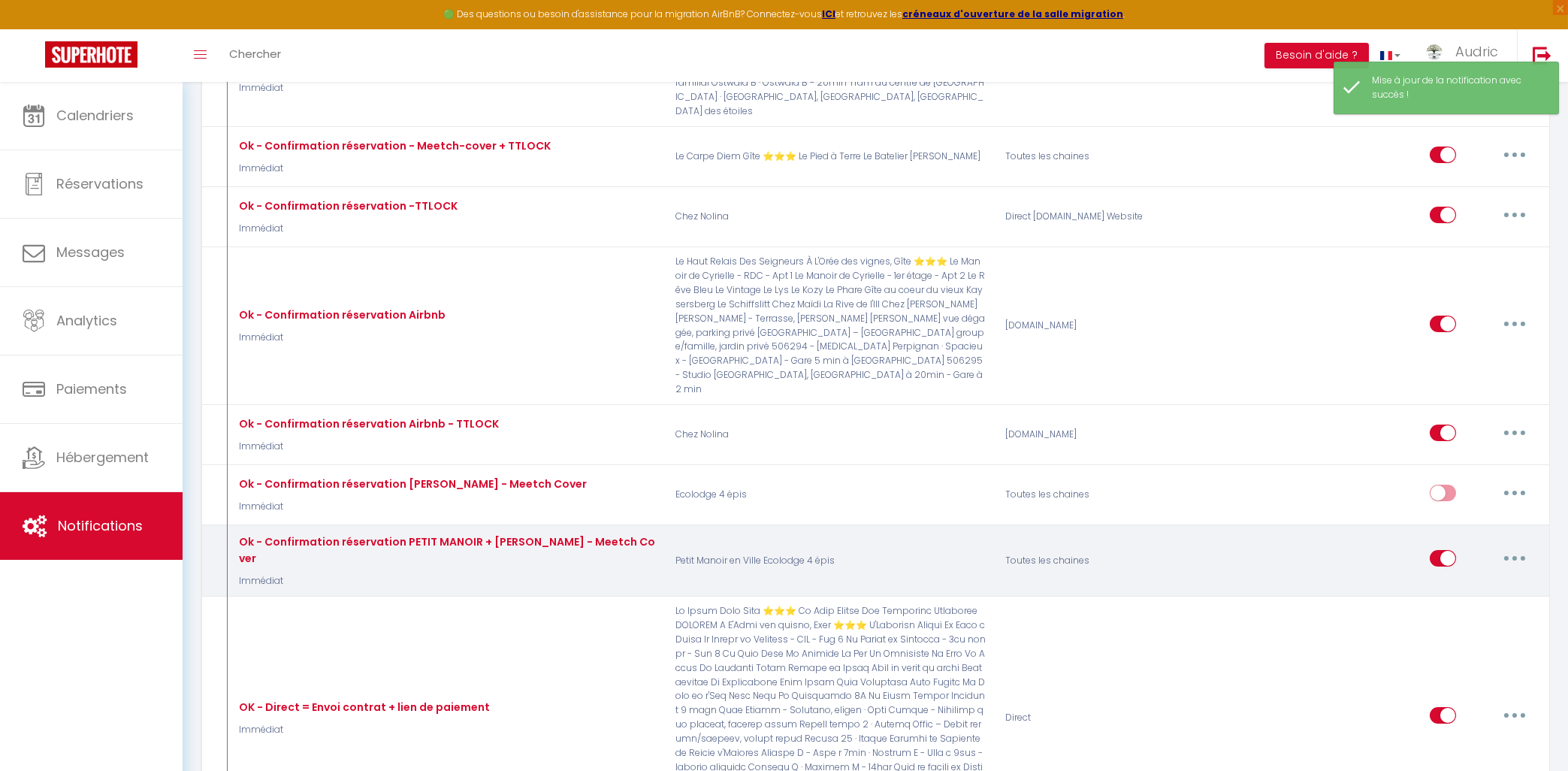
checkbox input "false"
select select "Immédiat"
select select "if_booking_is_paid"
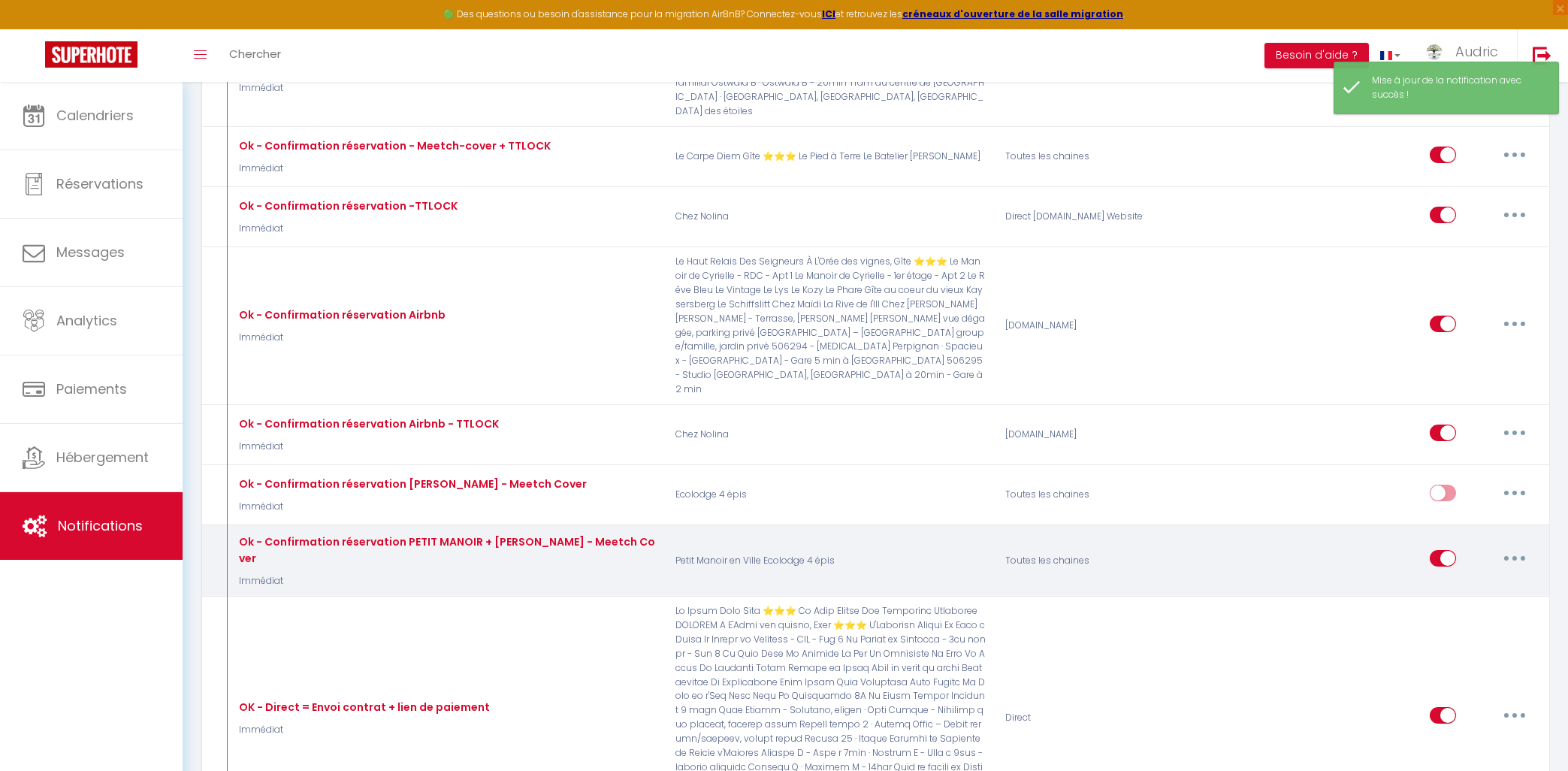
checkbox input "true"
checkbox input "false"
radio input "true"
type input "Votre séjour approche !"
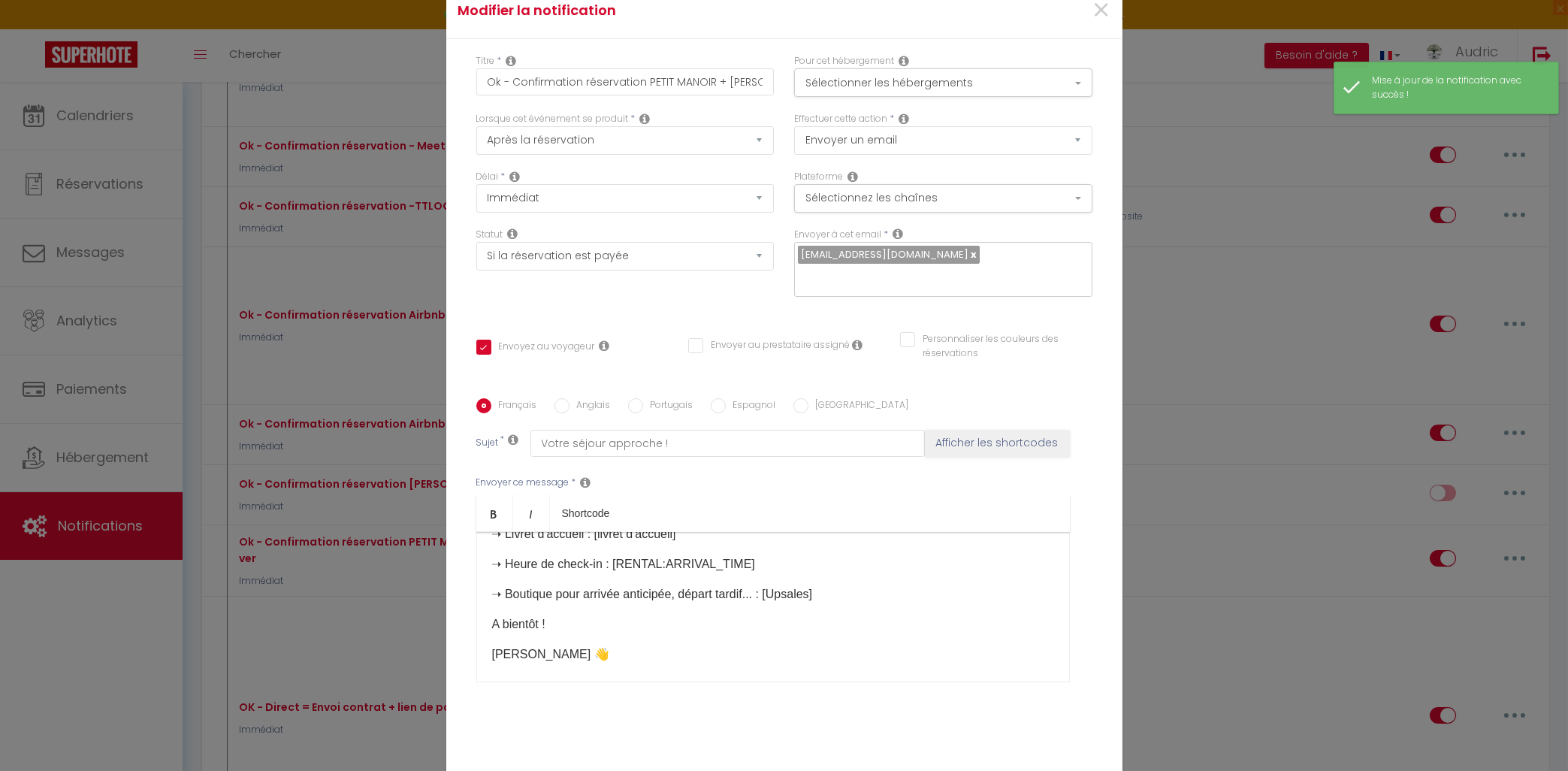
scroll to position [0, 0]
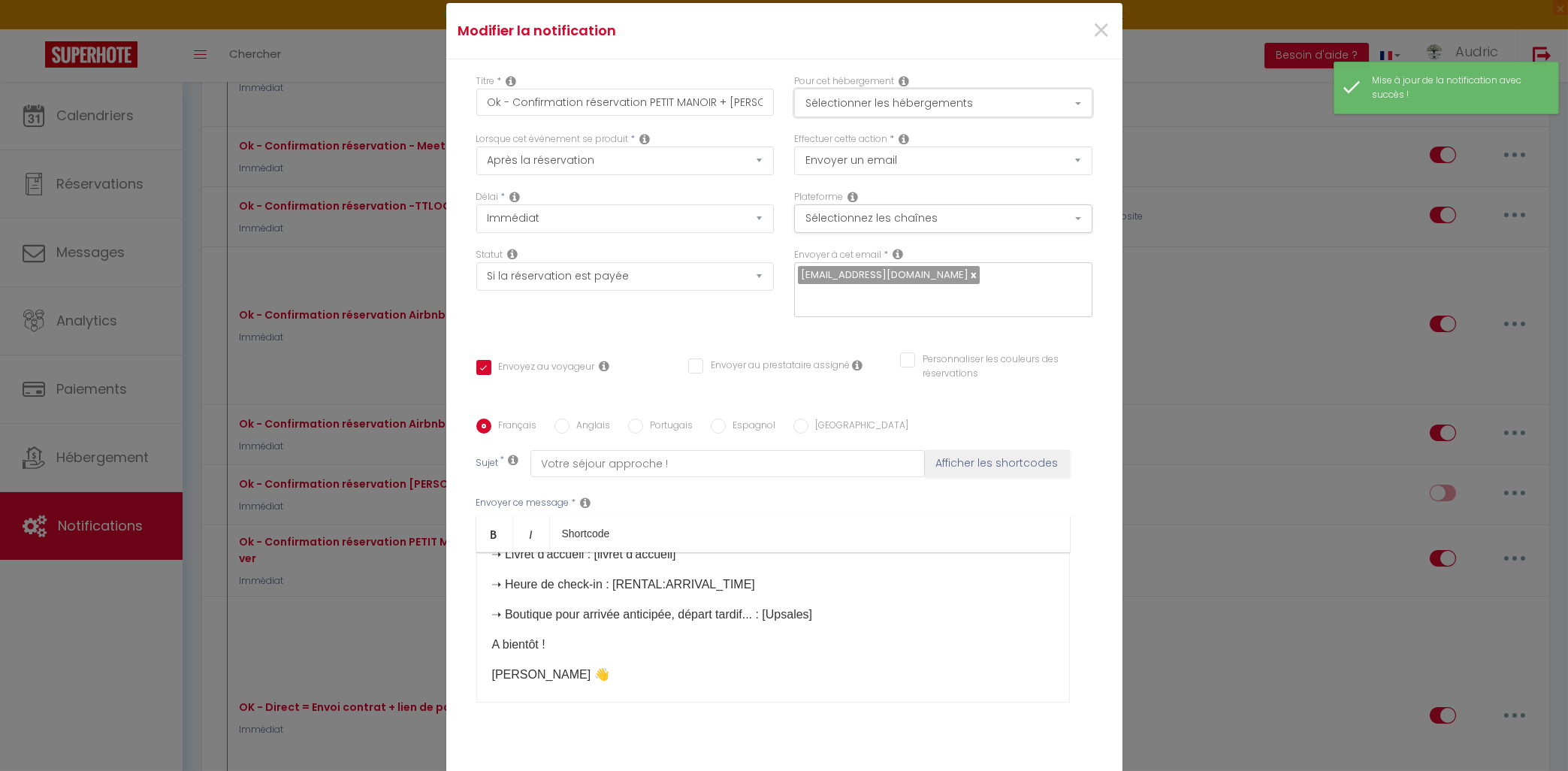
click at [853, 98] on button "Sélectionner les hébergements" at bounding box center [944, 102] width 299 height 28
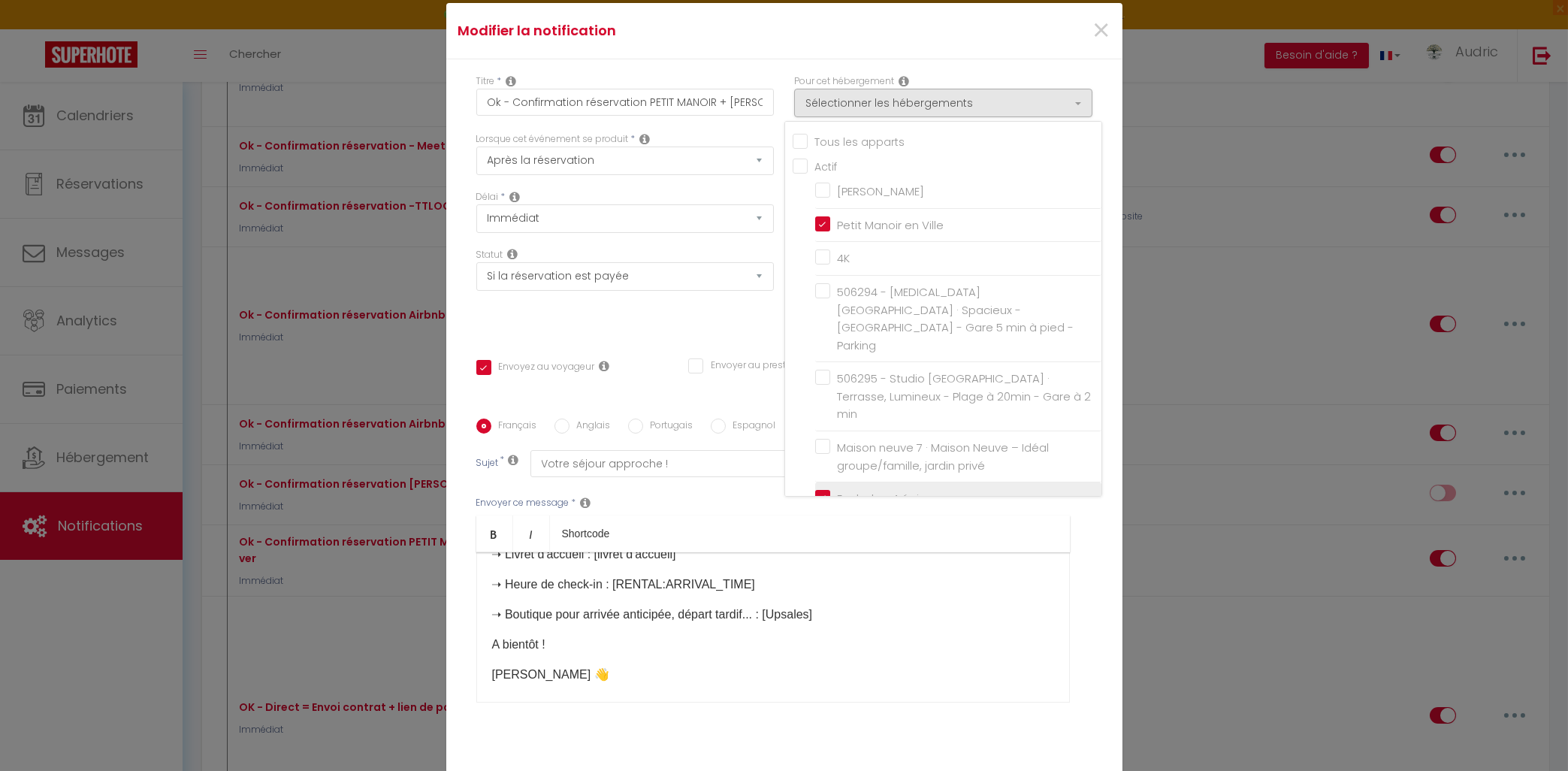
click at [820, 491] on input "Ecolodge 4 épis" at bounding box center [958, 498] width 286 height 15
checkbox input "false"
click at [703, 328] on div "Statut Aucun Si la réservation est payée Si réservation non payée Si la caution…" at bounding box center [625, 291] width 318 height 85
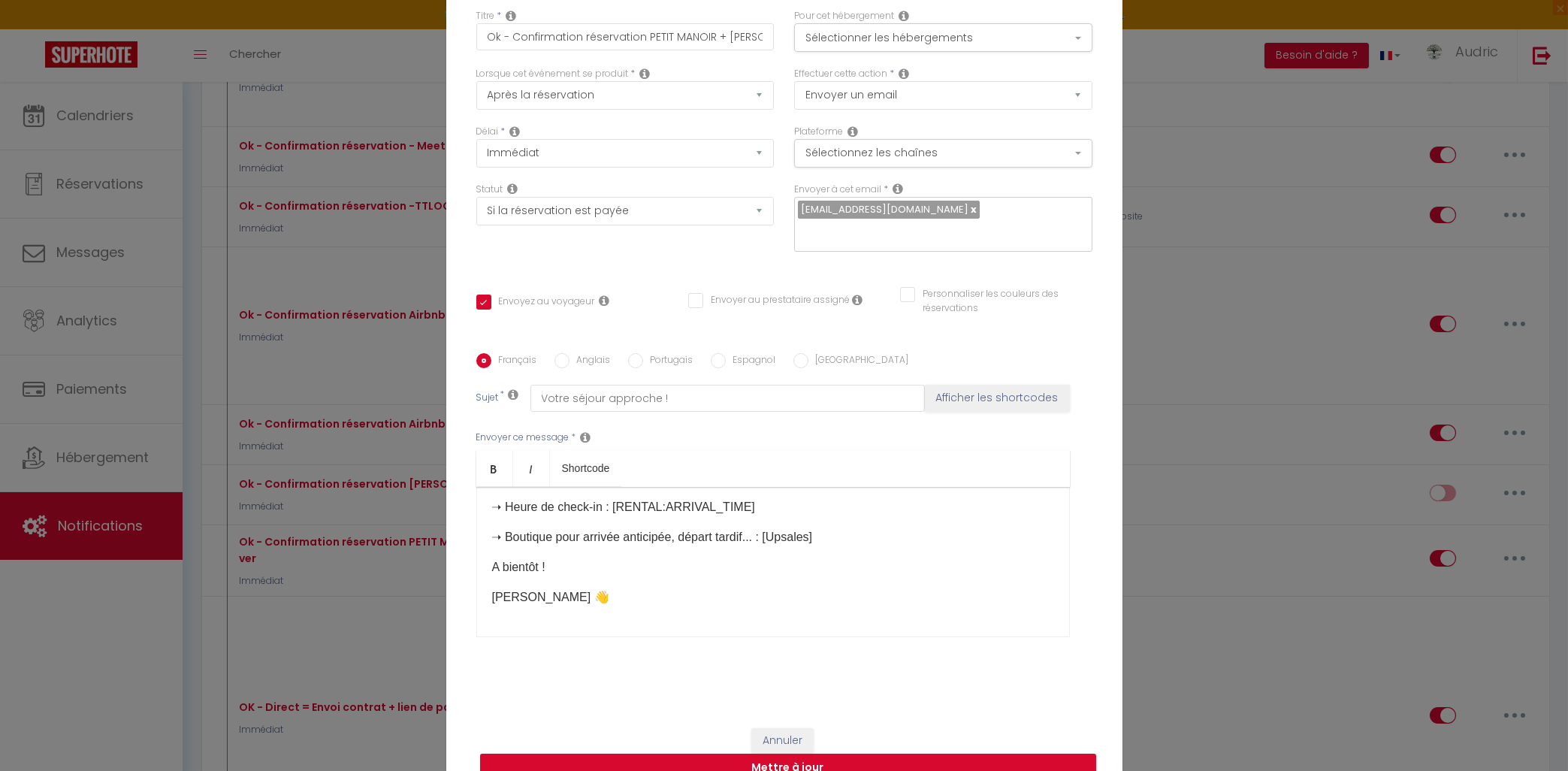
scroll to position [94, 0]
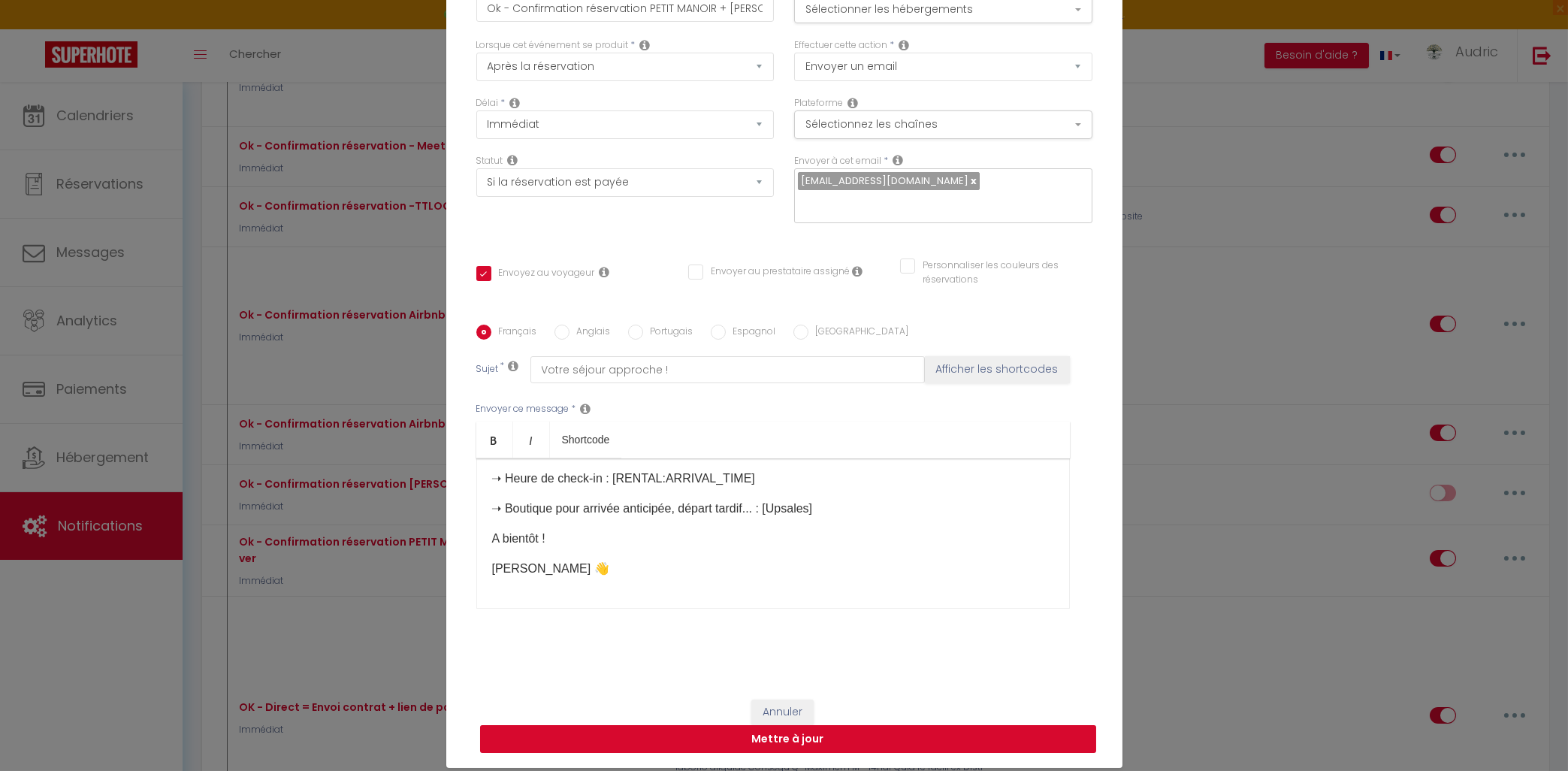
click at [795, 739] on button "Mettre à jour" at bounding box center [788, 739] width 616 height 28
checkbox input "true"
checkbox input "false"
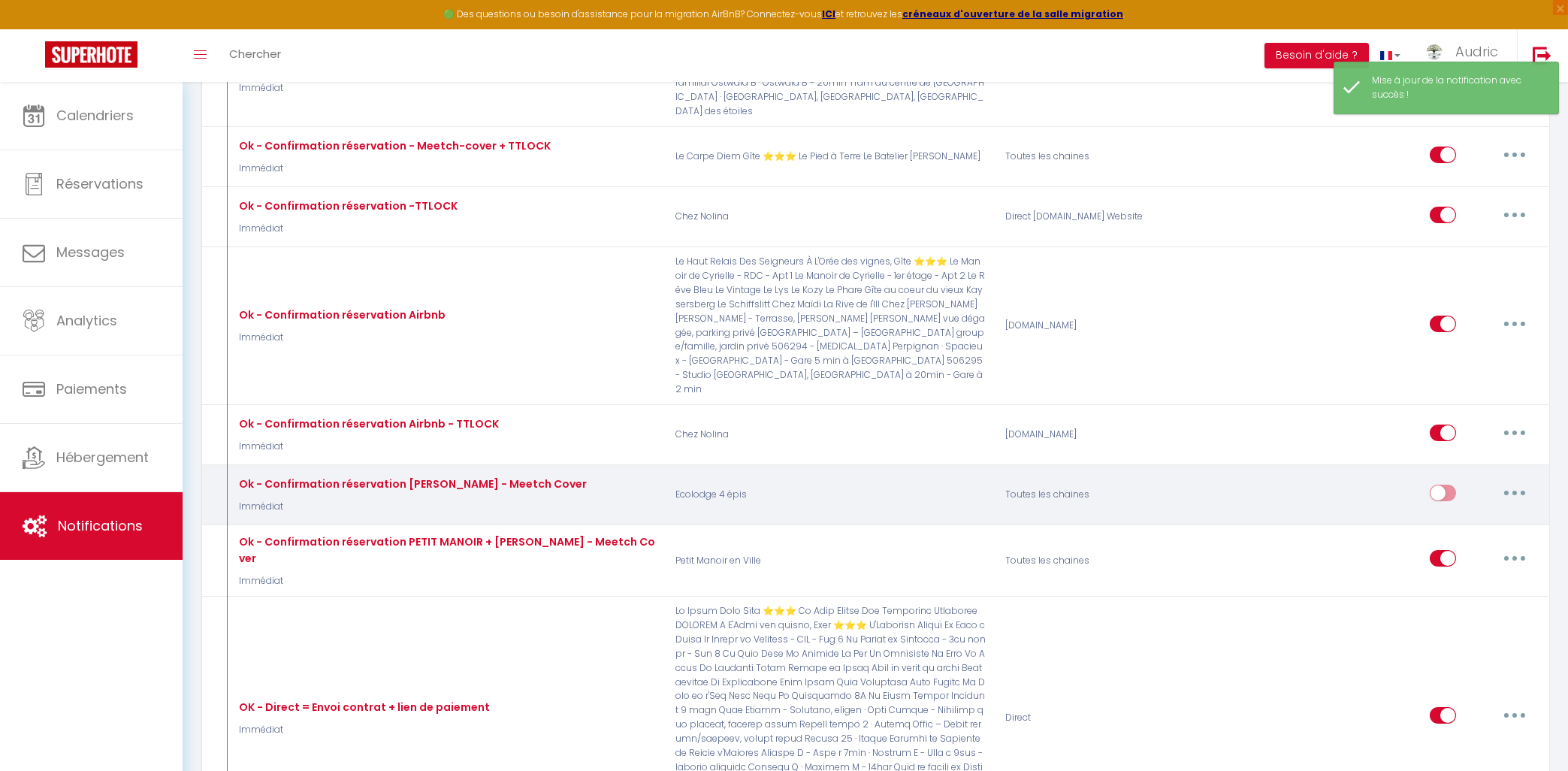
click at [1433, 485] on input "checkbox" at bounding box center [1443, 496] width 26 height 23
checkbox input "true"
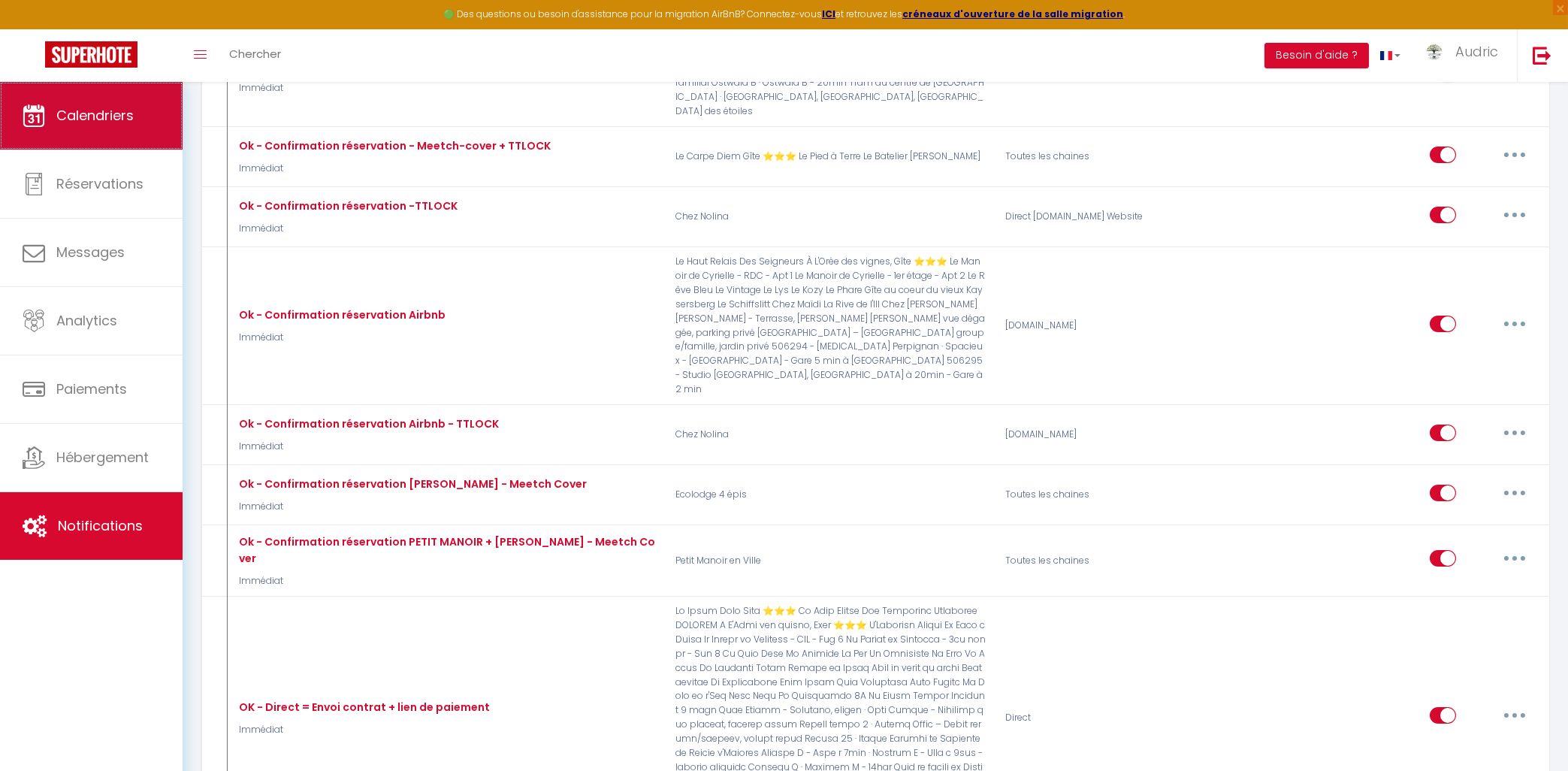
click at [79, 118] on span "Calendriers" at bounding box center [94, 115] width 77 height 19
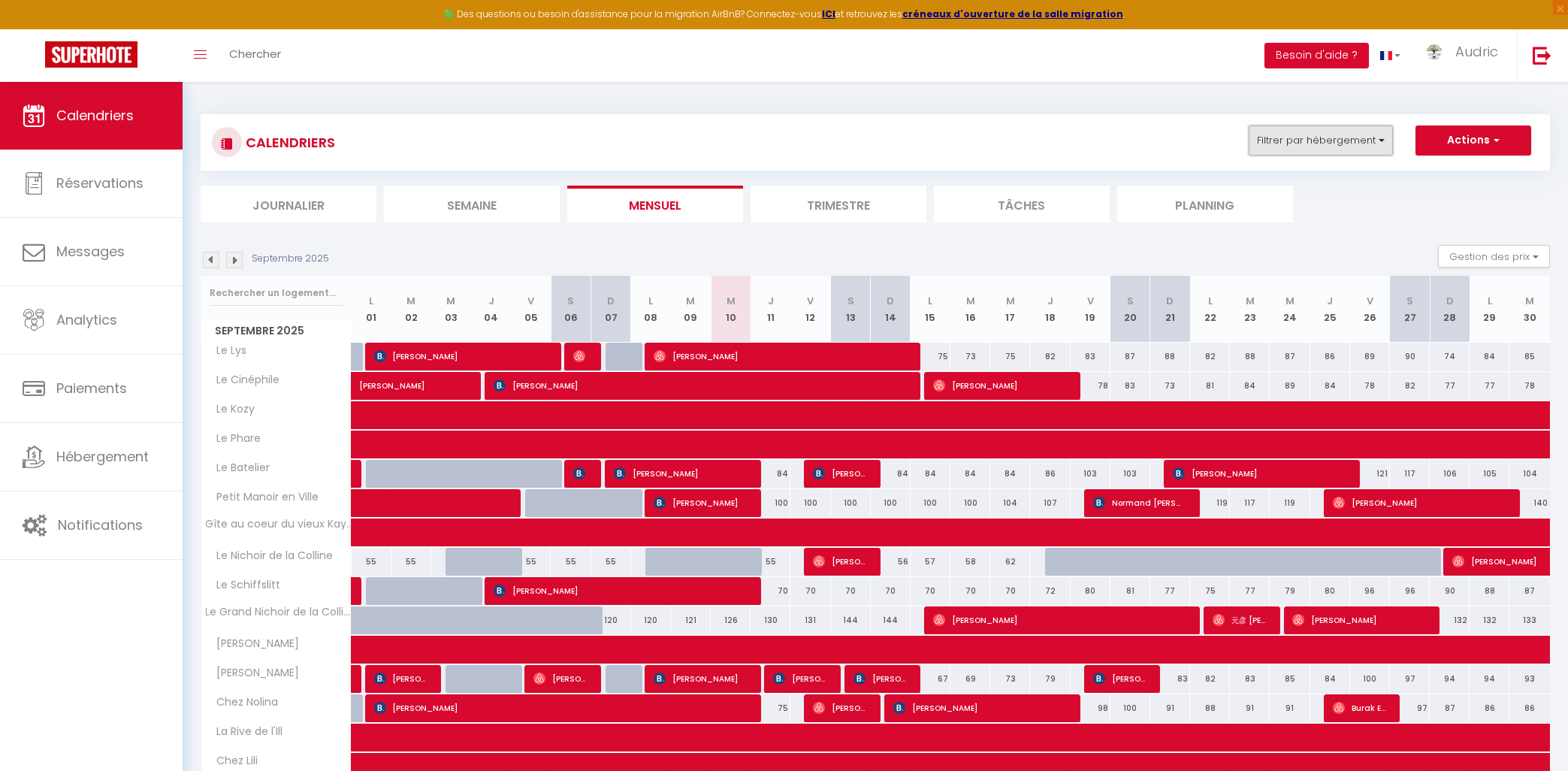
click at [1297, 156] on button "Filtrer par hébergement" at bounding box center [1321, 140] width 144 height 30
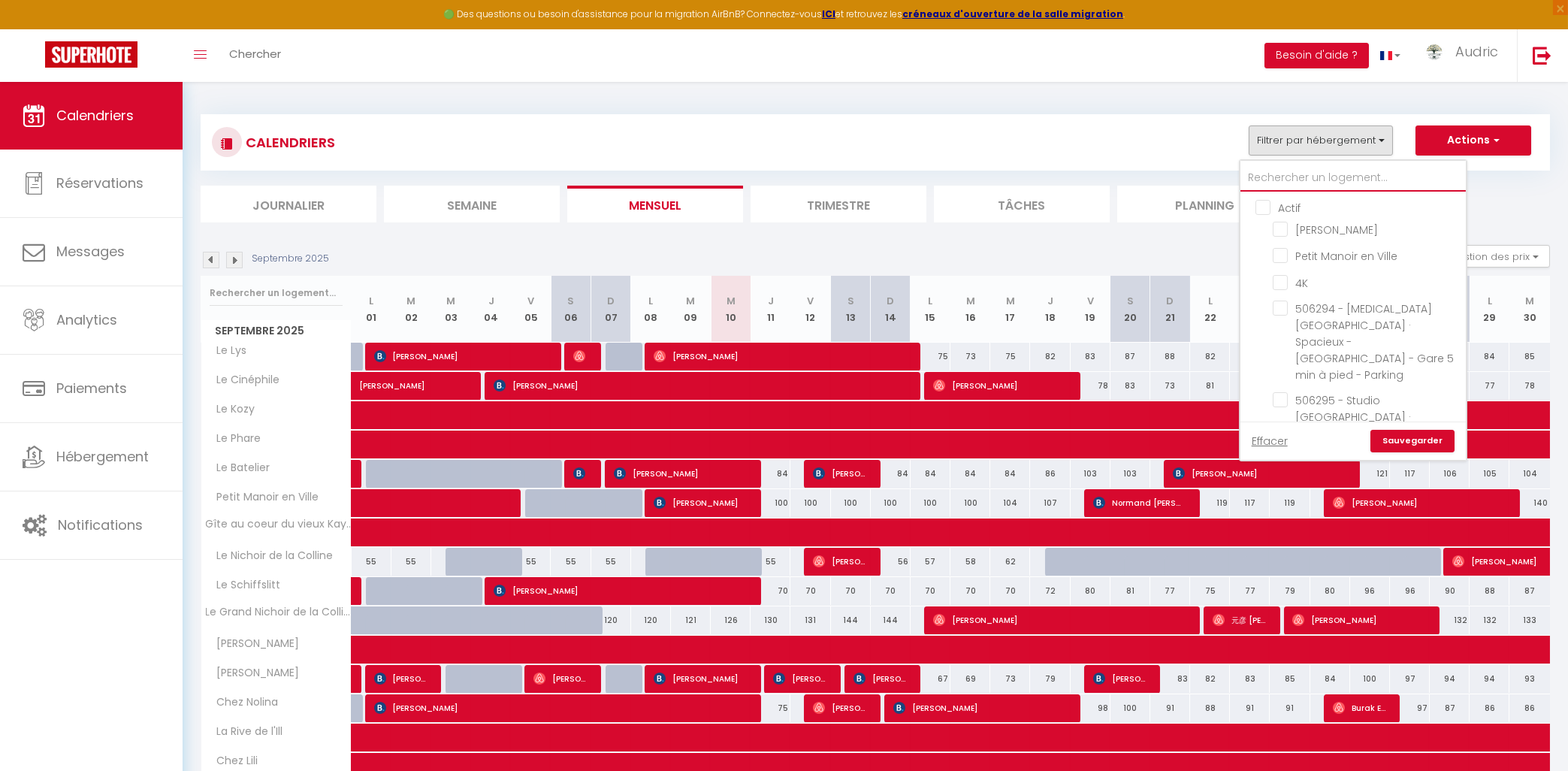
click at [1292, 188] on input "text" at bounding box center [1354, 178] width 226 height 27
type input "c"
checkbox input "false"
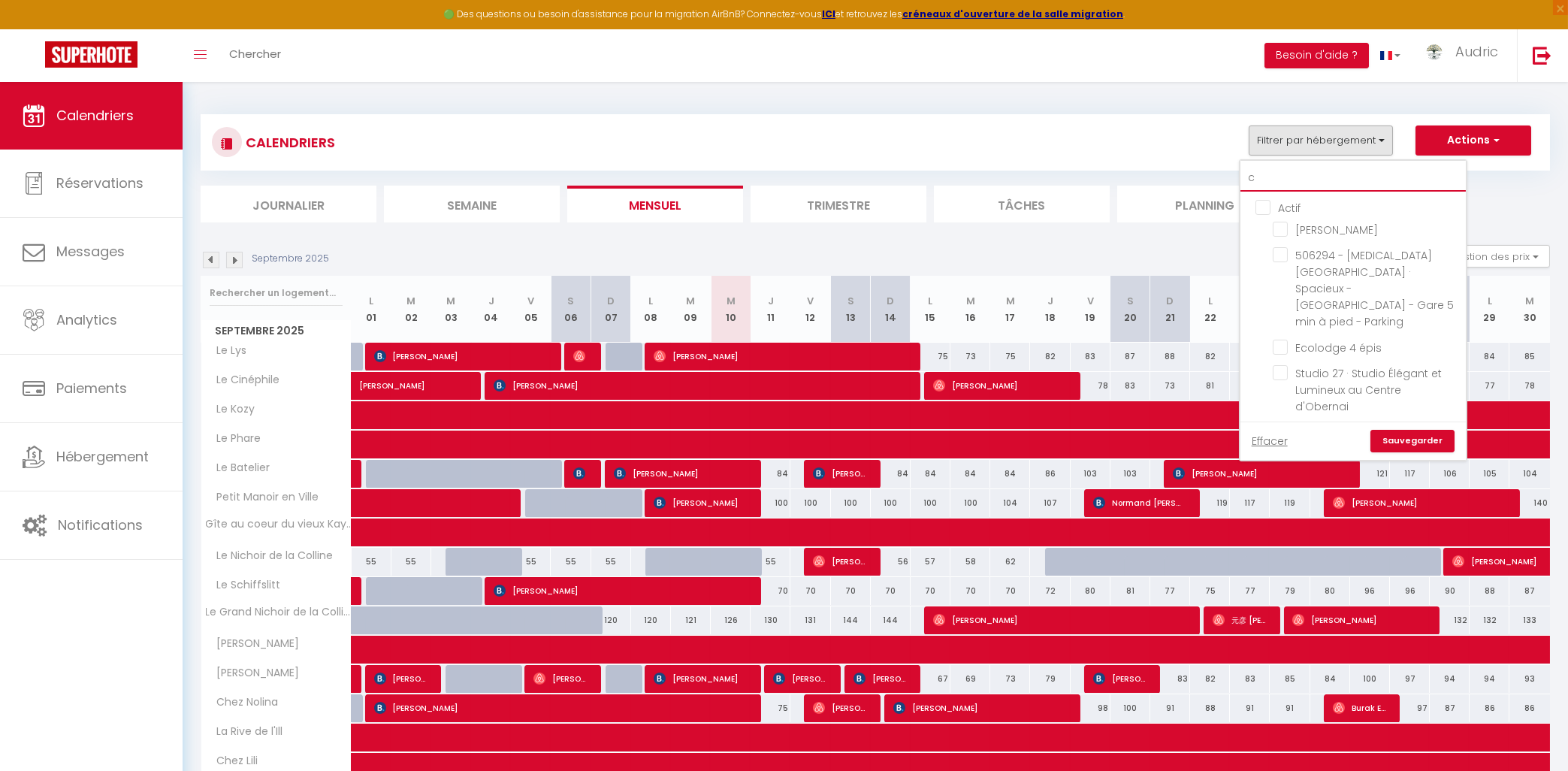
checkbox input "false"
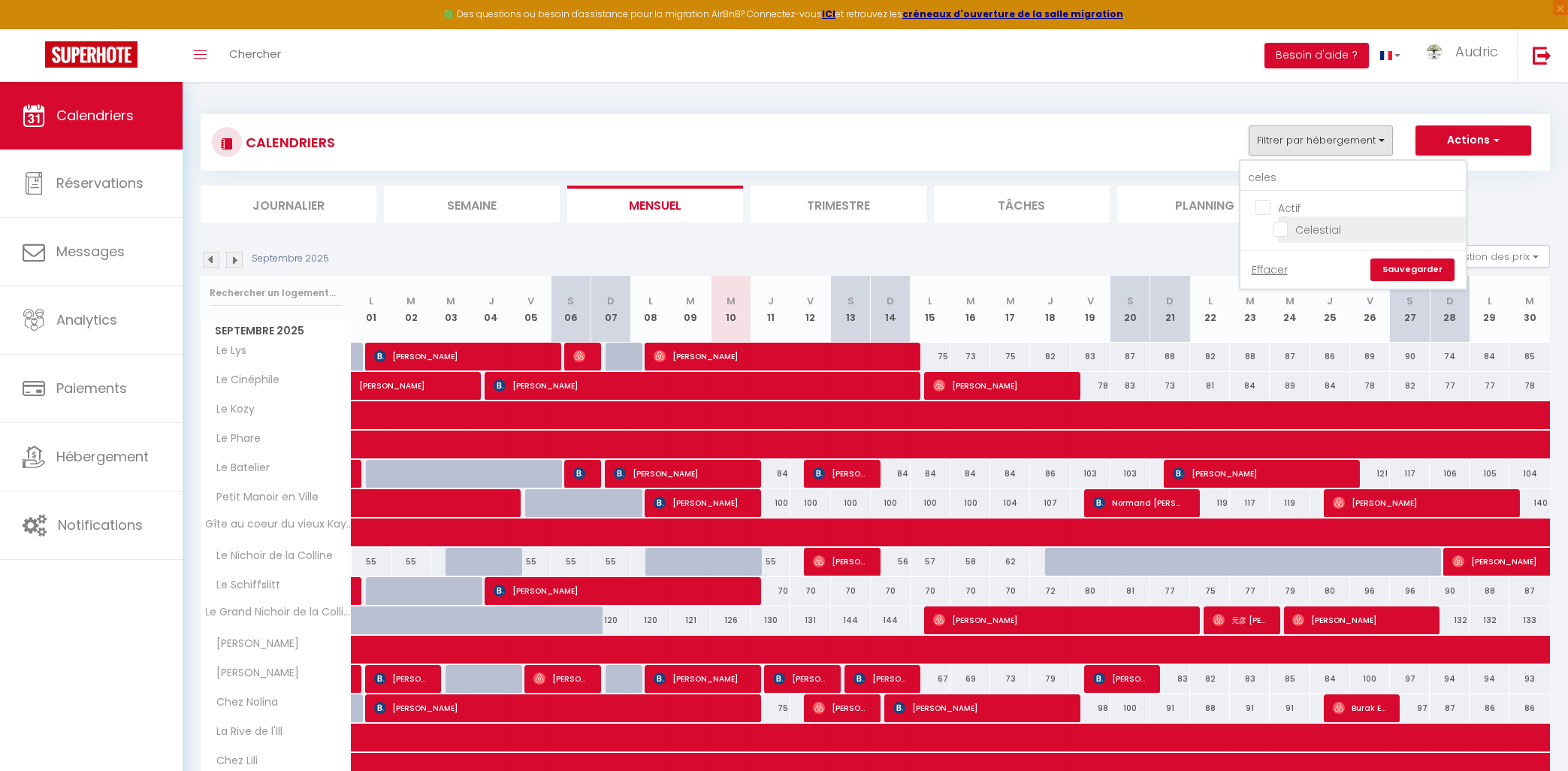
click at [1311, 223] on input "Celestial" at bounding box center [1366, 228] width 187 height 15
click at [1396, 269] on link "Sauvegarder" at bounding box center [1413, 269] width 84 height 23
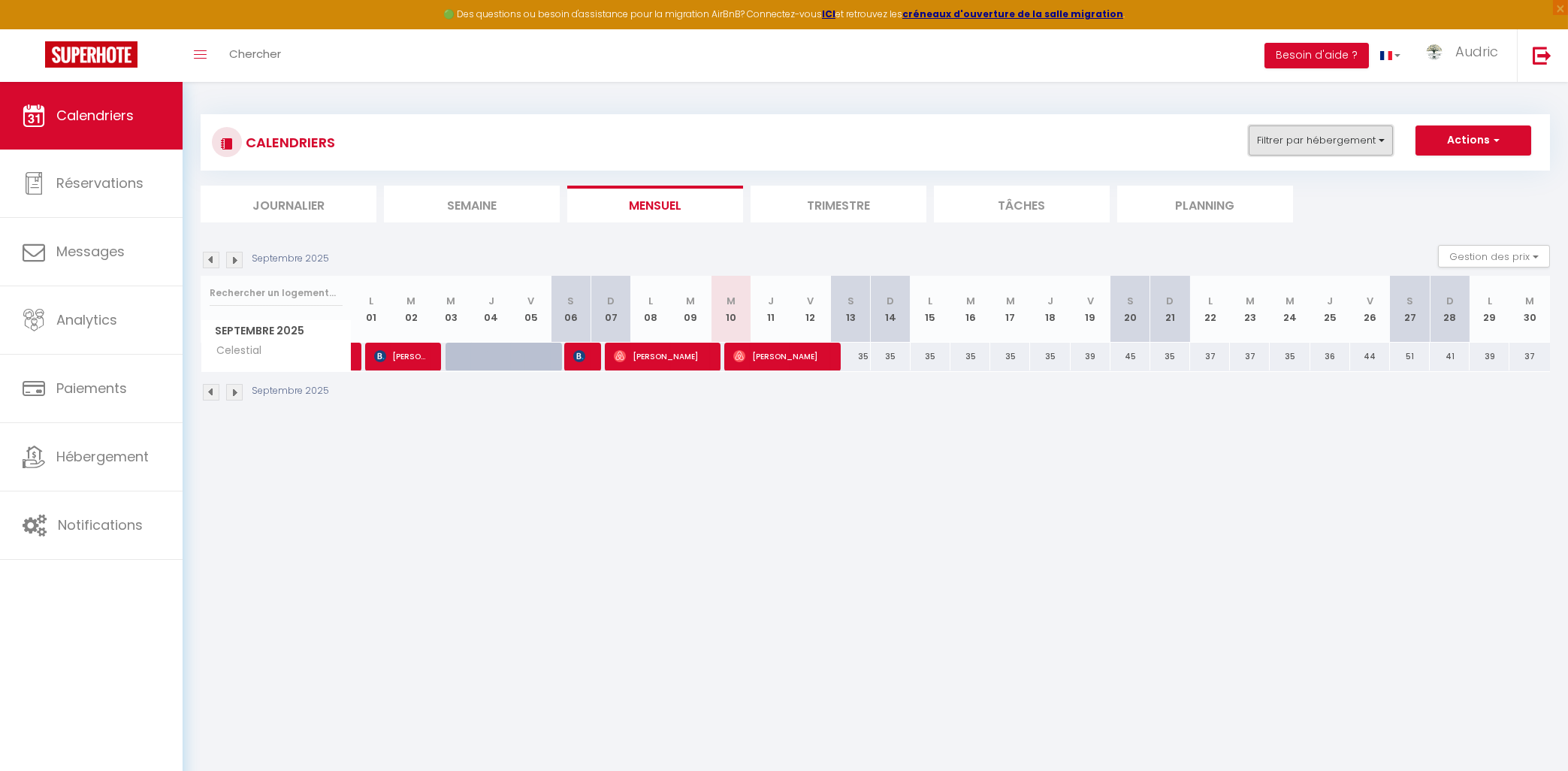
click at [1352, 140] on button "Filtrer par hébergement" at bounding box center [1321, 140] width 144 height 30
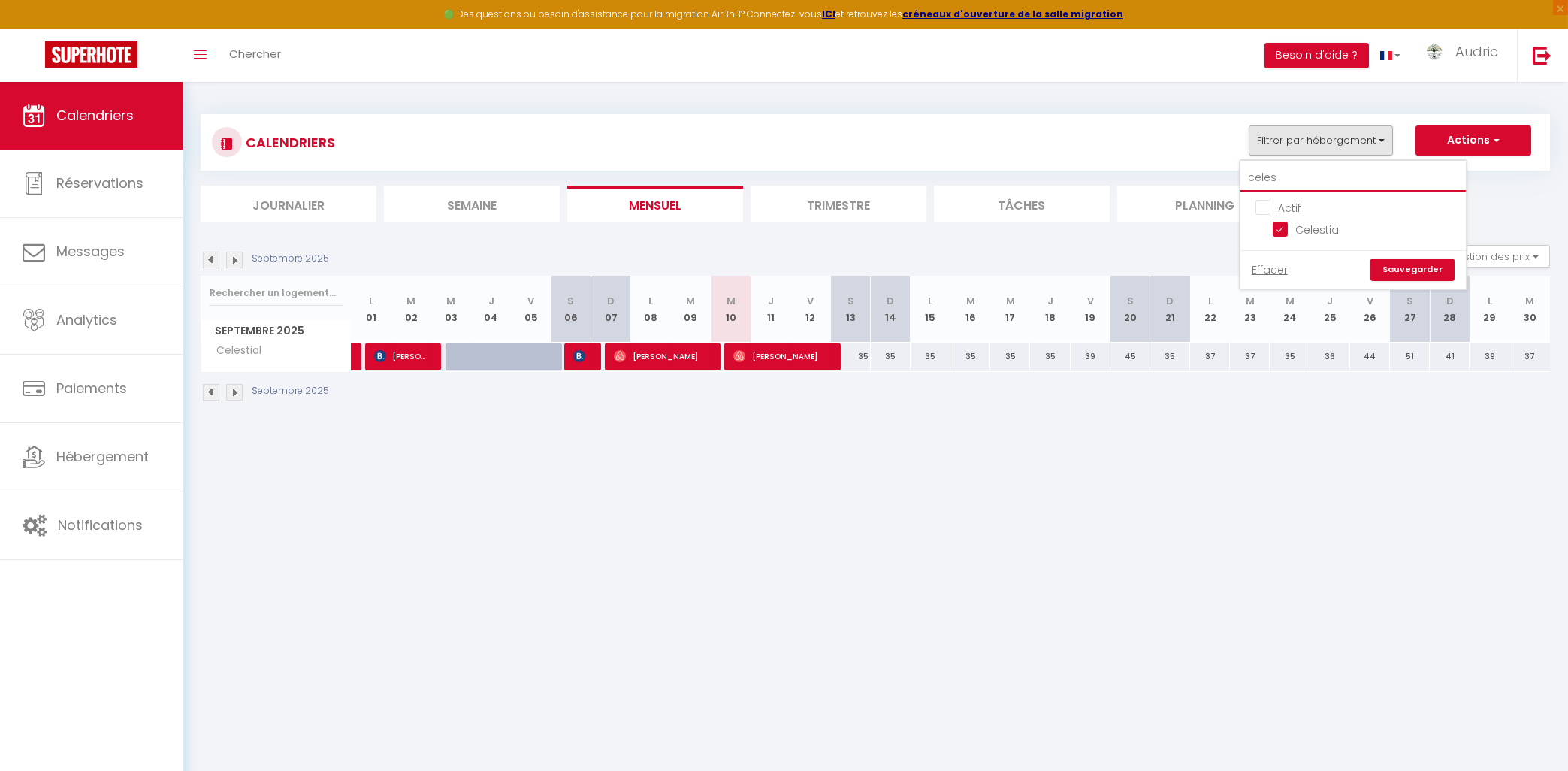
click at [1319, 166] on input "celes" at bounding box center [1354, 178] width 226 height 27
click at [1285, 231] on input "Heaven" at bounding box center [1366, 228] width 187 height 15
click at [1403, 270] on link "Sauvegarder" at bounding box center [1413, 269] width 84 height 23
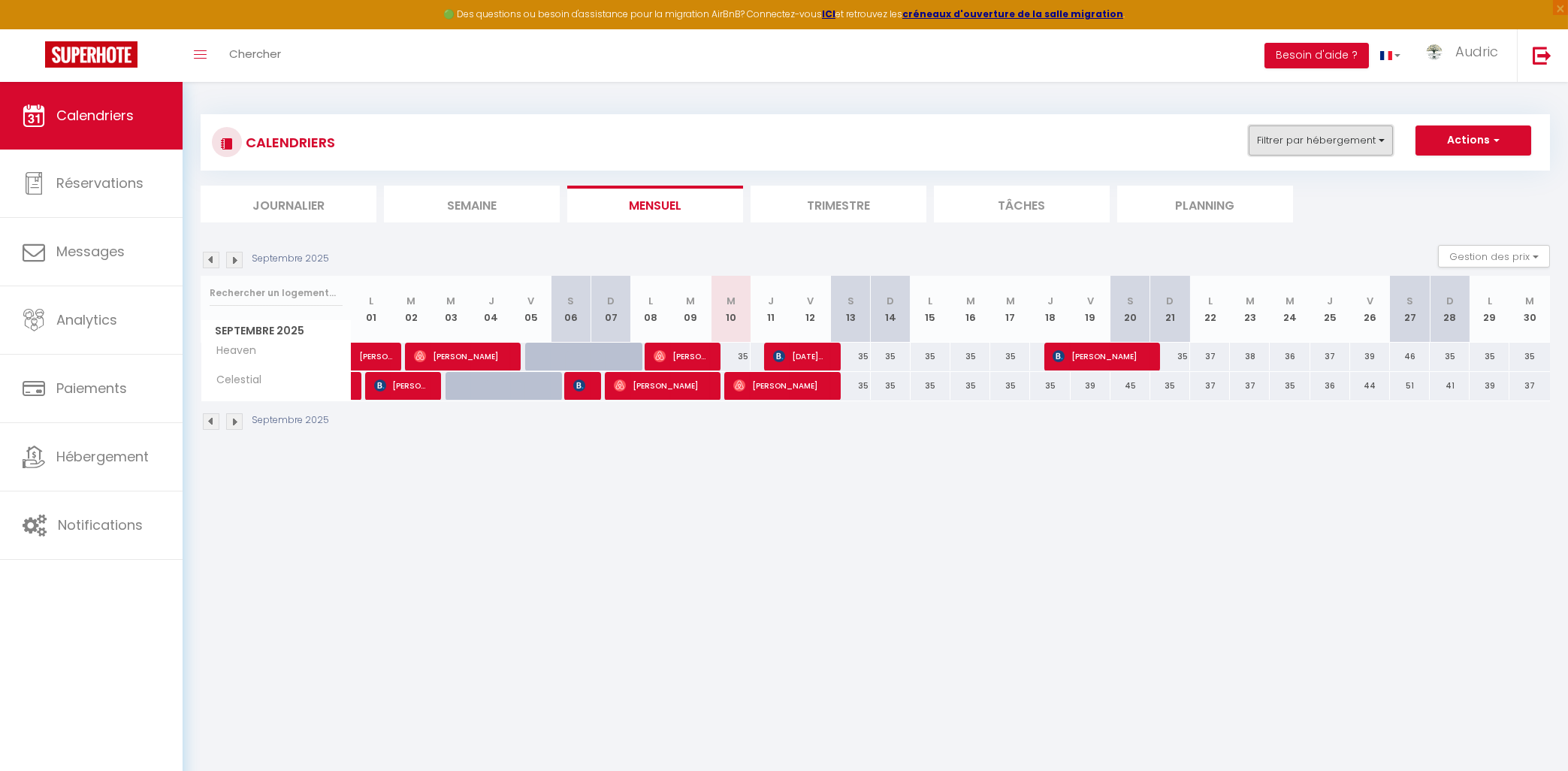
click at [1296, 136] on button "Filtrer par hébergement" at bounding box center [1321, 140] width 144 height 30
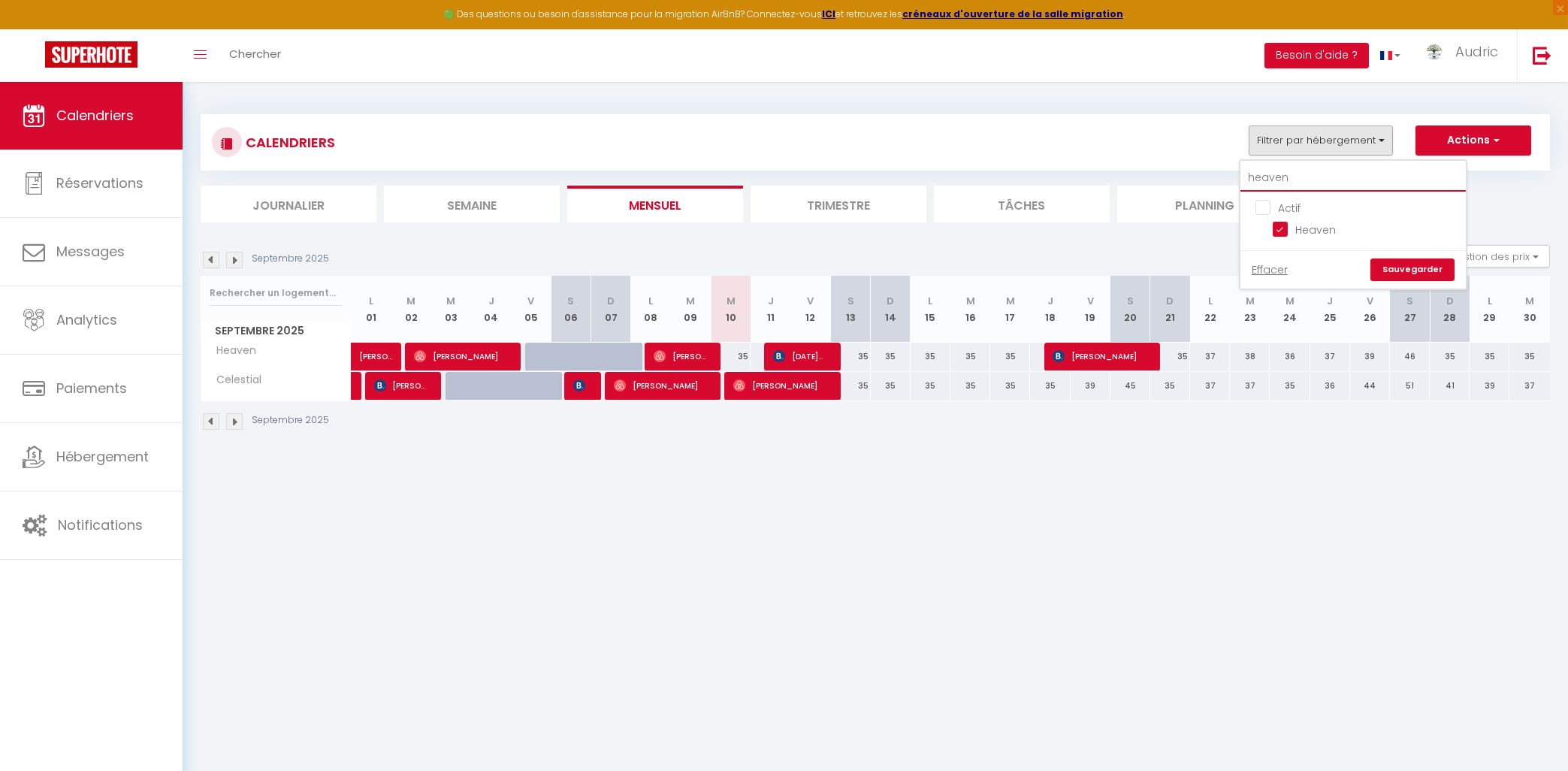
click at [1293, 171] on input "heaven" at bounding box center [1354, 178] width 226 height 27
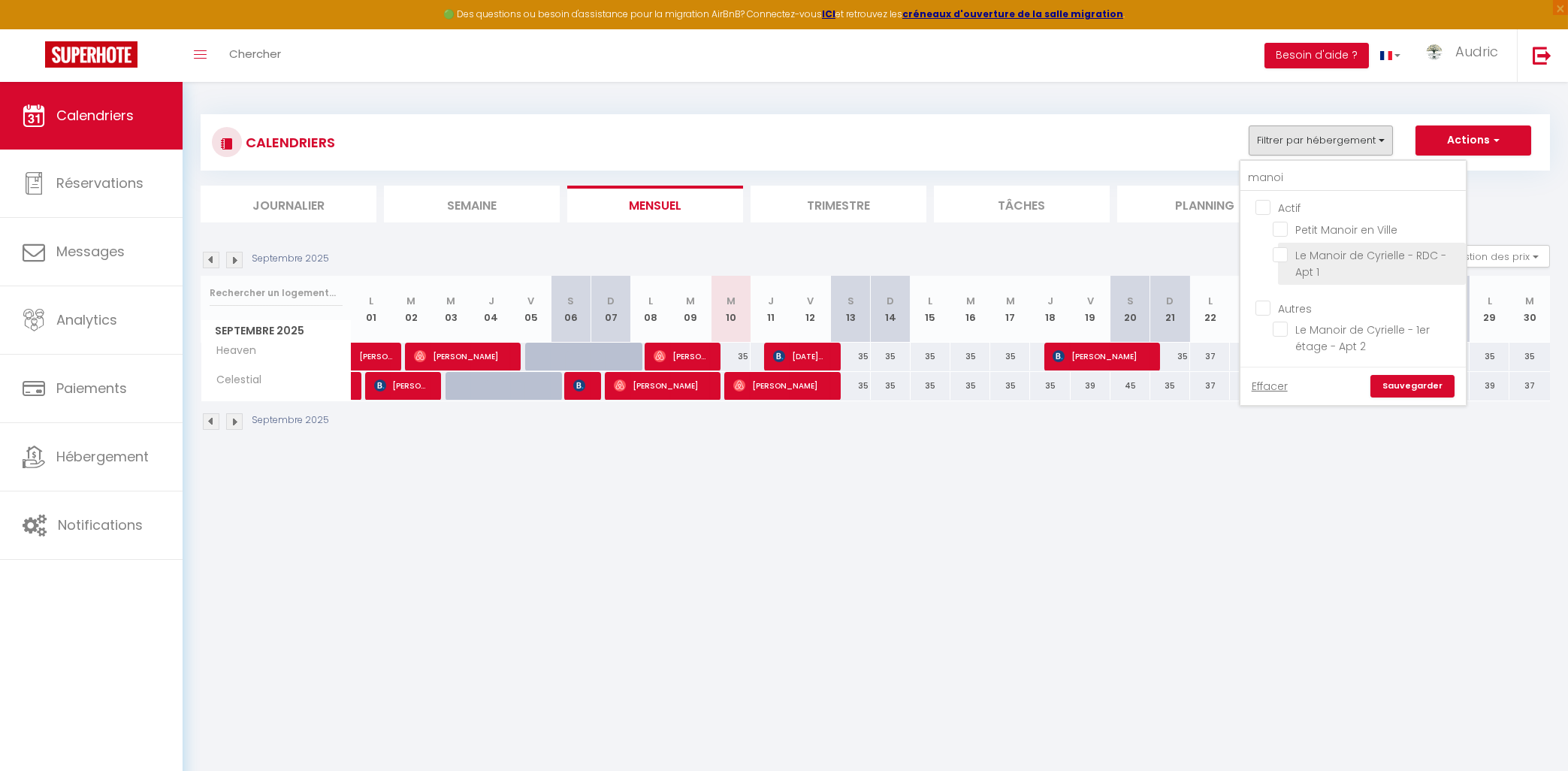
click at [1352, 253] on input "Le Manoir de Cyrielle - RDC - Apt 1" at bounding box center [1366, 255] width 187 height 15
click at [1404, 390] on link "Sauvegarder" at bounding box center [1413, 386] width 84 height 23
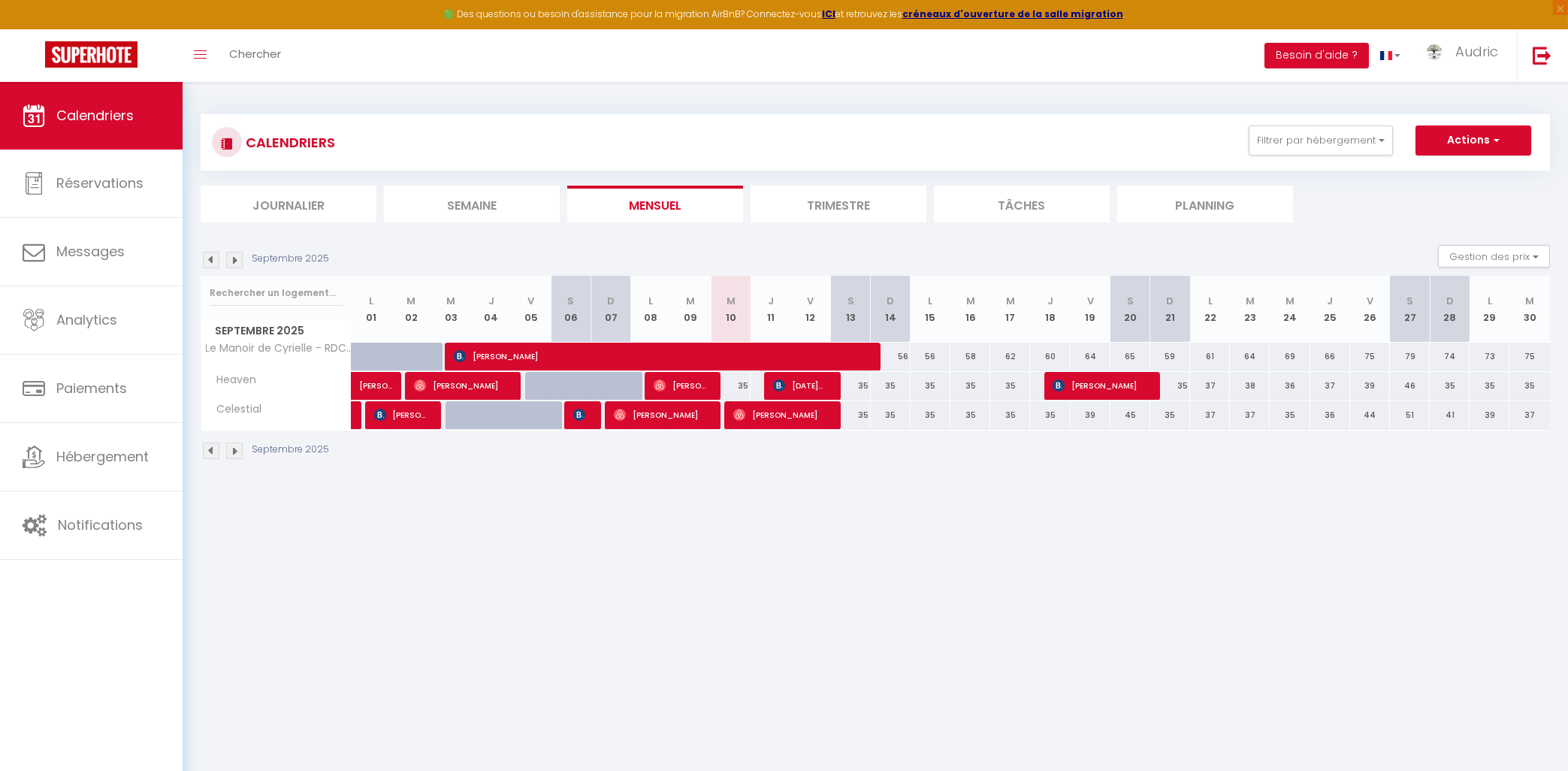
click at [235, 259] on img at bounding box center [235, 260] width 16 height 16
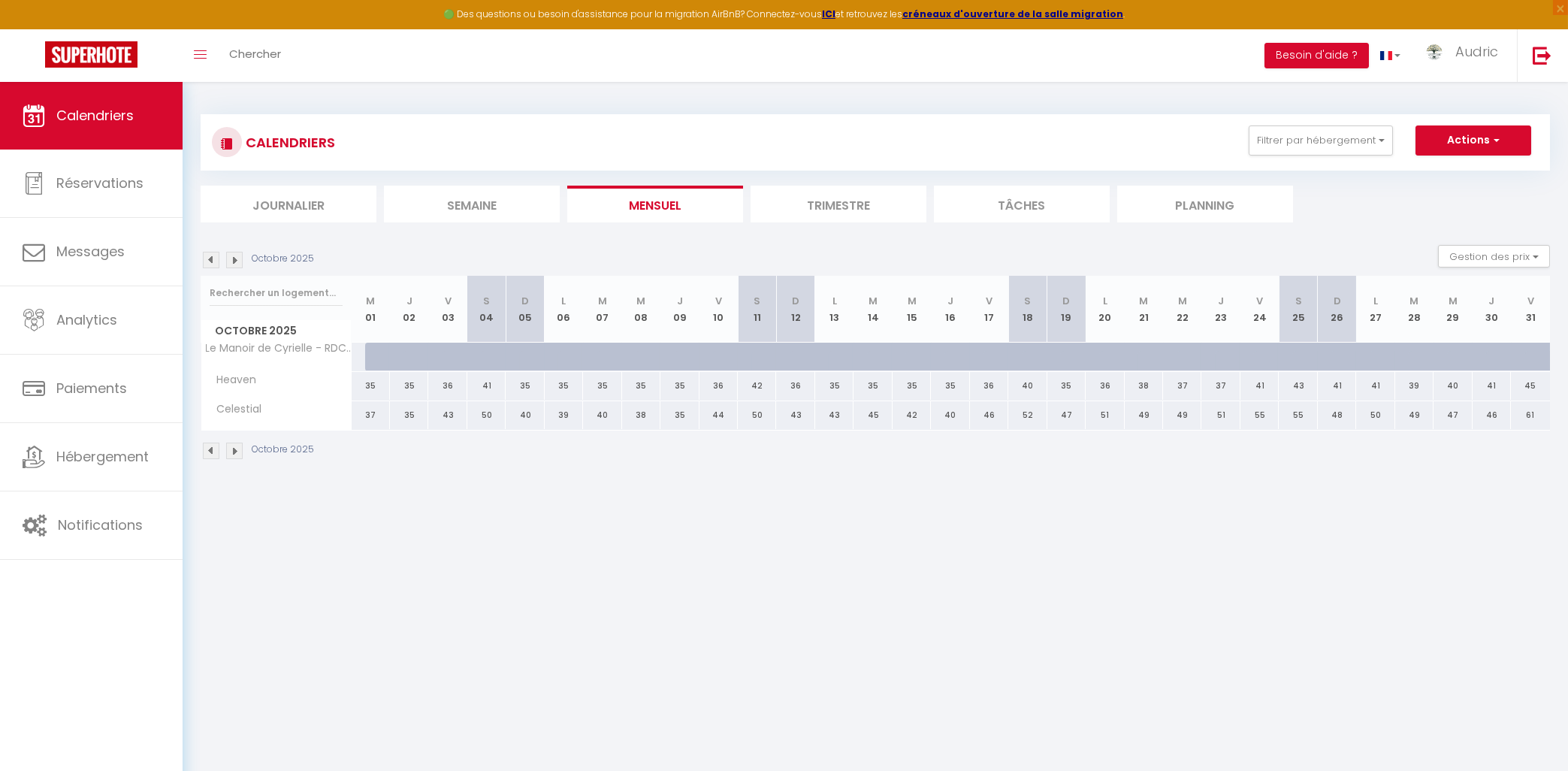
click at [209, 261] on img at bounding box center [211, 260] width 16 height 16
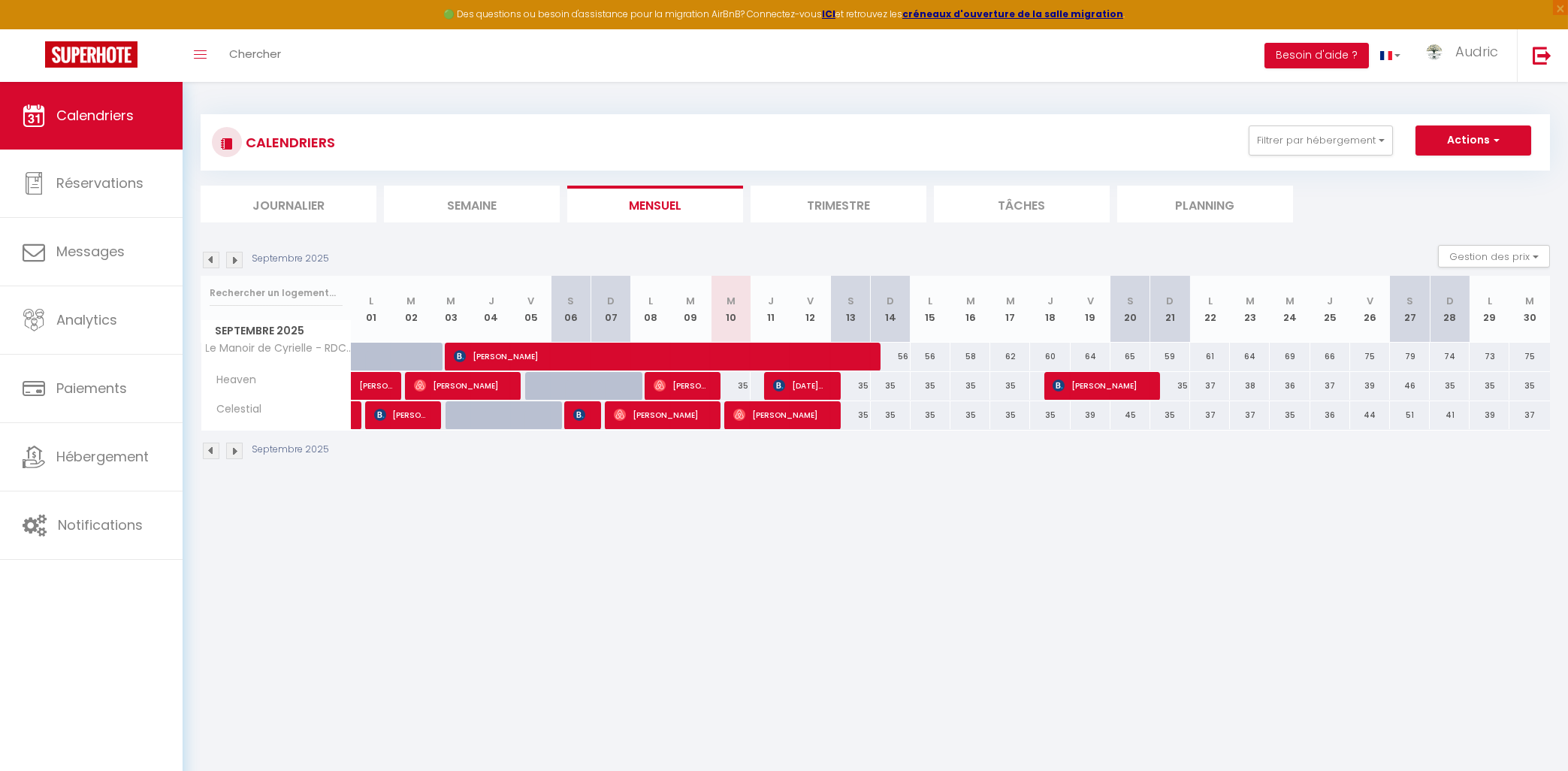
click at [791, 415] on span "[PERSON_NAME]" at bounding box center [780, 414] width 93 height 28
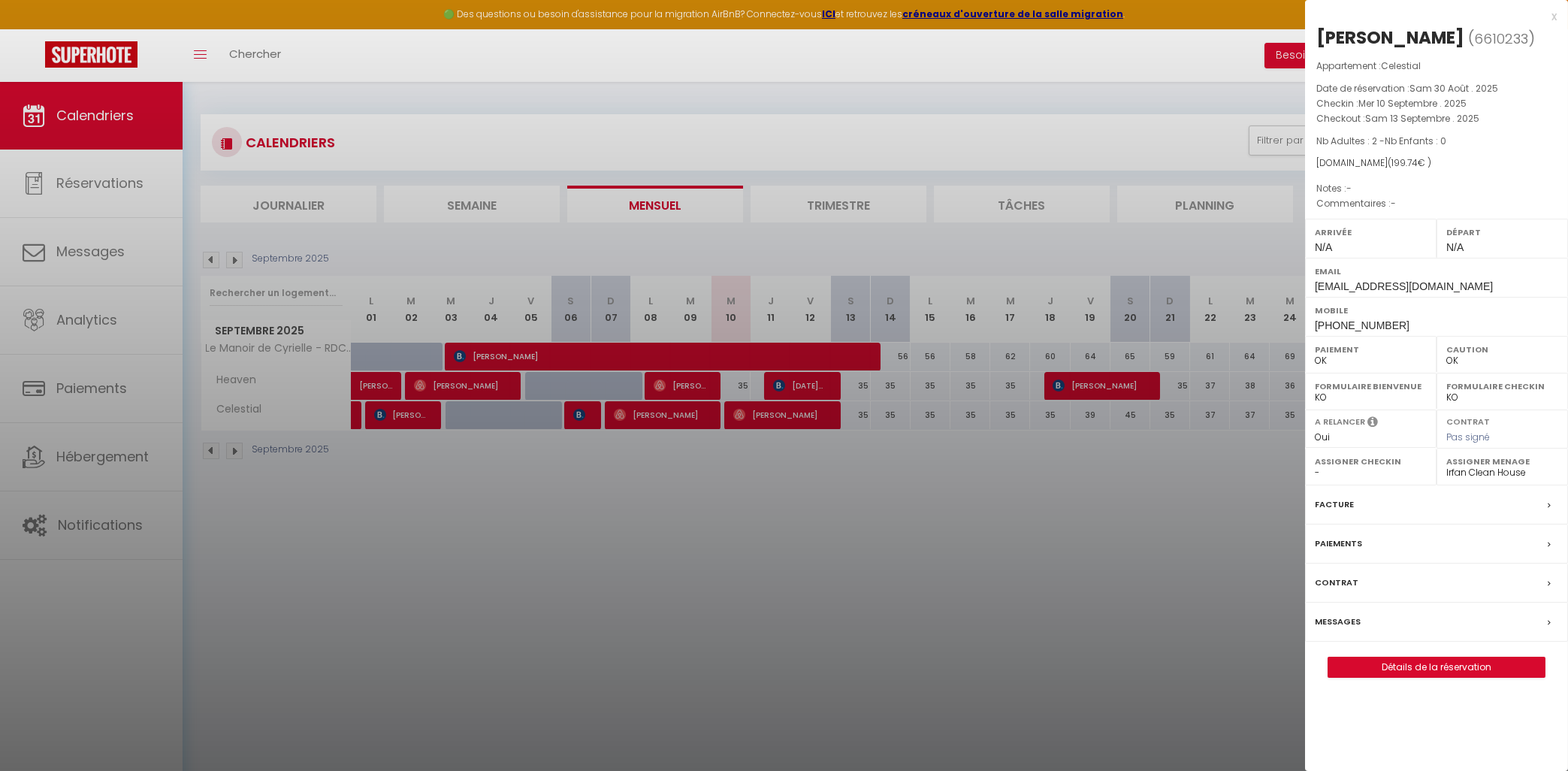
click at [1353, 620] on label "Messages" at bounding box center [1338, 621] width 45 height 15
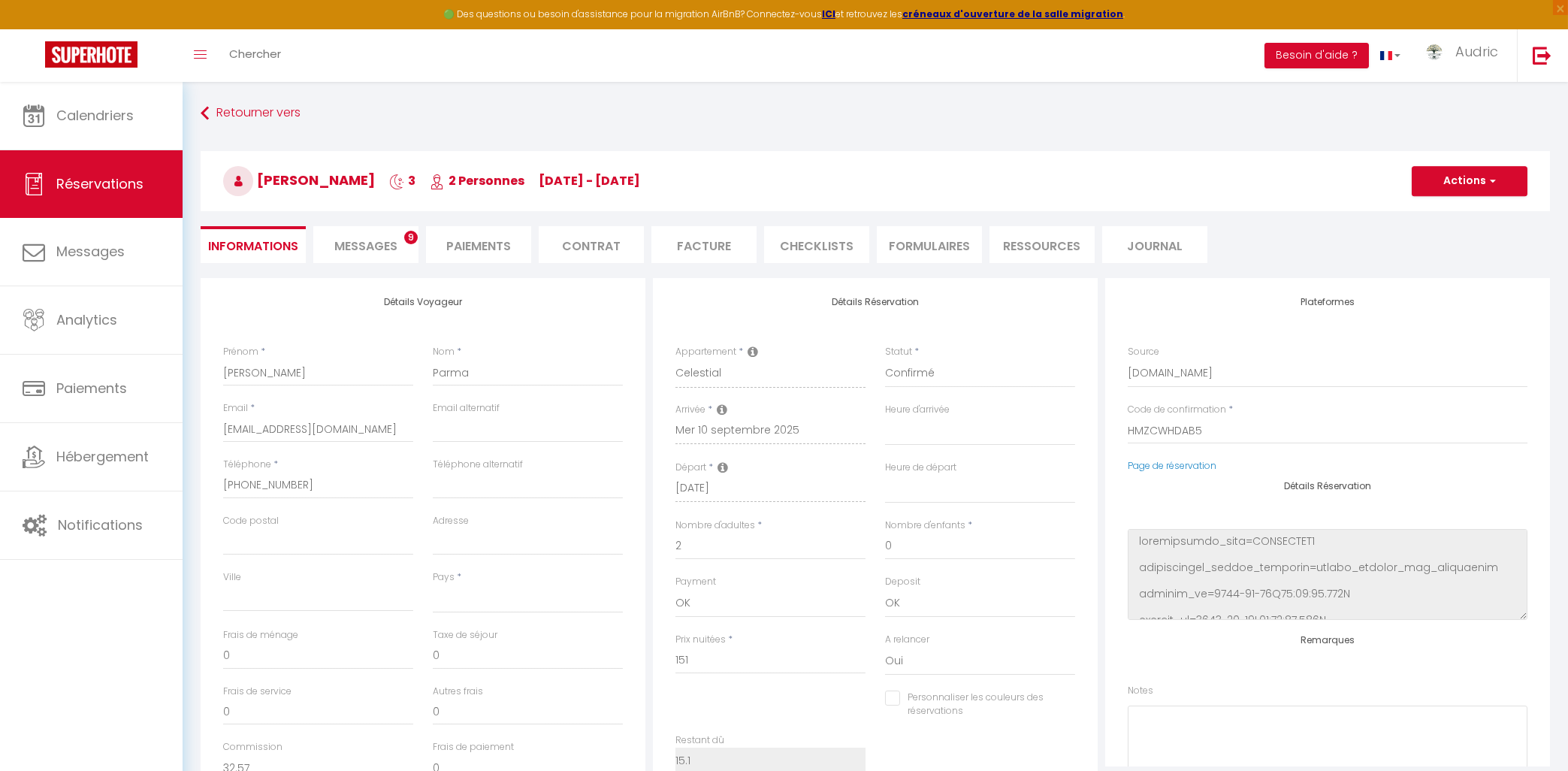
click at [384, 245] on span "Messages" at bounding box center [366, 246] width 63 height 17
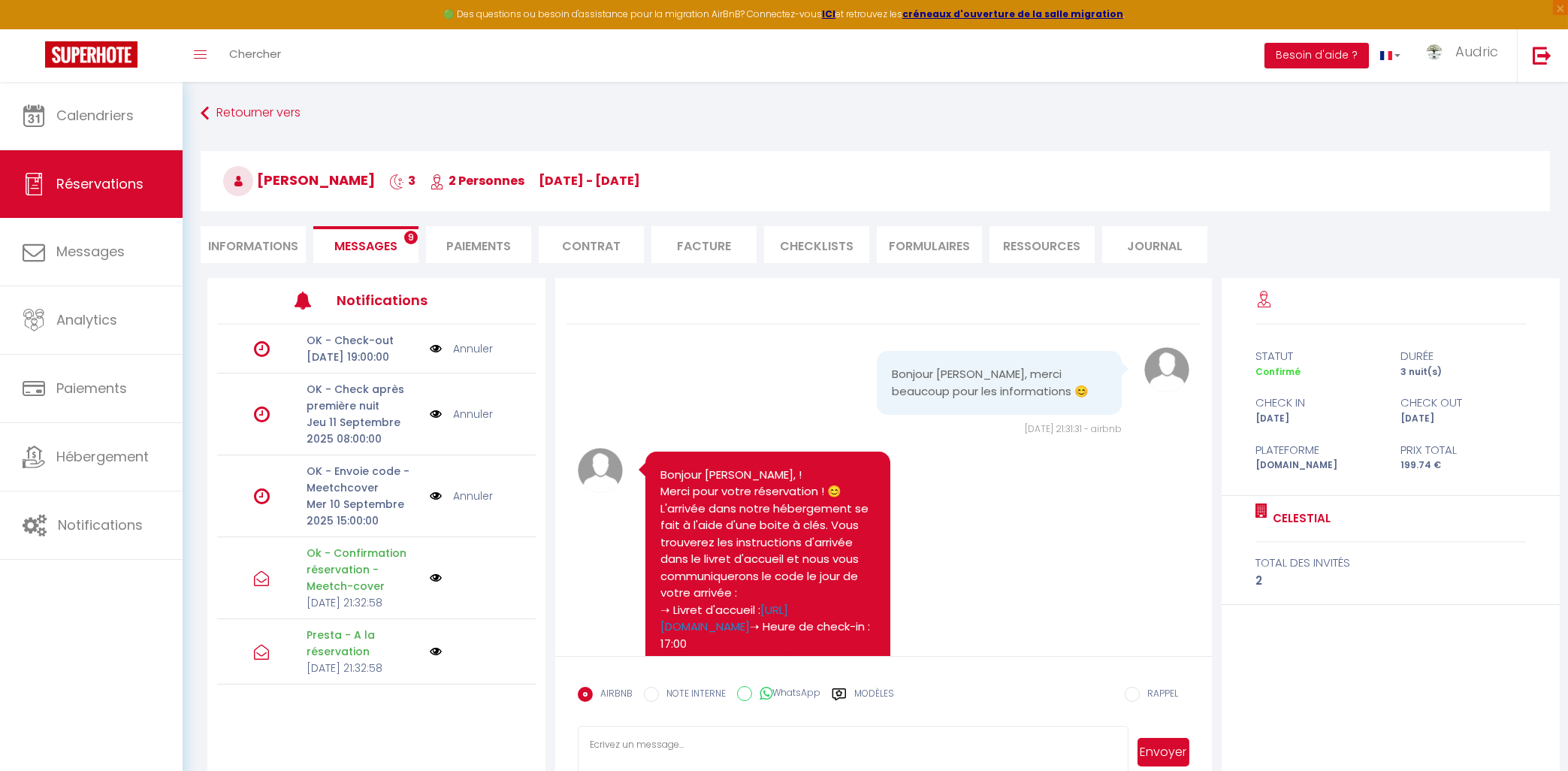
scroll to position [1918, 0]
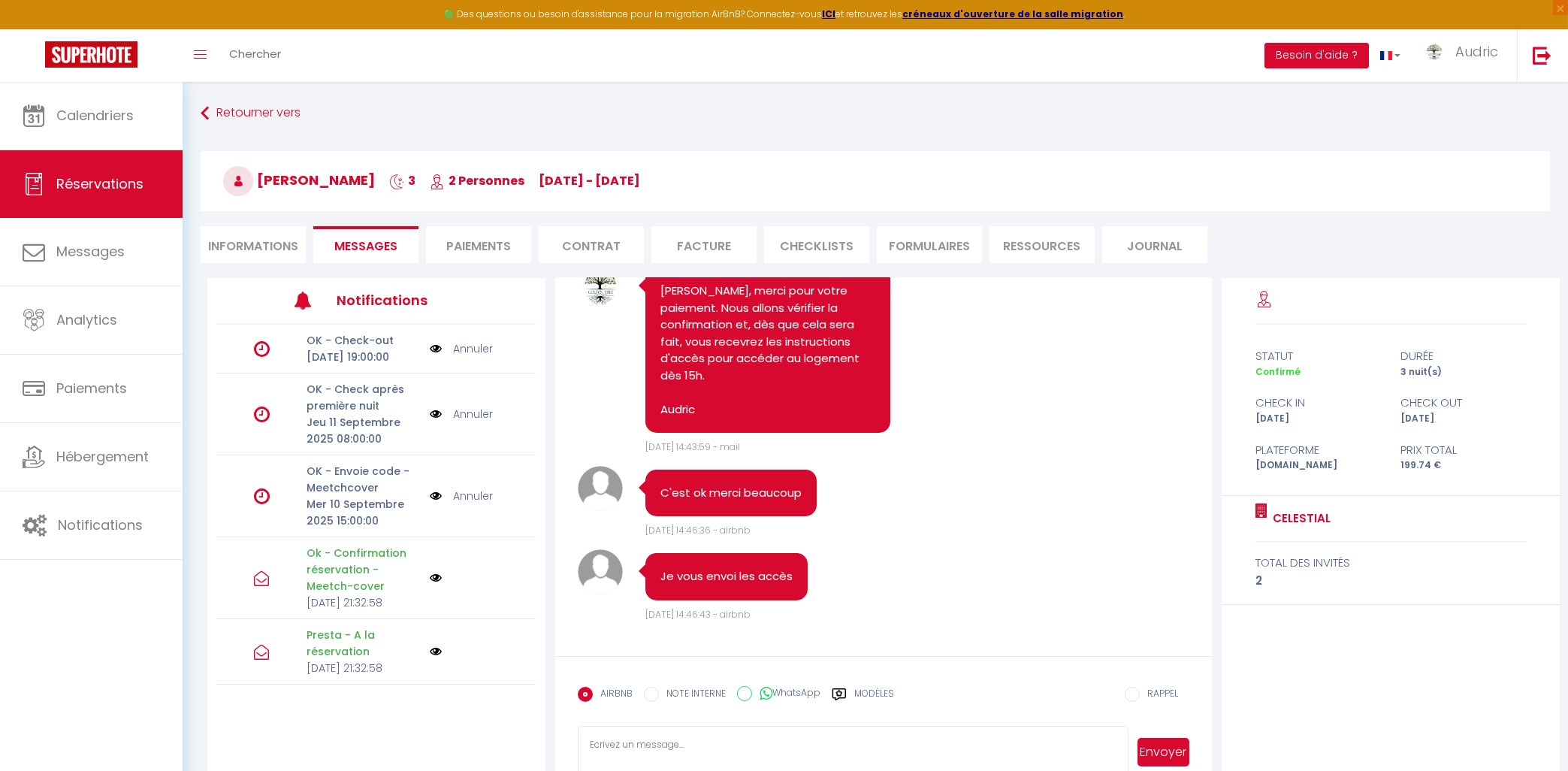
click at [440, 504] on img at bounding box center [436, 496] width 12 height 16
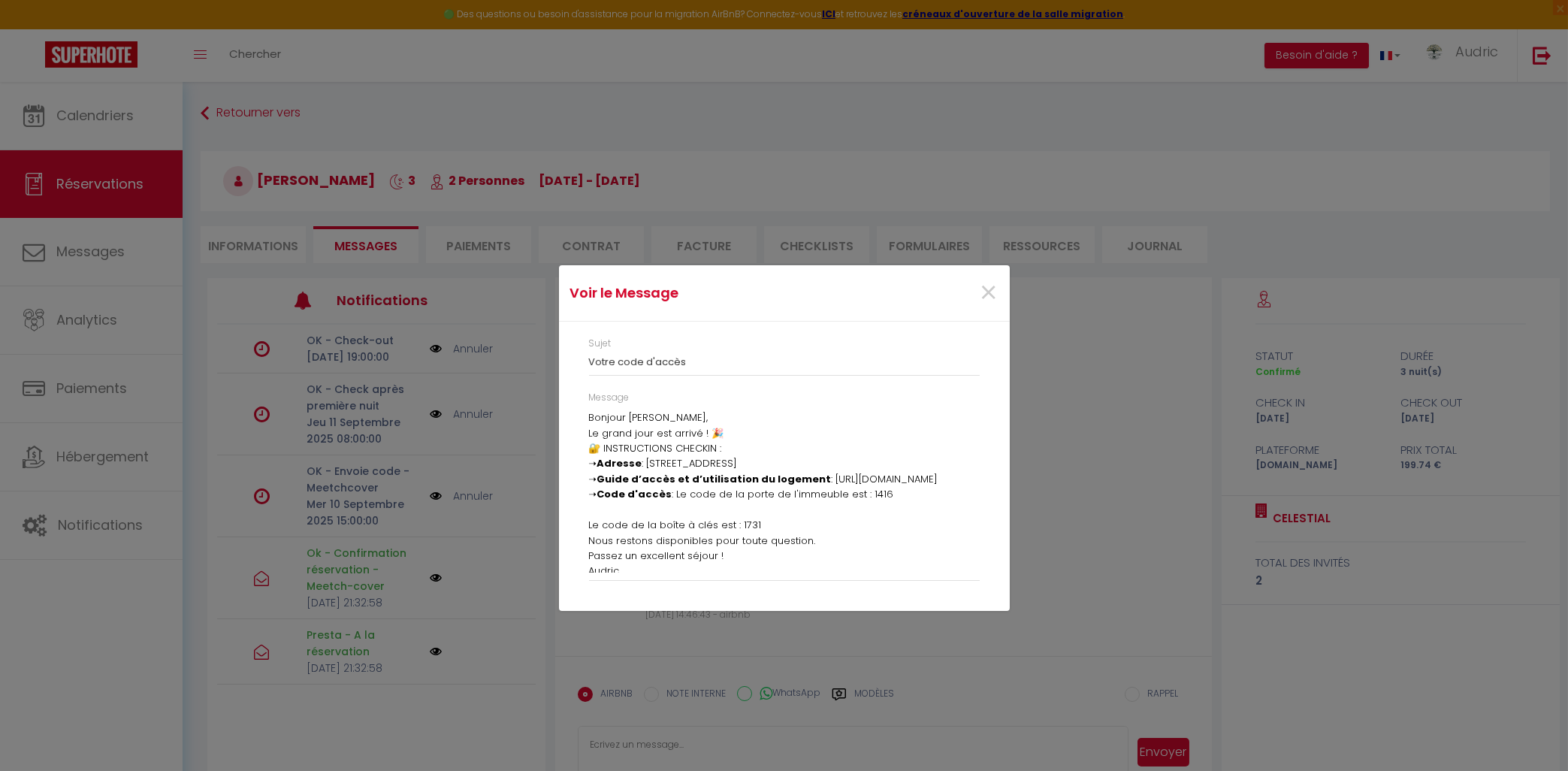
scroll to position [22, 0]
drag, startPoint x: 591, startPoint y: 416, endPoint x: 775, endPoint y: 571, distance: 240.6
click at [775, 571] on div "Bonjour [PERSON_NAME], Le grand jour est arrivé ! 🎉 🔐 INSTRUCTIONS CHECKIN : ➝ …" at bounding box center [784, 492] width 390 height 162
copy div "Bonjour [PERSON_NAME], Le grand jour est arrivé ! 🎉 🔐 INSTRUCTIONS CHECKIN : ➝ …"
click at [991, 297] on span "×" at bounding box center [989, 293] width 19 height 45
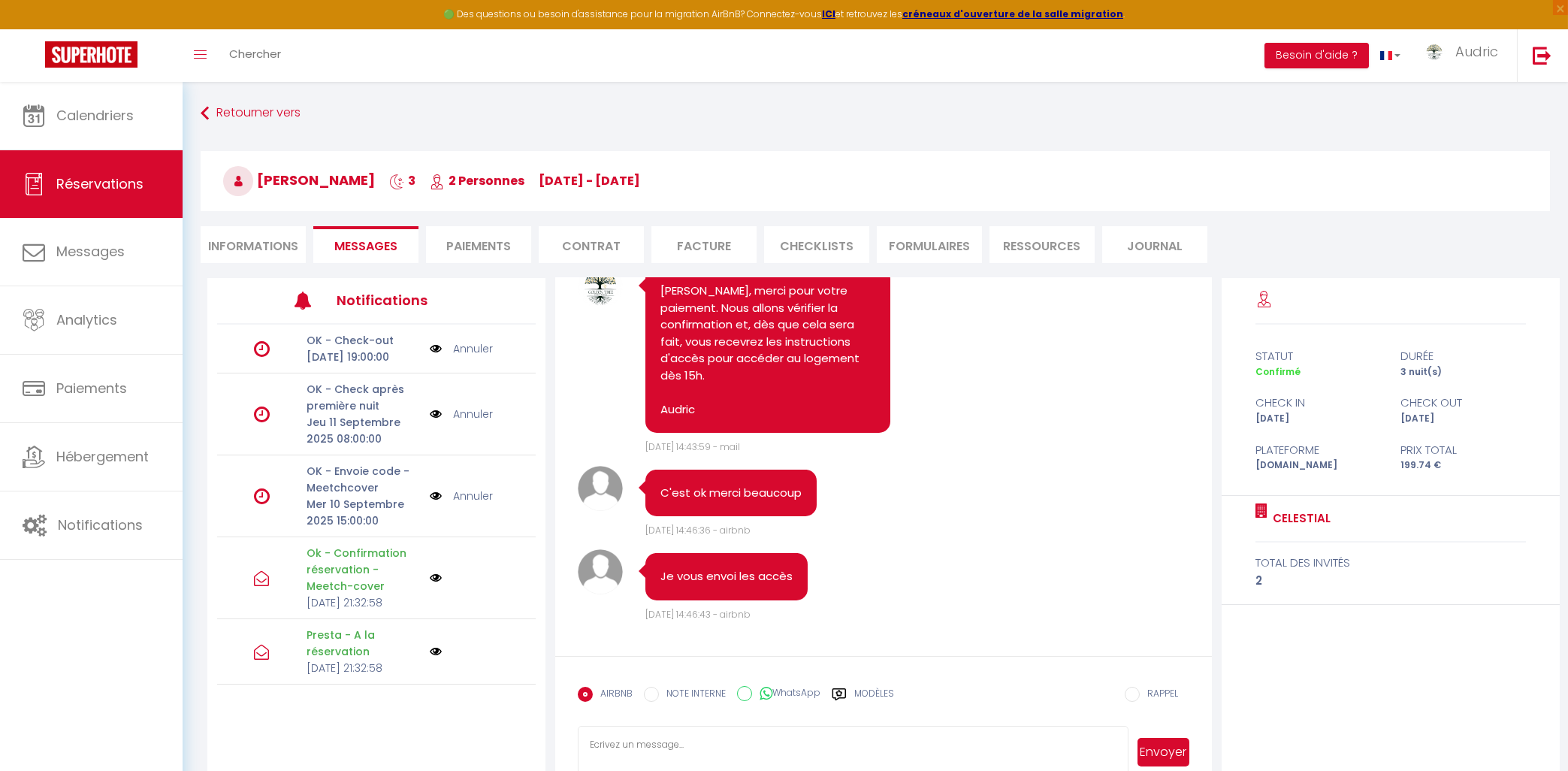
click at [727, 743] on textarea at bounding box center [853, 752] width 550 height 53
paste textarea "Bonjour [PERSON_NAME], Le grand jour est arrivé ! 🎉 🔐 INSTRUCTIONS CHECKIN : ➝ …"
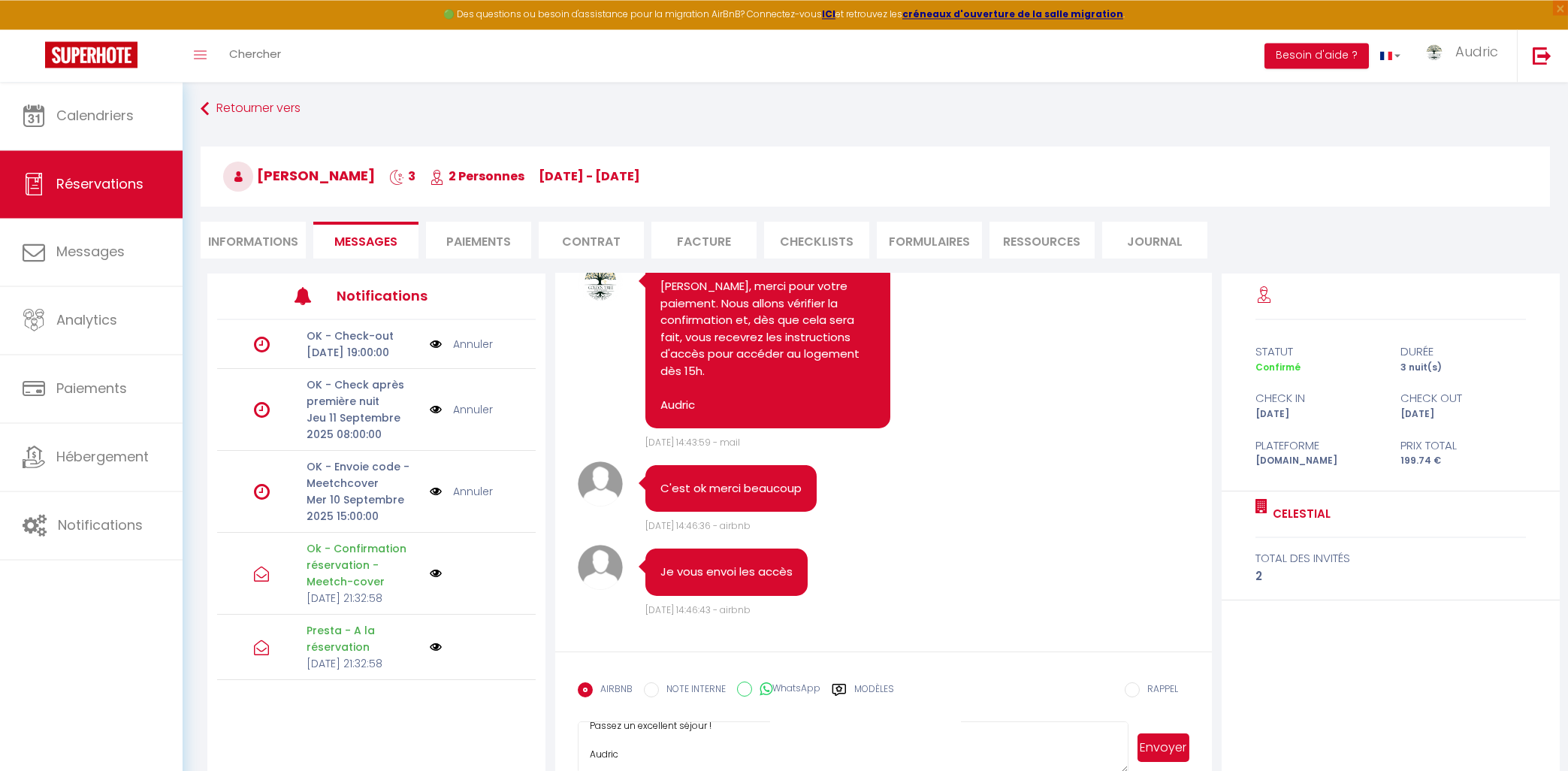
click at [1152, 755] on button "Envoyer" at bounding box center [1164, 747] width 52 height 28
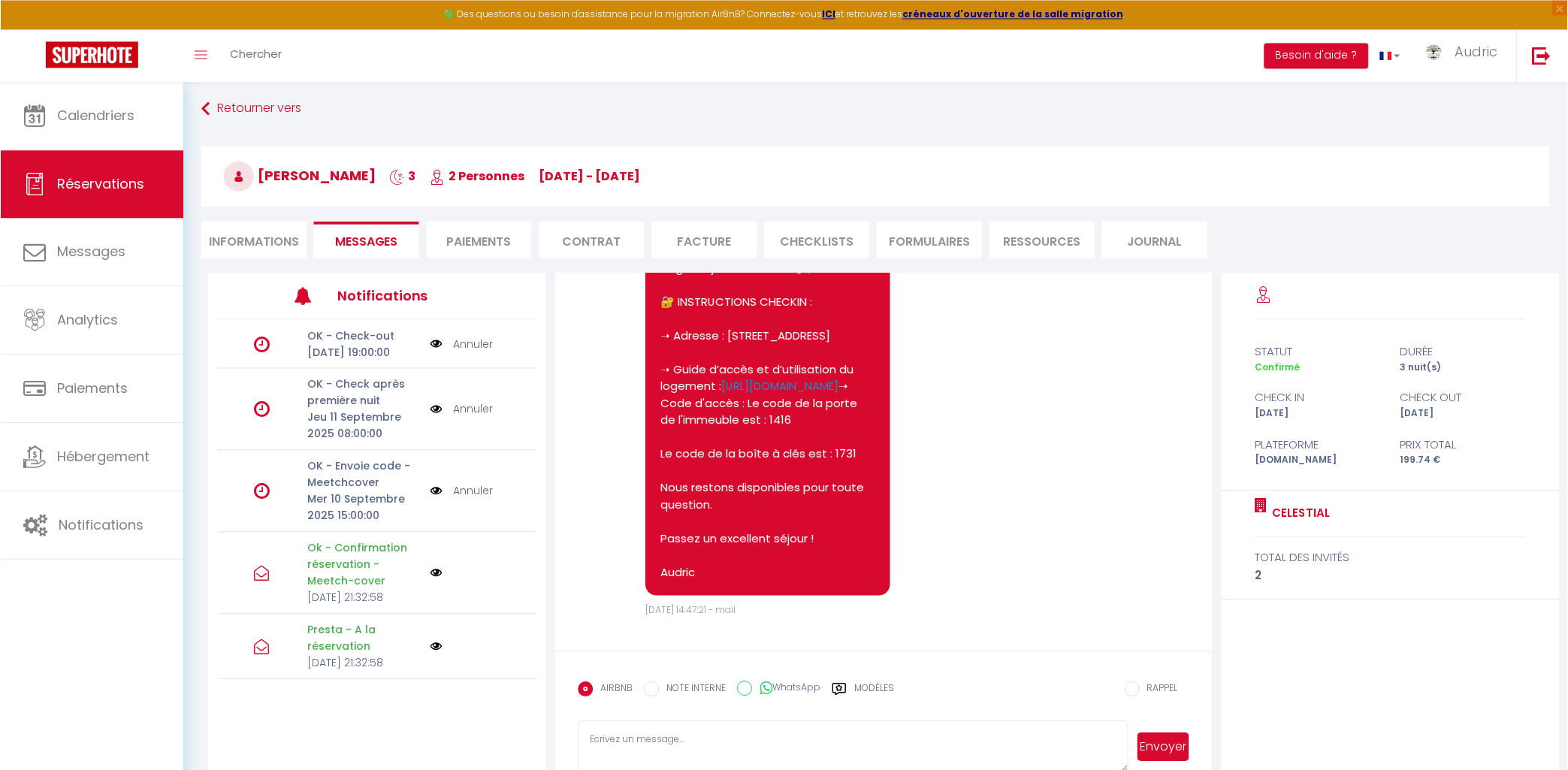
scroll to position [2407, 0]
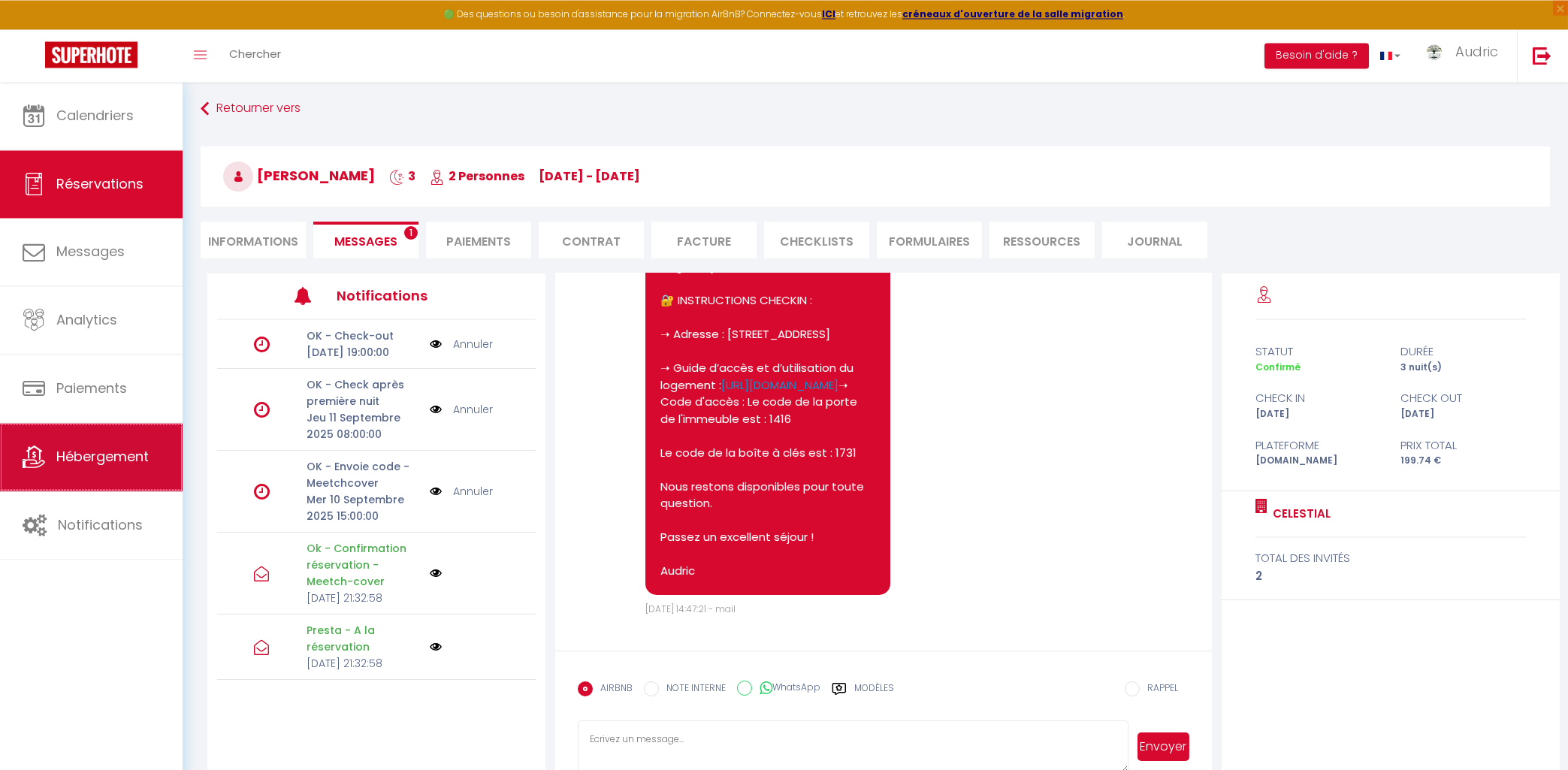
click at [82, 461] on span "Hébergement" at bounding box center [102, 456] width 93 height 19
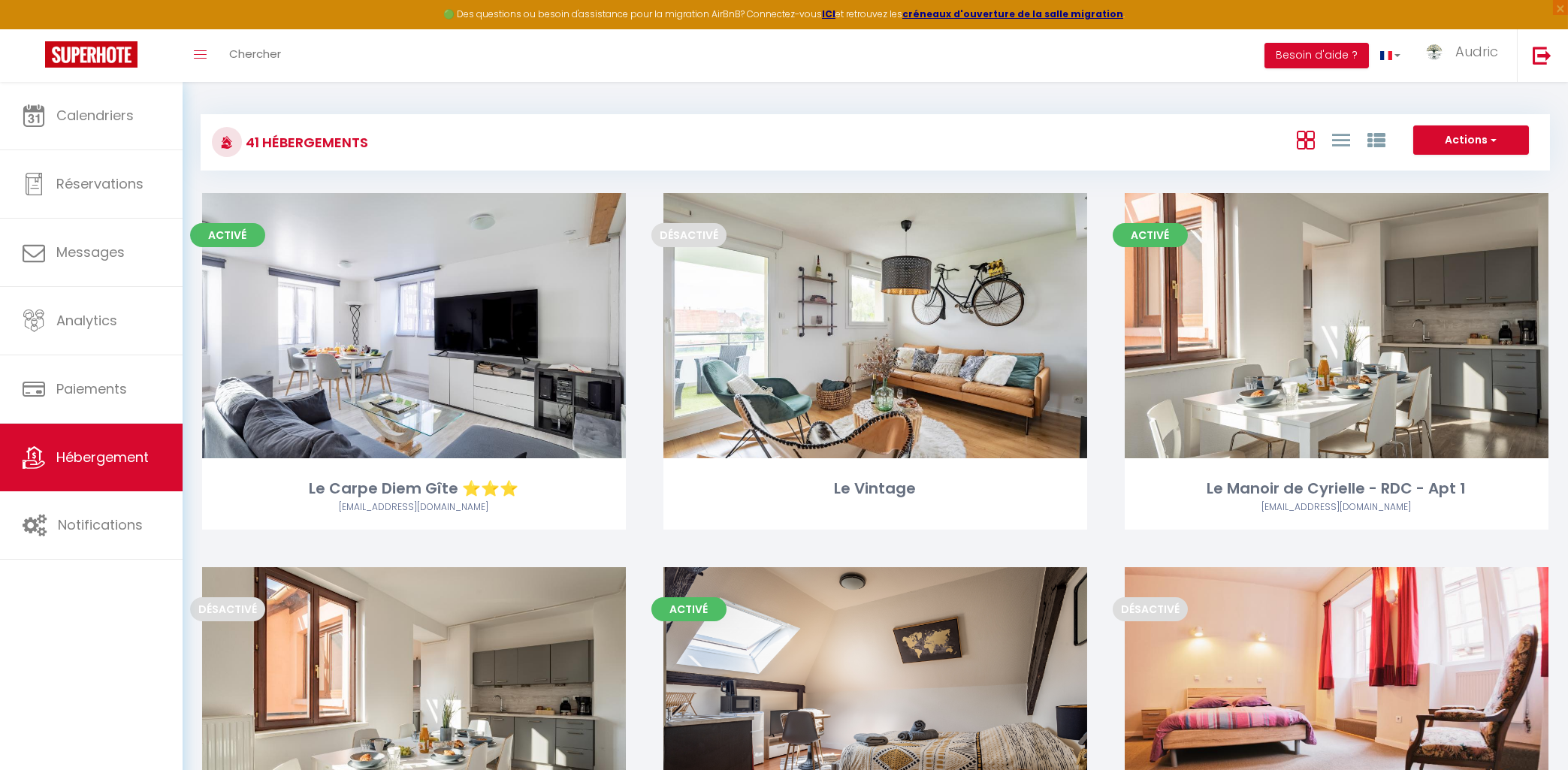
click at [157, 660] on div "Calendriers Réservations Messages Analytics Paiements Hébergement Notifications" at bounding box center [91, 442] width 183 height 721
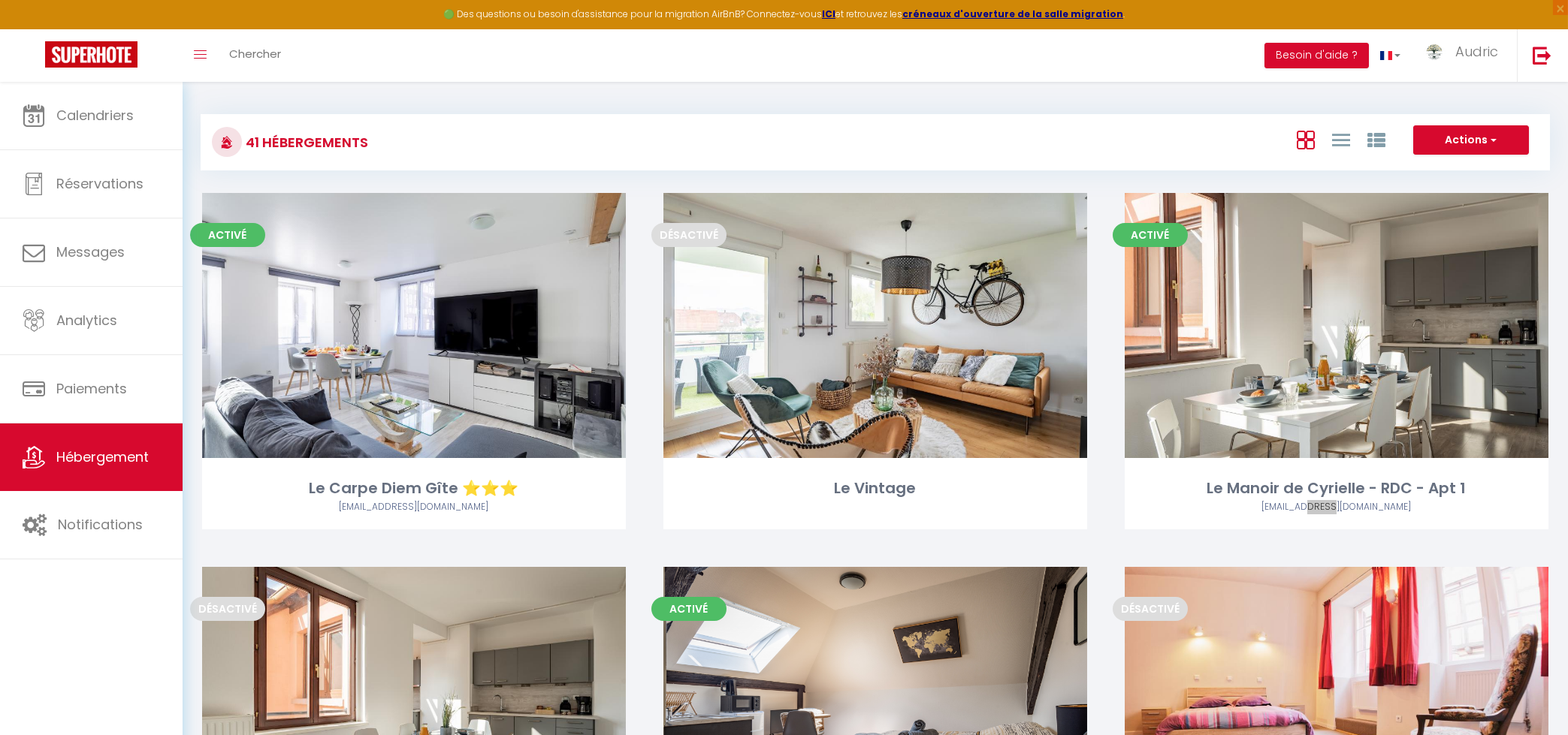
scroll to position [4808, 0]
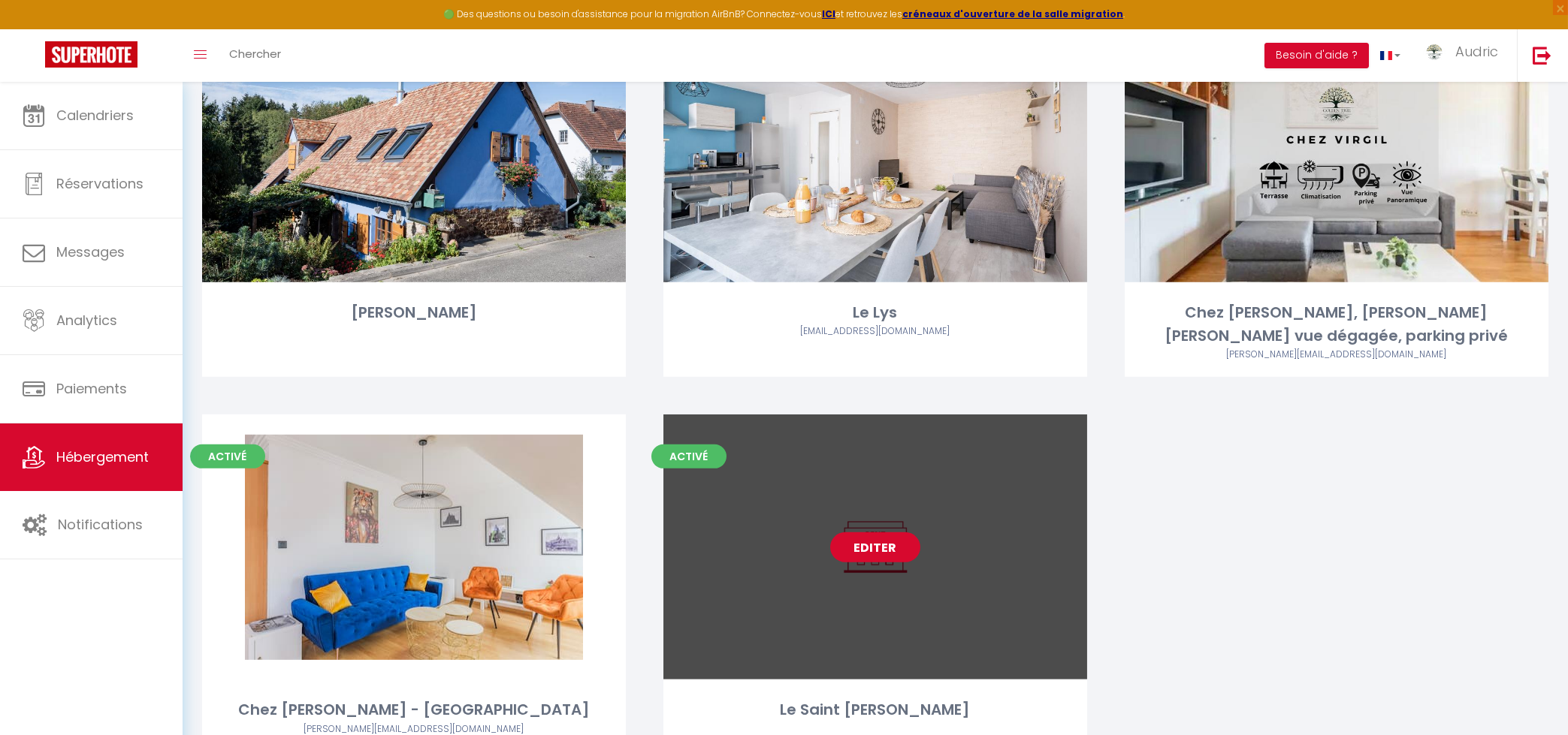
click at [864, 532] on link "Editer" at bounding box center [875, 547] width 90 height 30
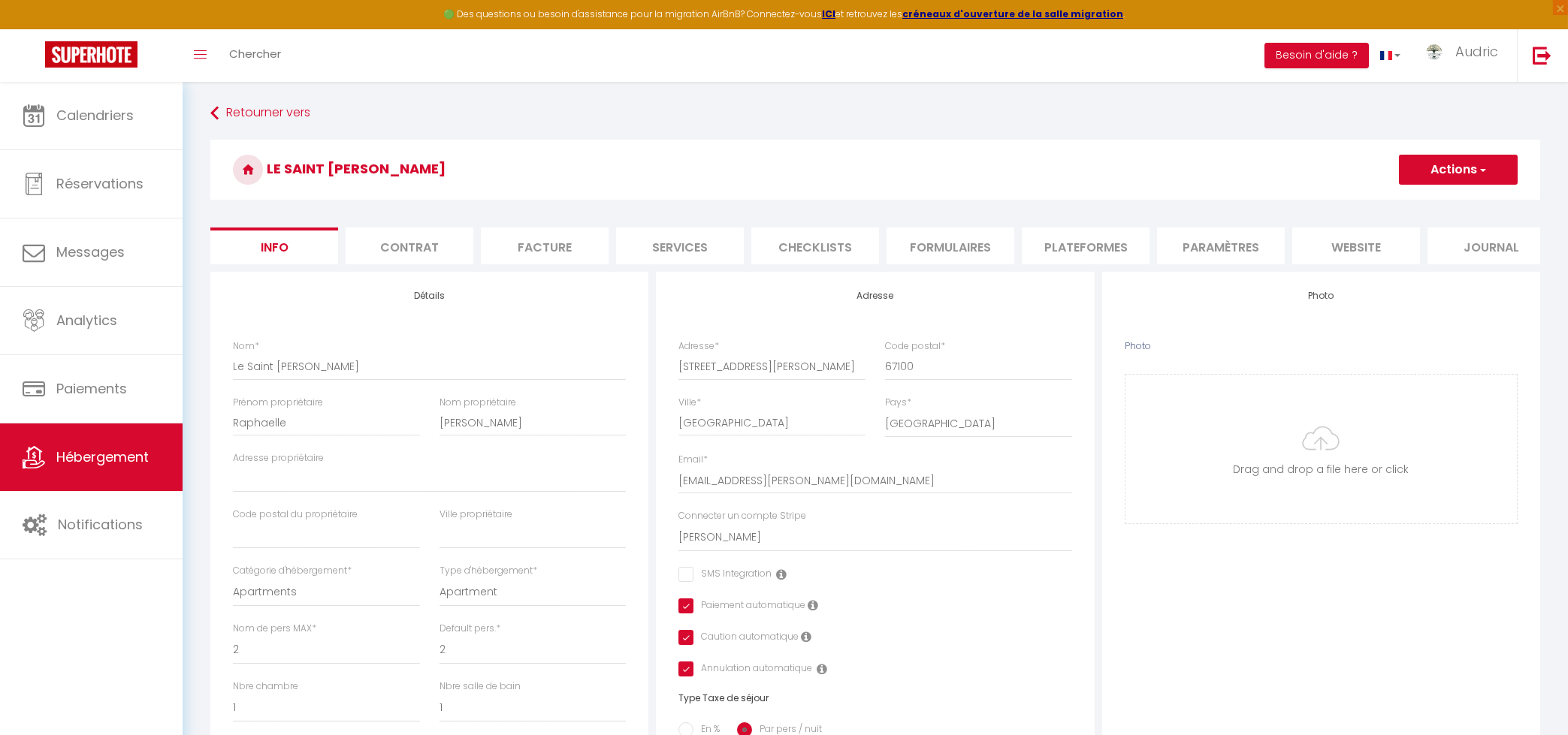
click at [408, 232] on li "Contrat" at bounding box center [409, 246] width 127 height 37
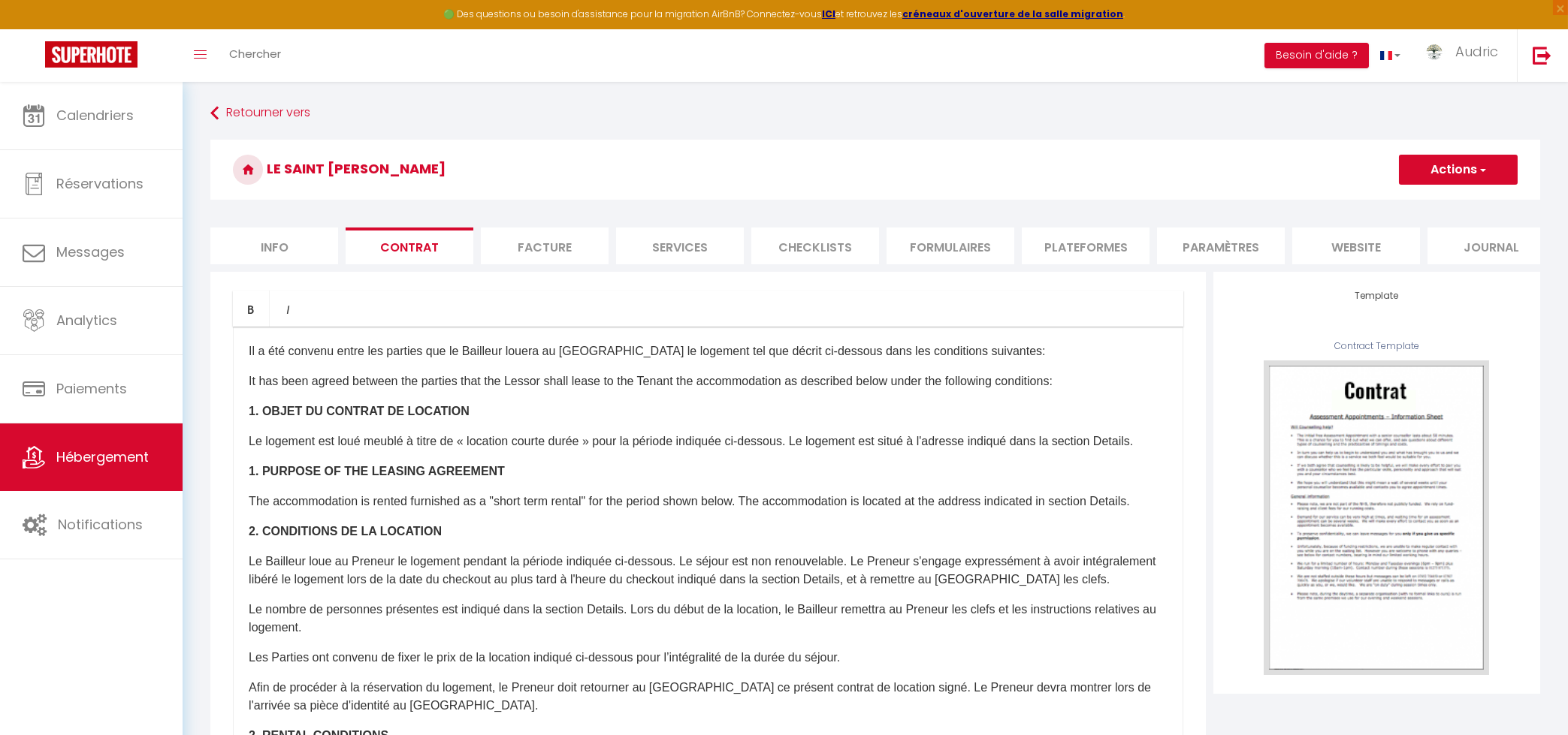
click at [853, 246] on li "Checklists" at bounding box center [815, 246] width 127 height 37
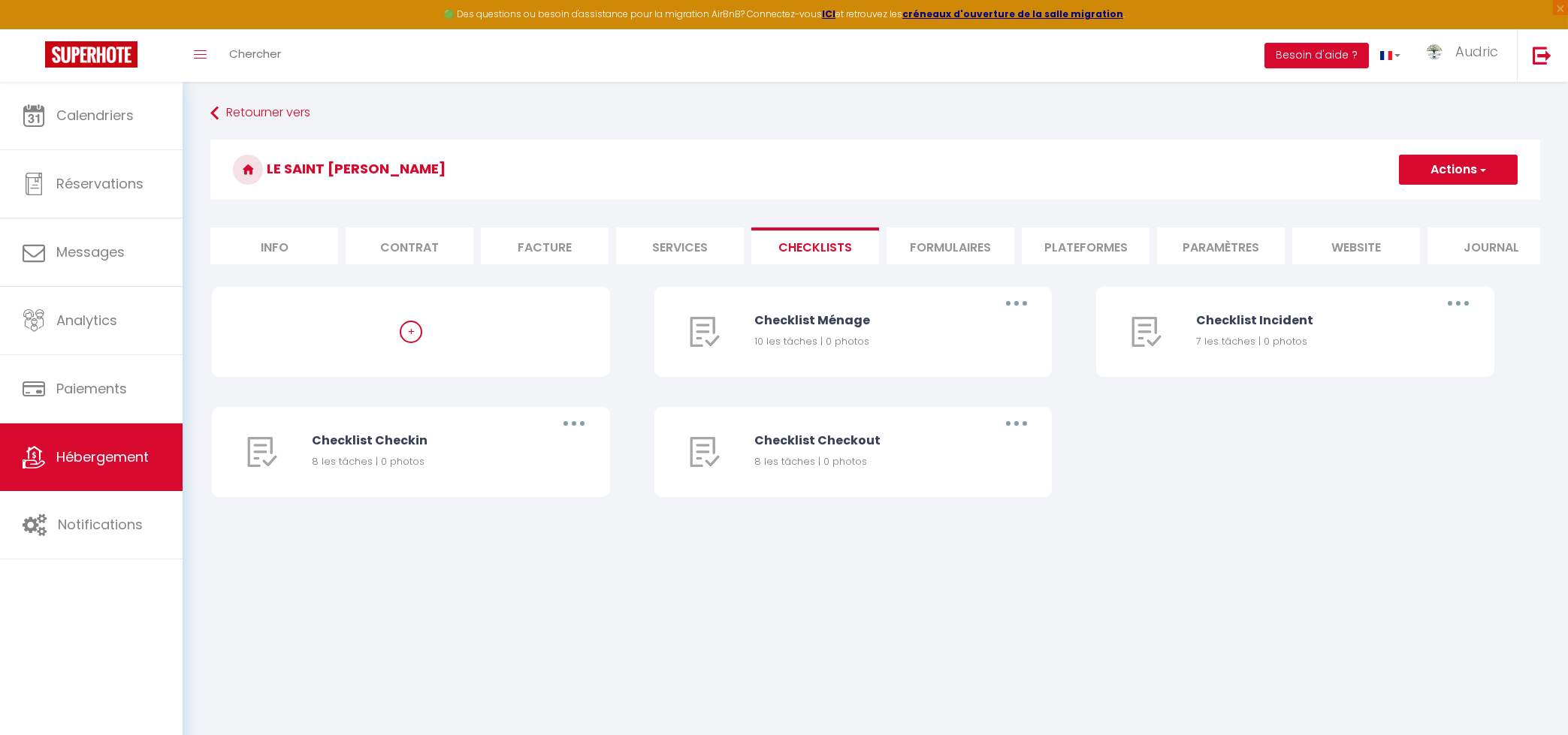
click at [1057, 246] on li "Plateformes" at bounding box center [1085, 246] width 127 height 37
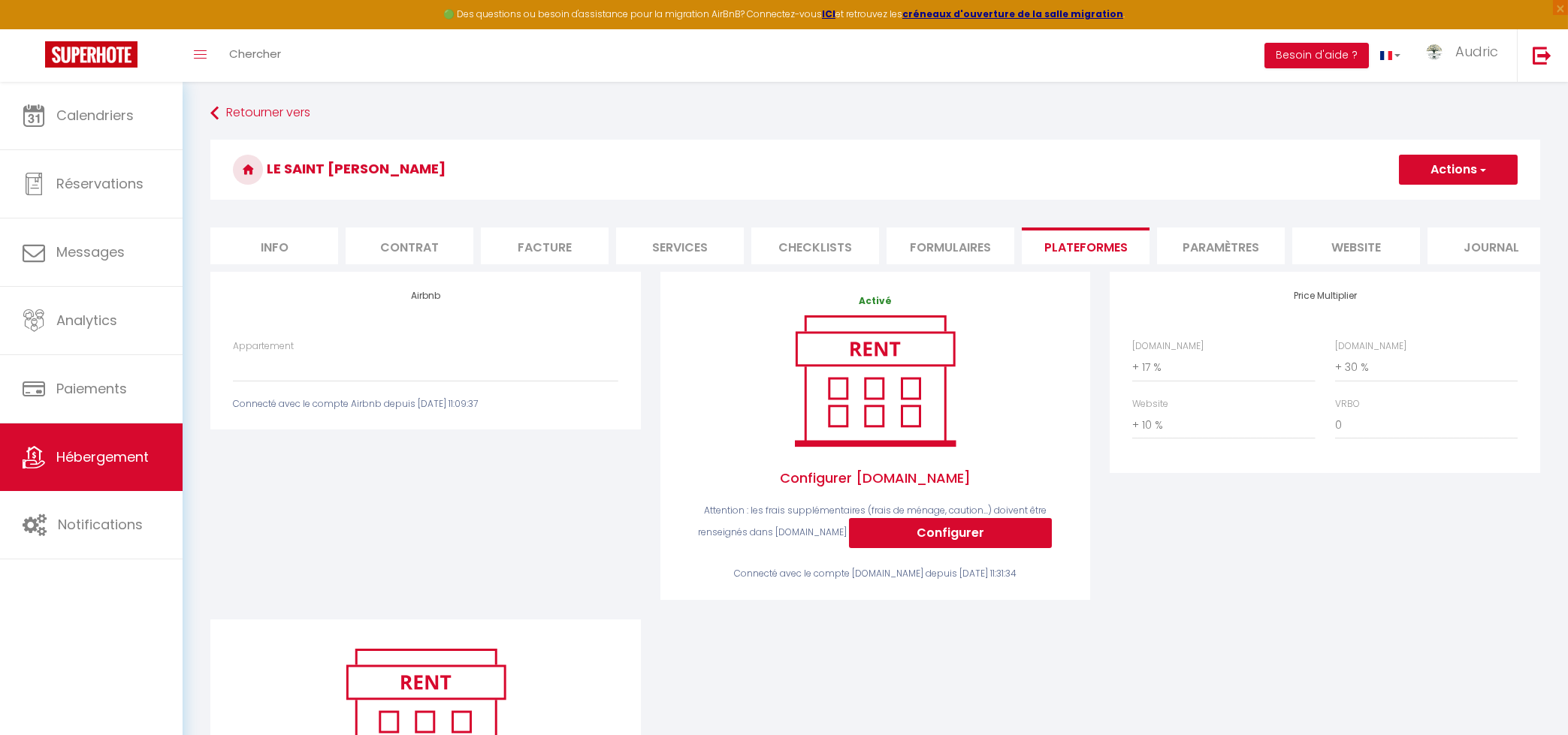
drag, startPoint x: 324, startPoint y: 369, endPoint x: 546, endPoint y: 161, distance: 304.2
click at [546, 161] on h3 "Le Saint [PERSON_NAME]" at bounding box center [875, 170] width 1330 height 60
click at [1426, 157] on button "Actions" at bounding box center [1458, 170] width 118 height 30
click at [1428, 195] on link "Enregistrer" at bounding box center [1458, 203] width 118 height 19
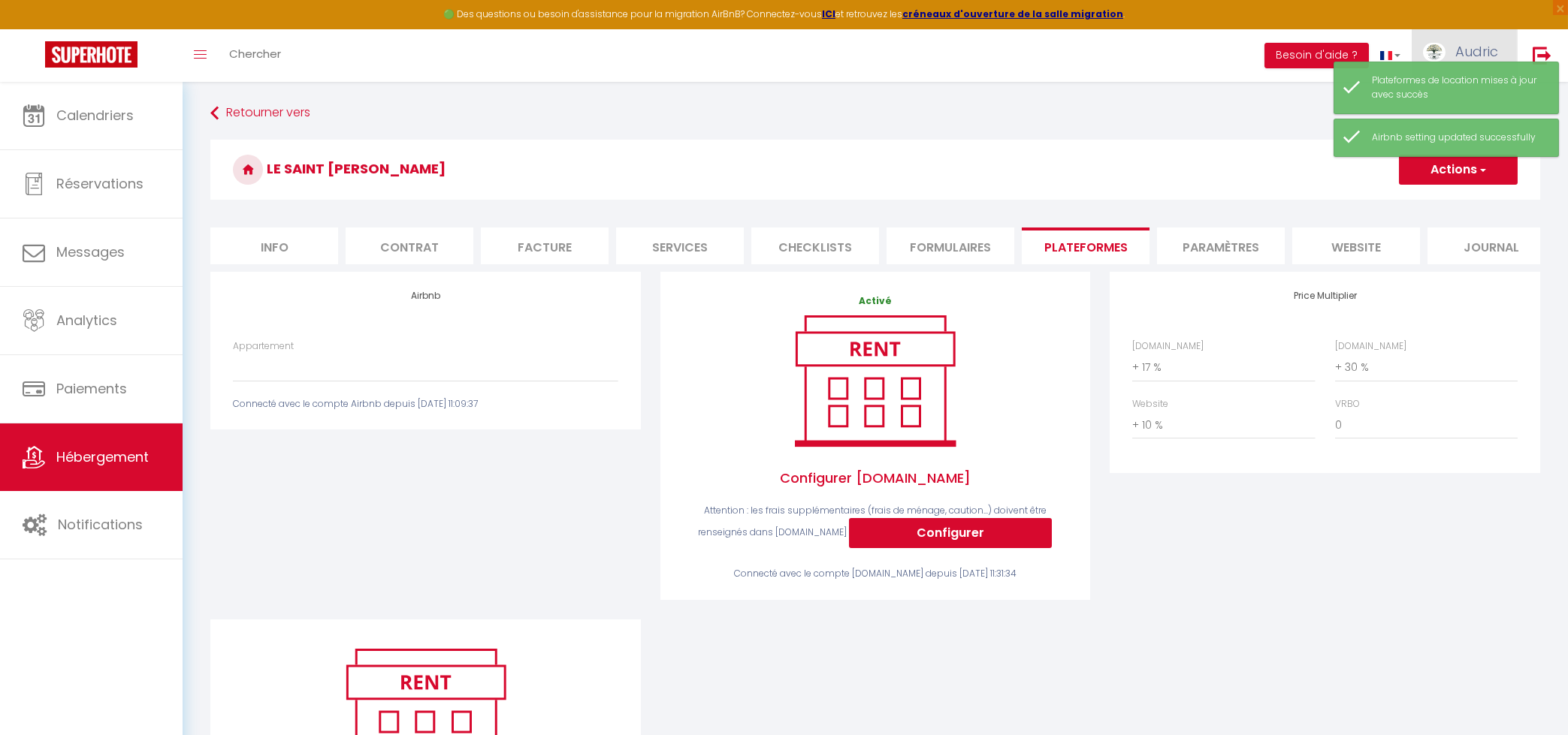
click at [1501, 44] on link "Audric" at bounding box center [1465, 55] width 106 height 53
click at [1474, 45] on span "Audric" at bounding box center [1476, 51] width 43 height 19
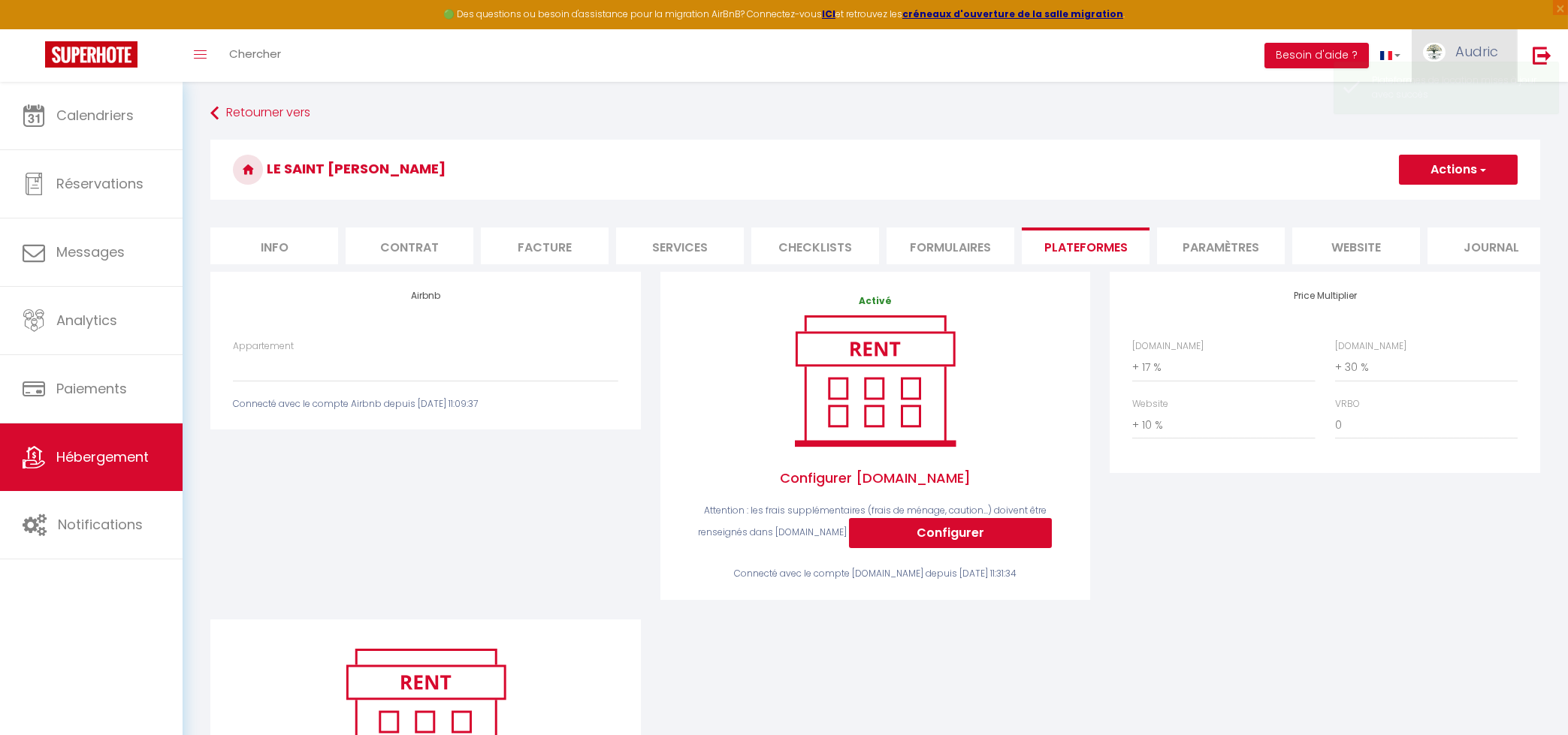
click at [1455, 53] on span "Audric" at bounding box center [1476, 51] width 43 height 19
click at [1446, 101] on link "Paramètres" at bounding box center [1457, 104] width 111 height 25
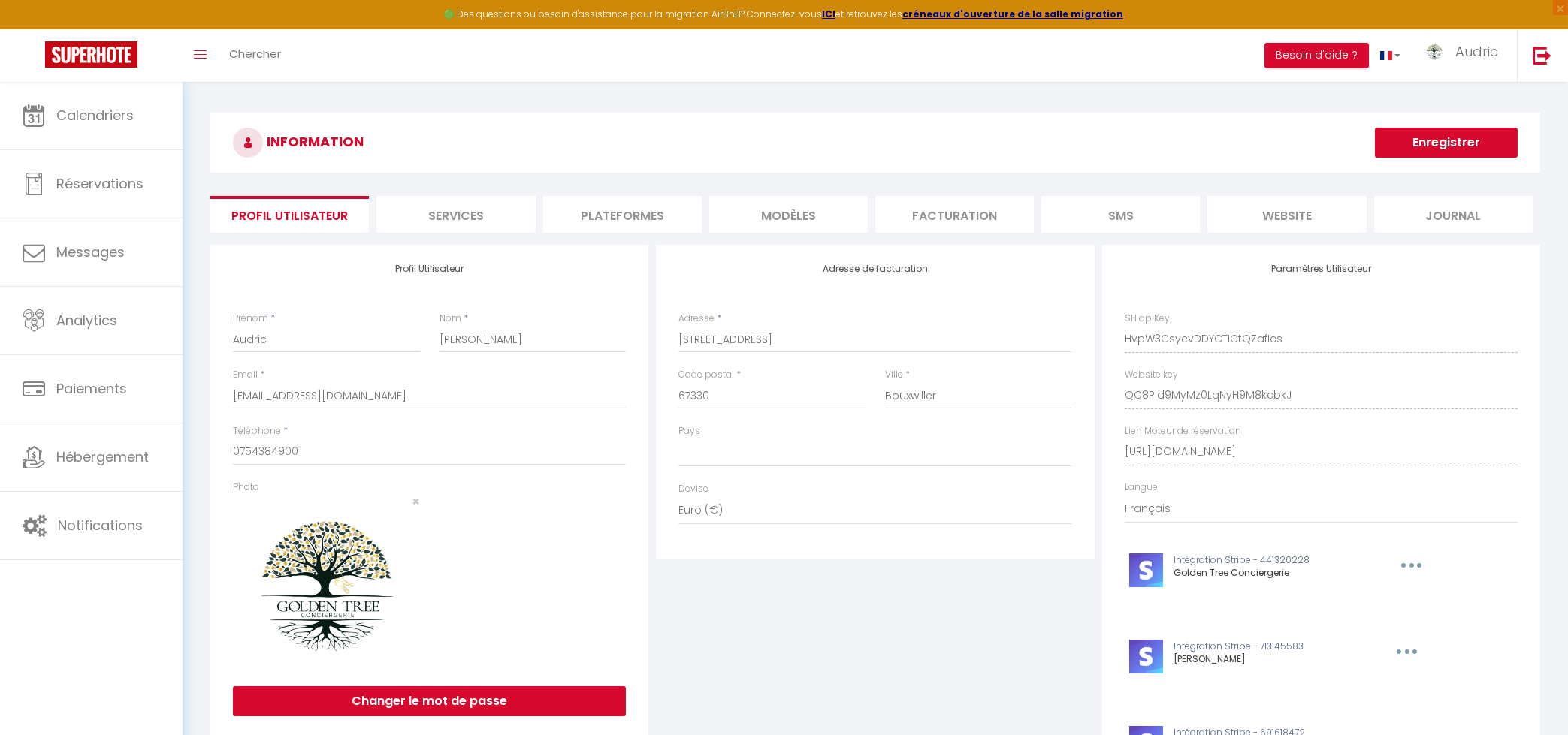
click at [657, 217] on li "Plateformes" at bounding box center [622, 214] width 158 height 37
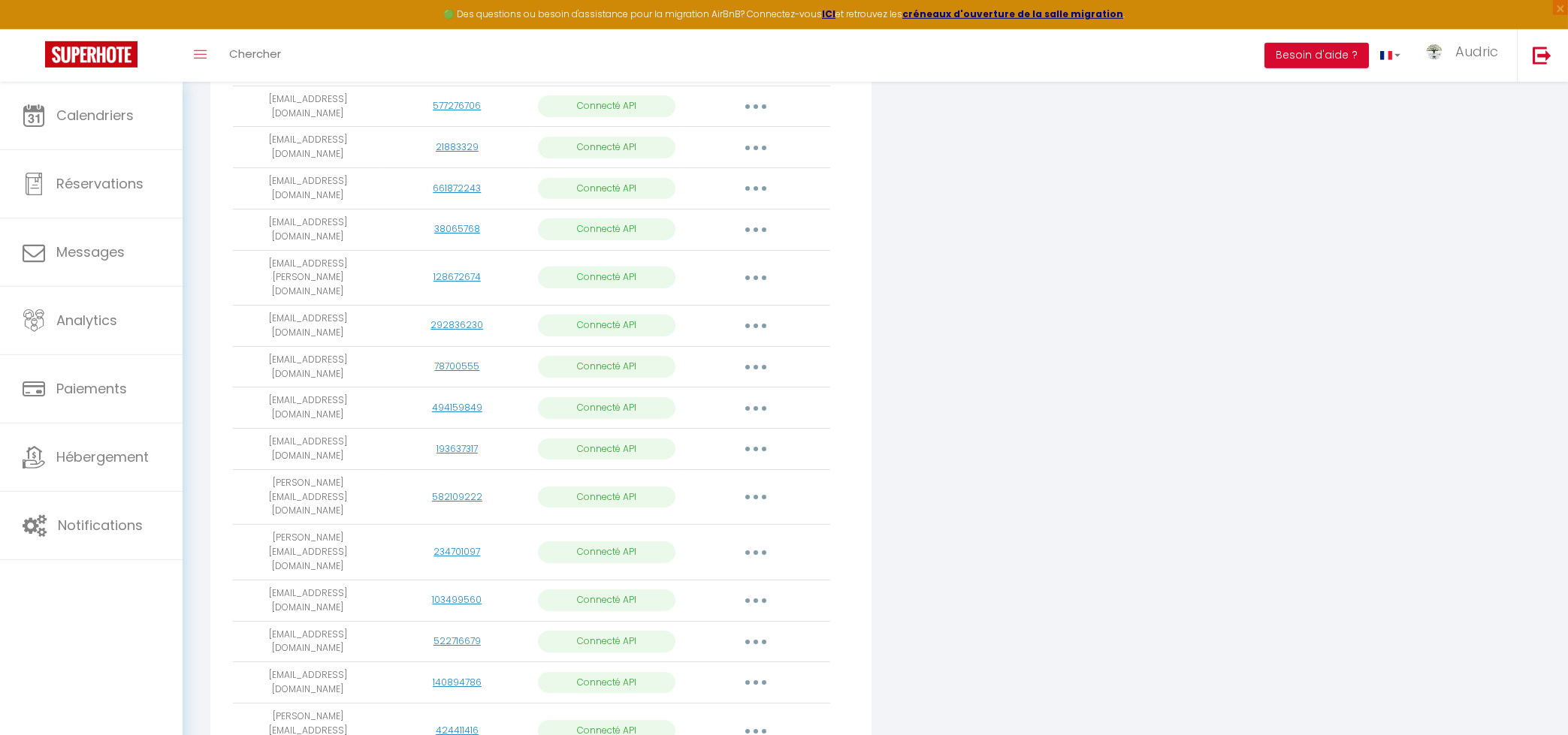
scroll to position [563, 0]
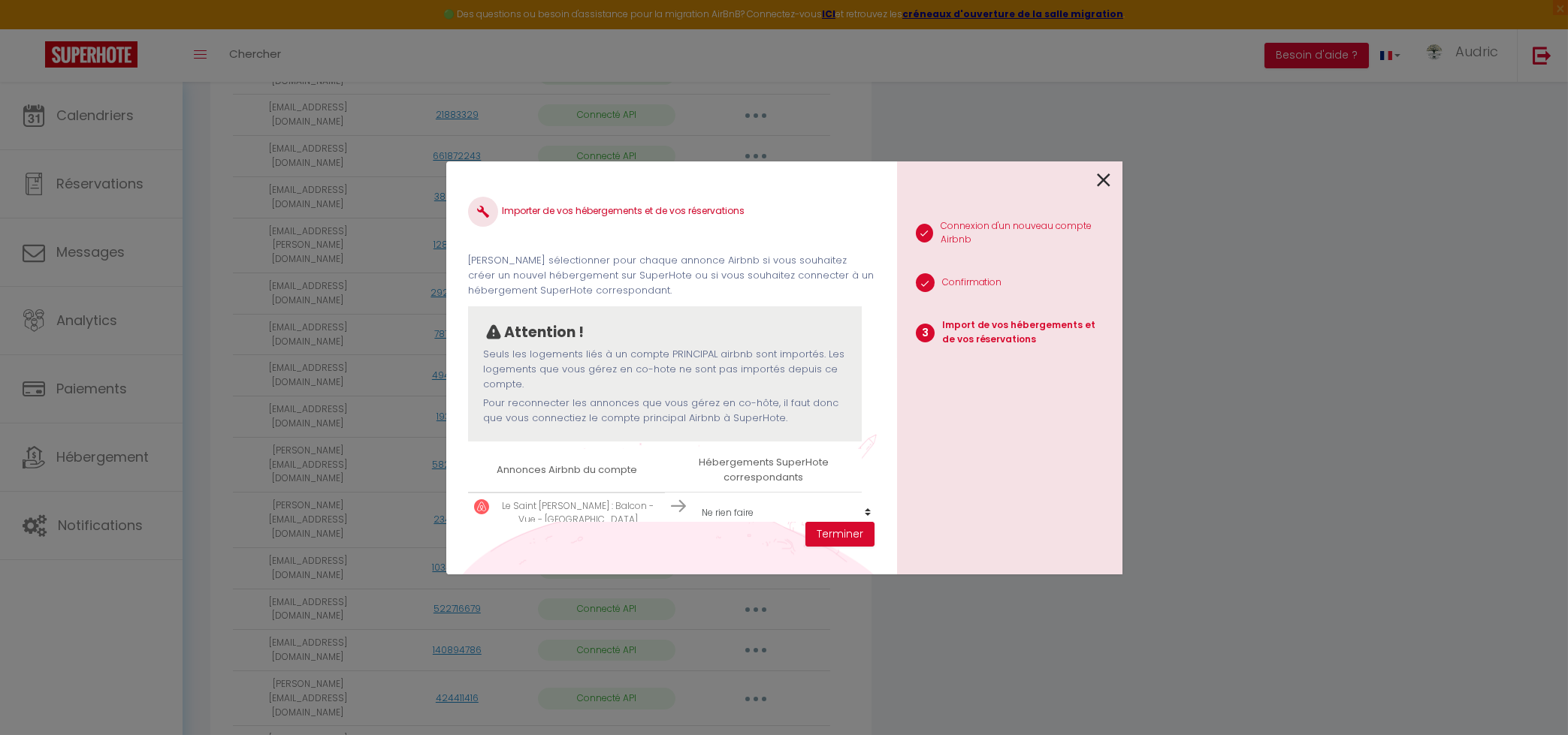
scroll to position [24, 0]
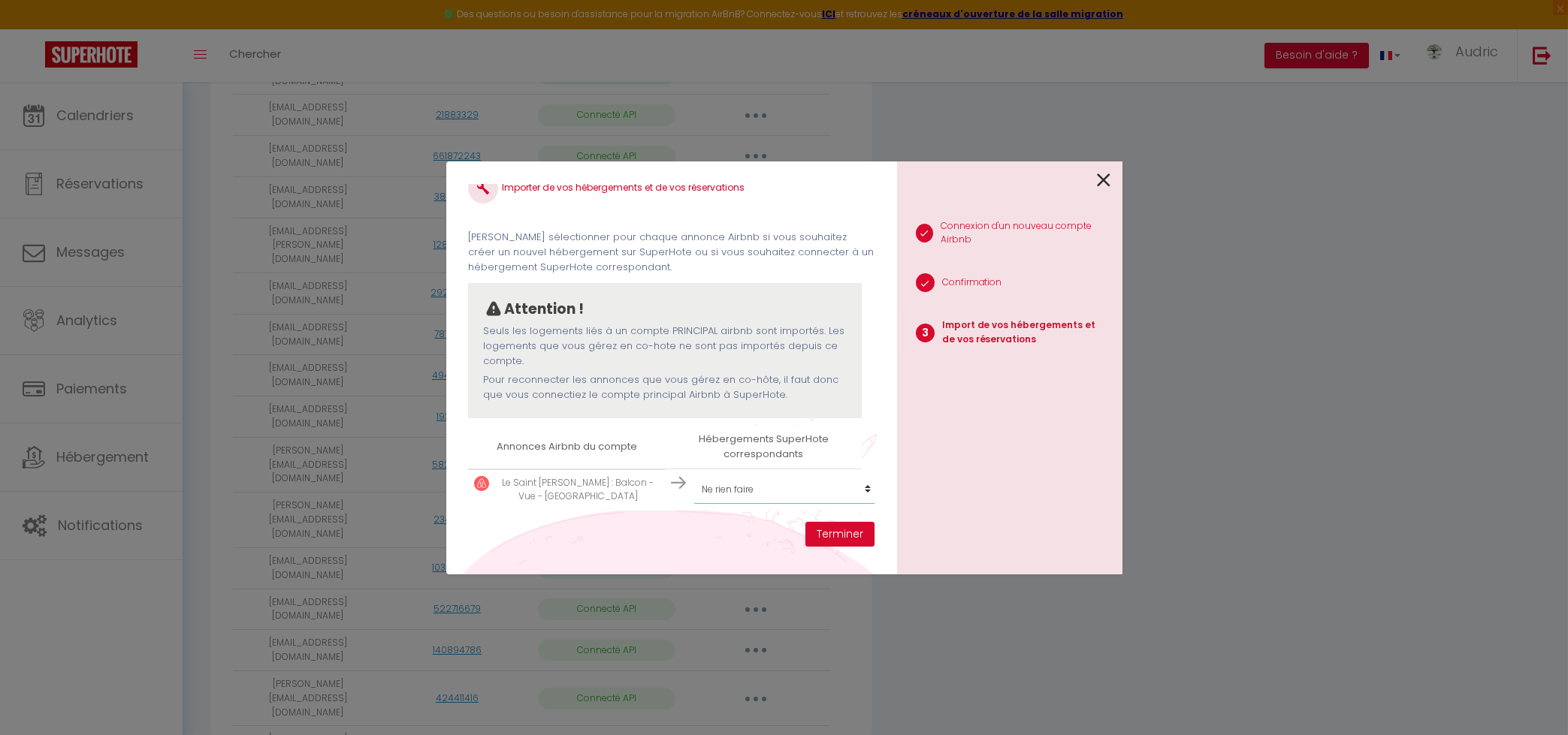
click at [694, 475] on select "Créer un nouvel hébergement Ne rien faire Le Carpe Diem Gîte ⭐⭐⭐ Le Vintage Le …" at bounding box center [786, 489] width 185 height 28
click option "Le Saint [PERSON_NAME]" at bounding box center [0, 0] width 0 height 0
click at [834, 537] on button "Terminer" at bounding box center [839, 534] width 69 height 25
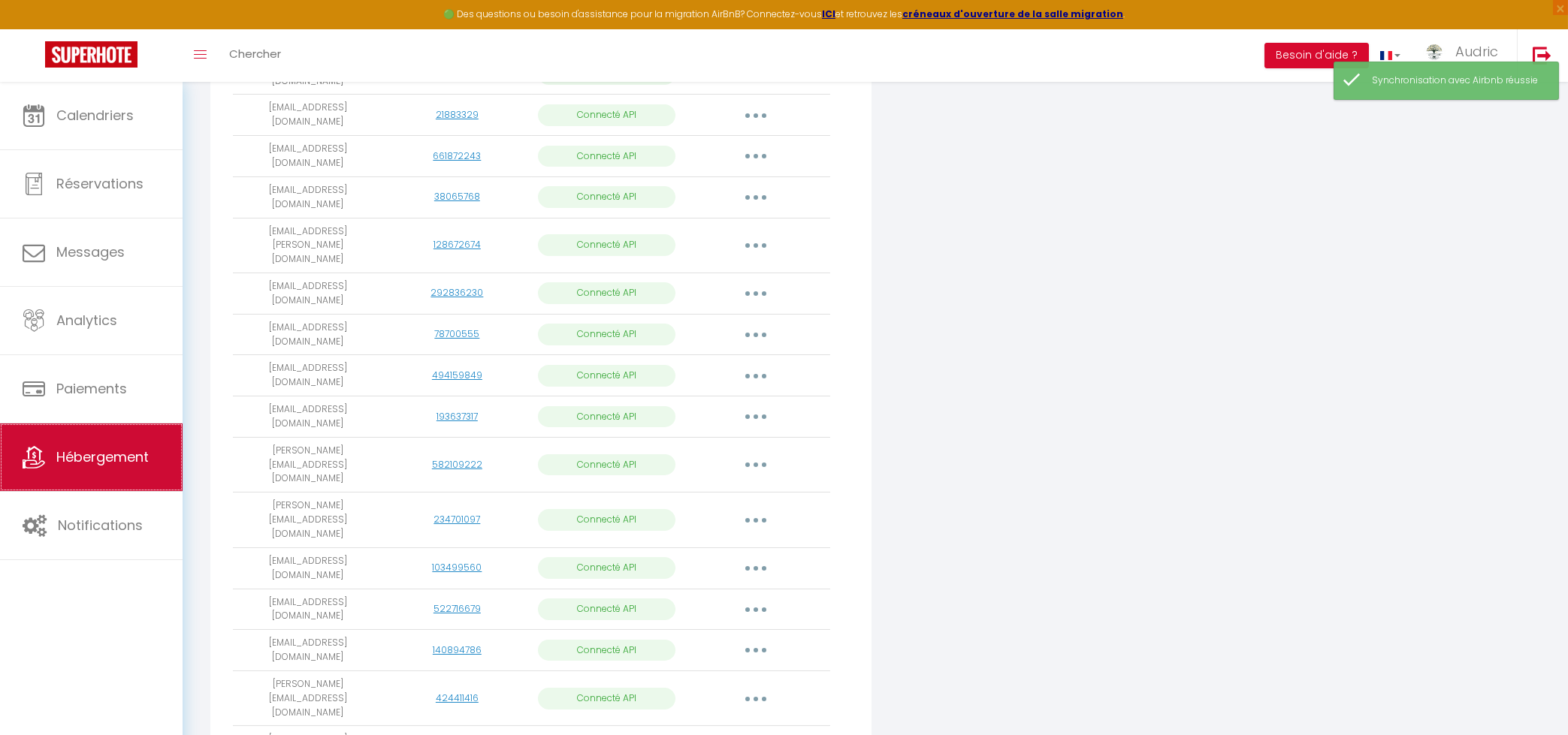
click at [58, 471] on link "Hébergement" at bounding box center [91, 457] width 183 height 67
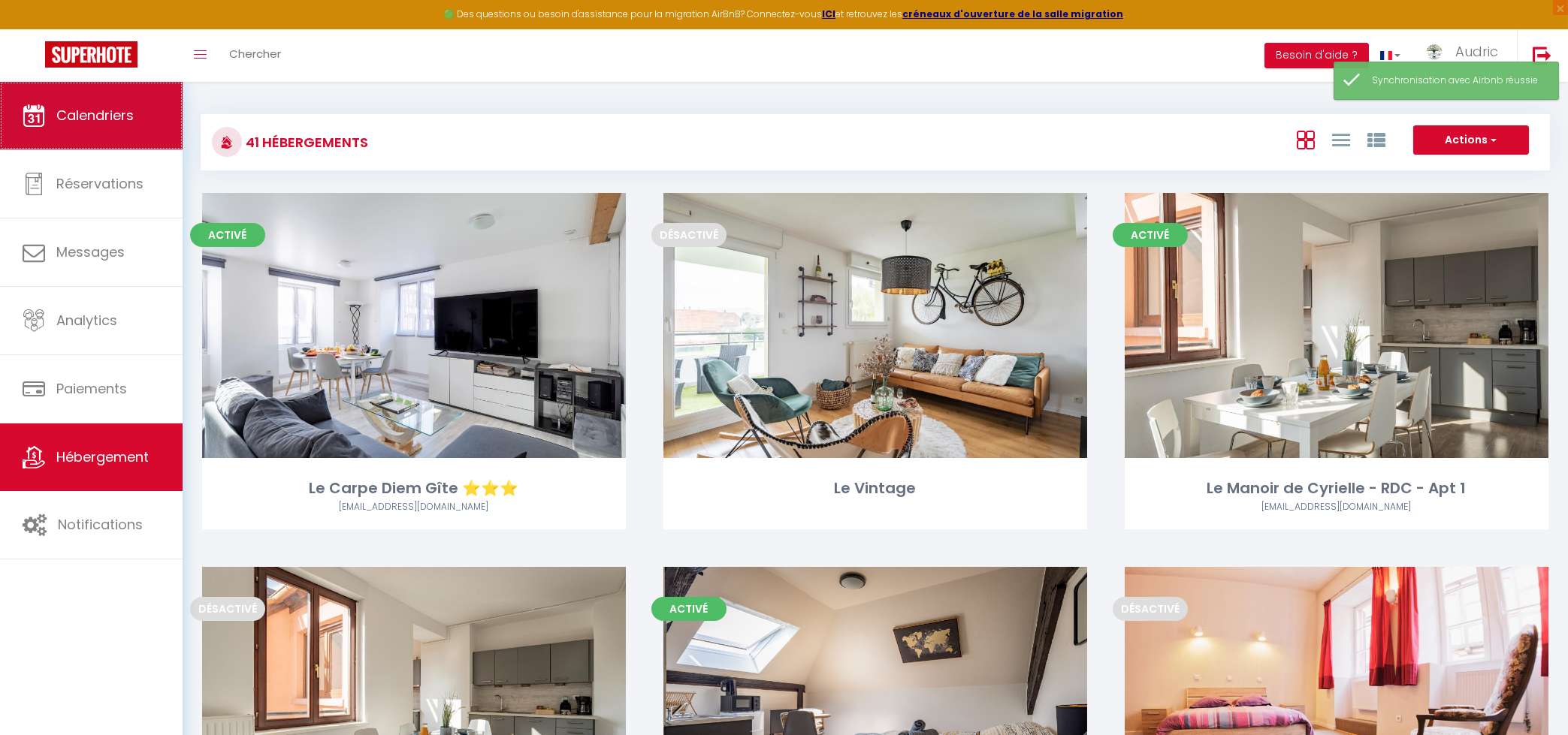
click at [97, 132] on link "Calendriers" at bounding box center [91, 115] width 183 height 67
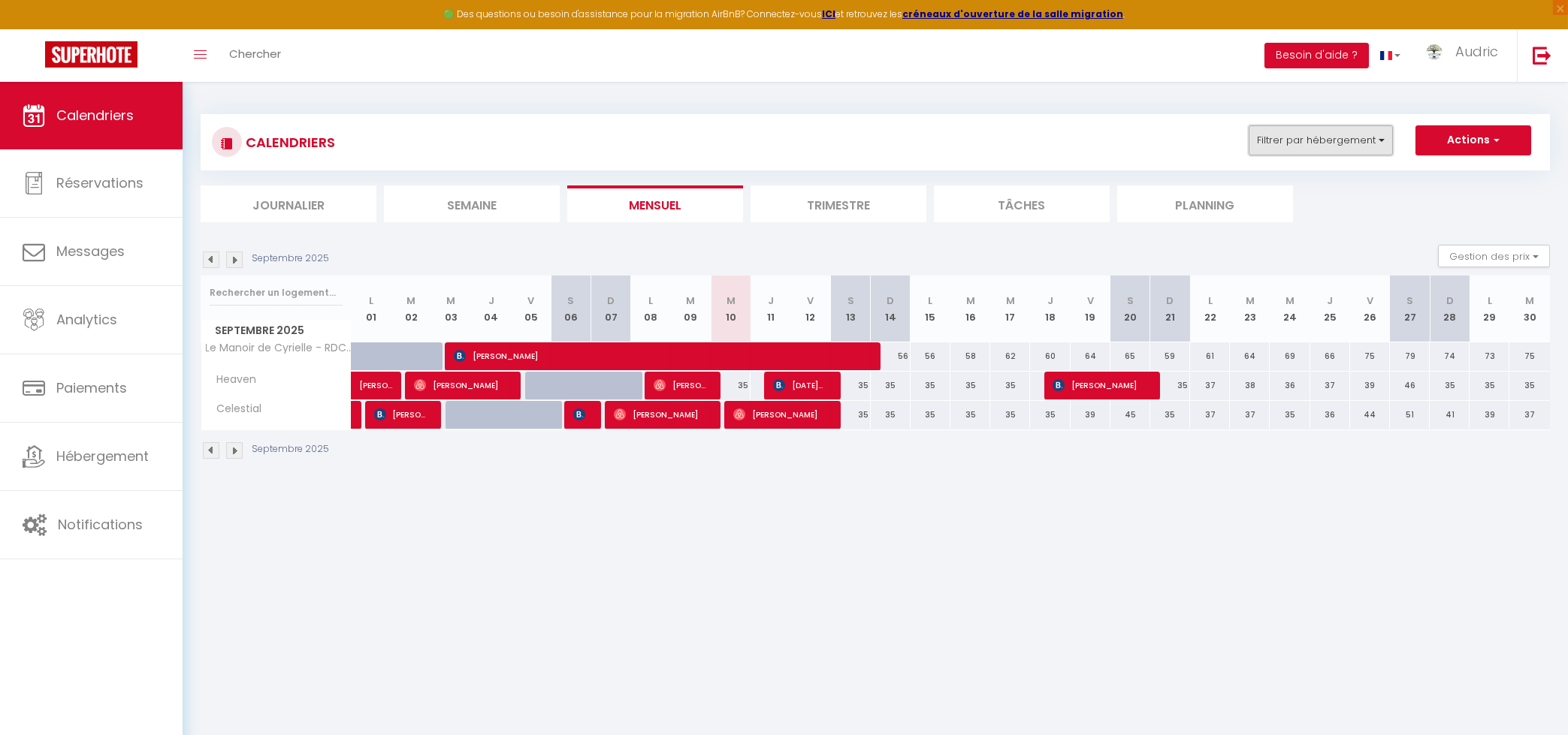
click at [1290, 154] on button "Filtrer par hébergement" at bounding box center [1321, 140] width 144 height 30
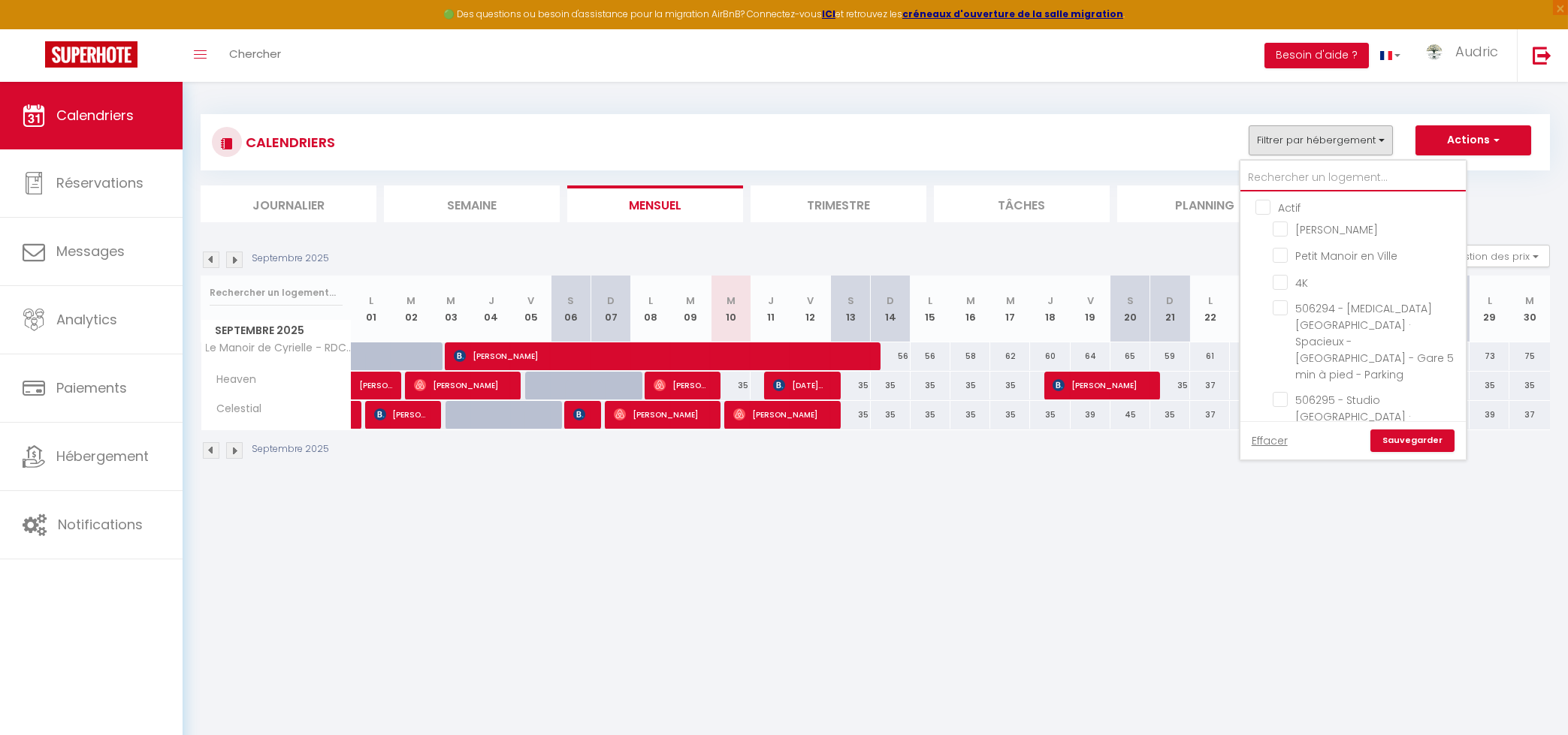
click at [1290, 178] on input "text" at bounding box center [1354, 178] width 226 height 27
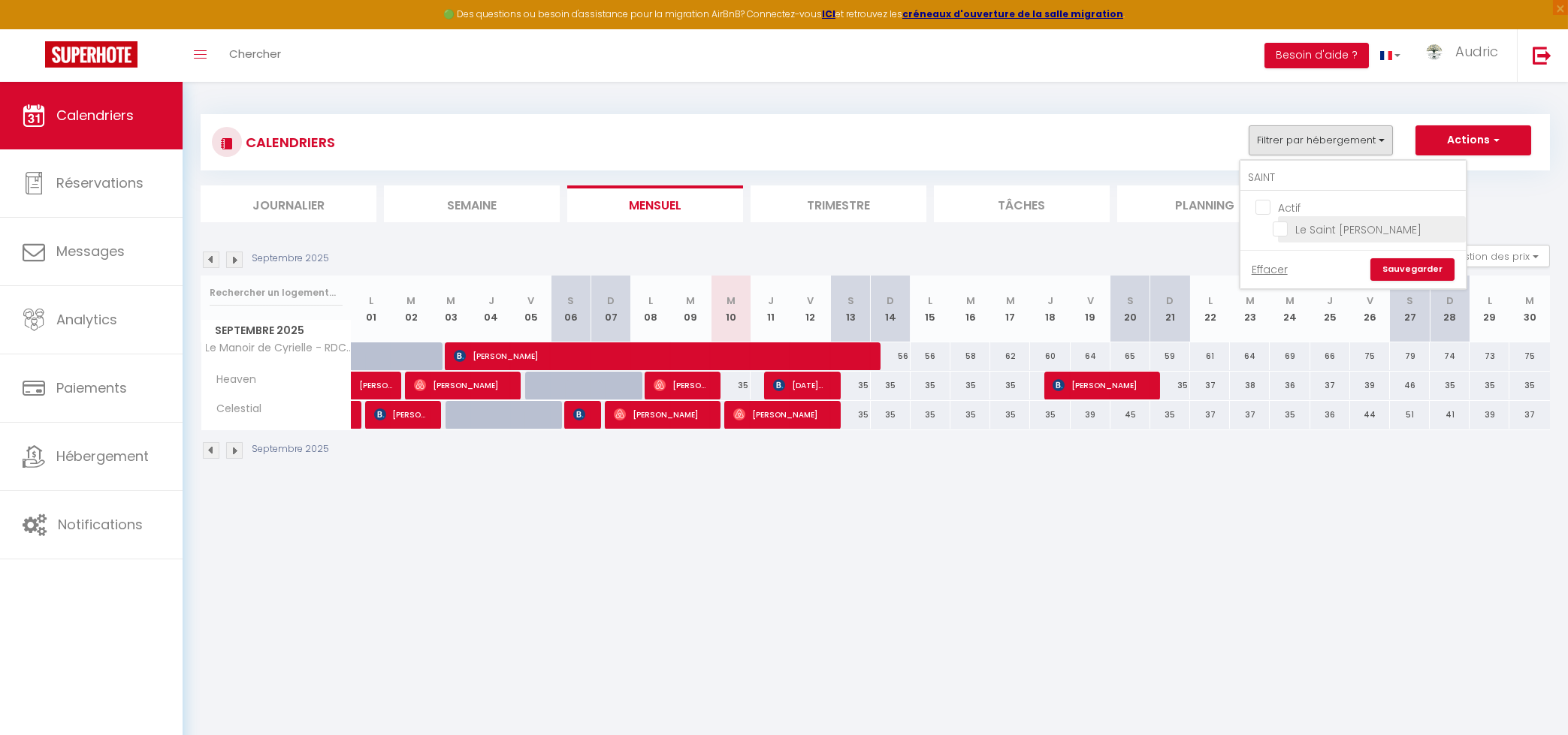
click at [1312, 228] on input "Le Saint [PERSON_NAME]" at bounding box center [1366, 228] width 187 height 15
click at [1424, 281] on link "Sauvegarder" at bounding box center [1413, 269] width 84 height 23
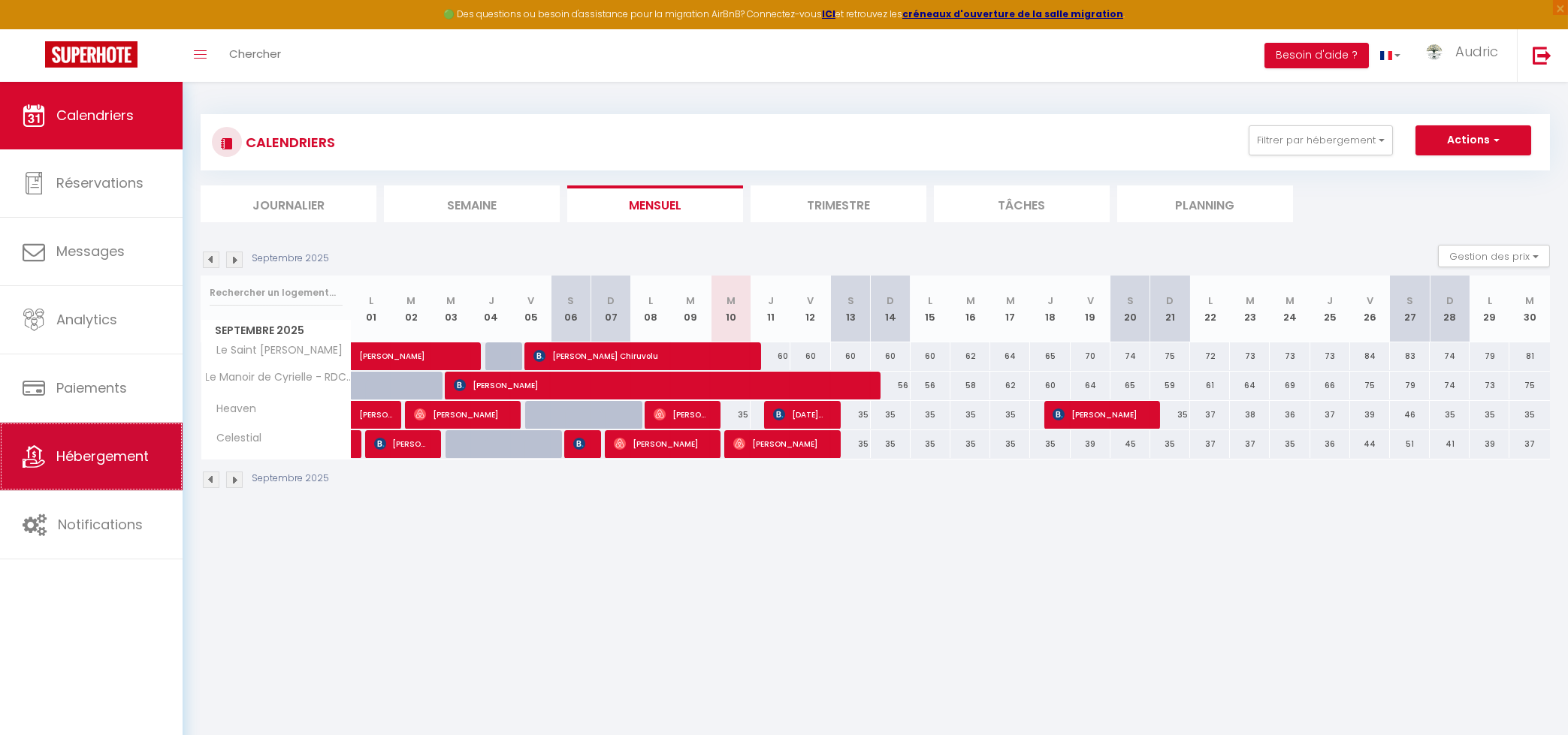
click at [75, 461] on span "Hébergement" at bounding box center [102, 456] width 93 height 19
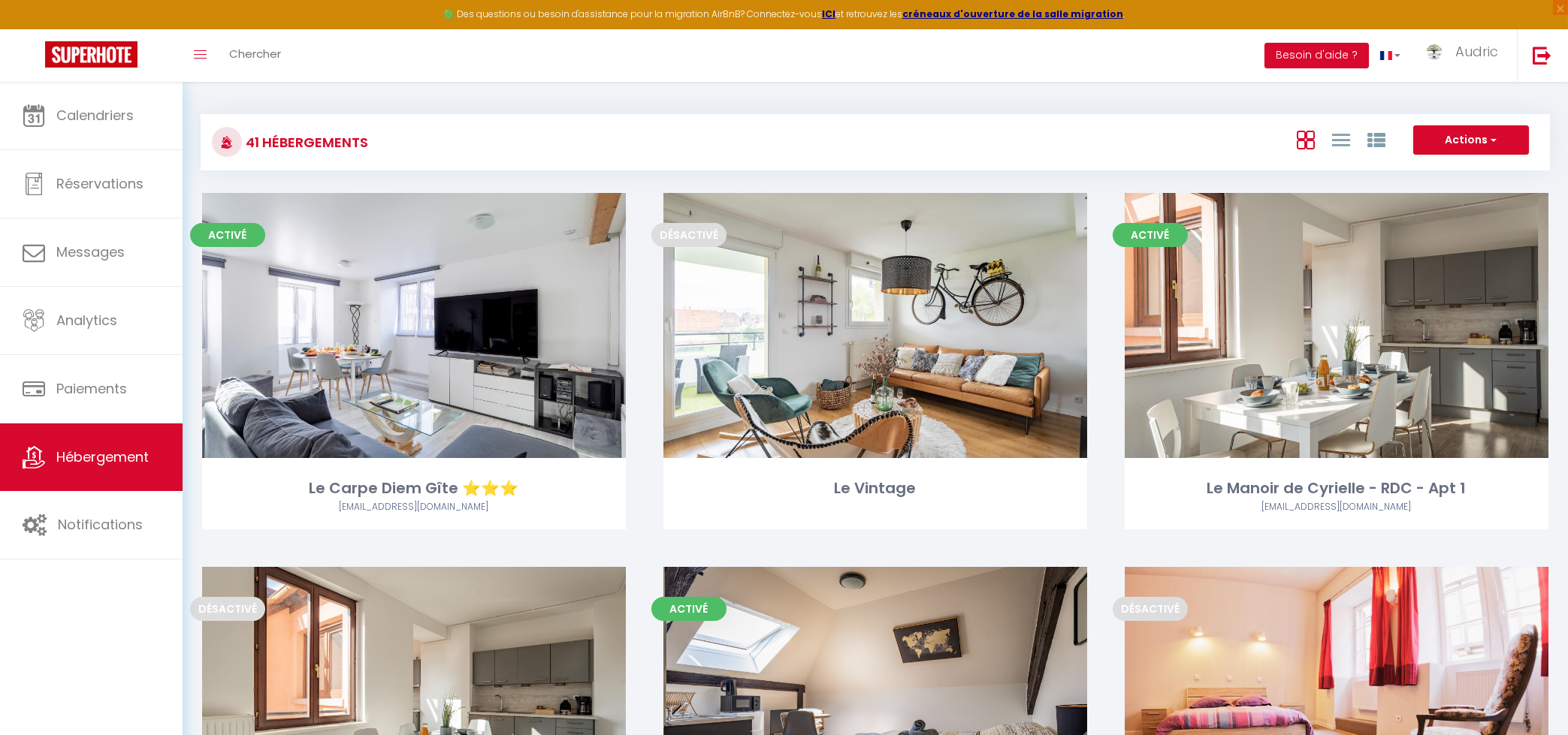
scroll to position [4808, 0]
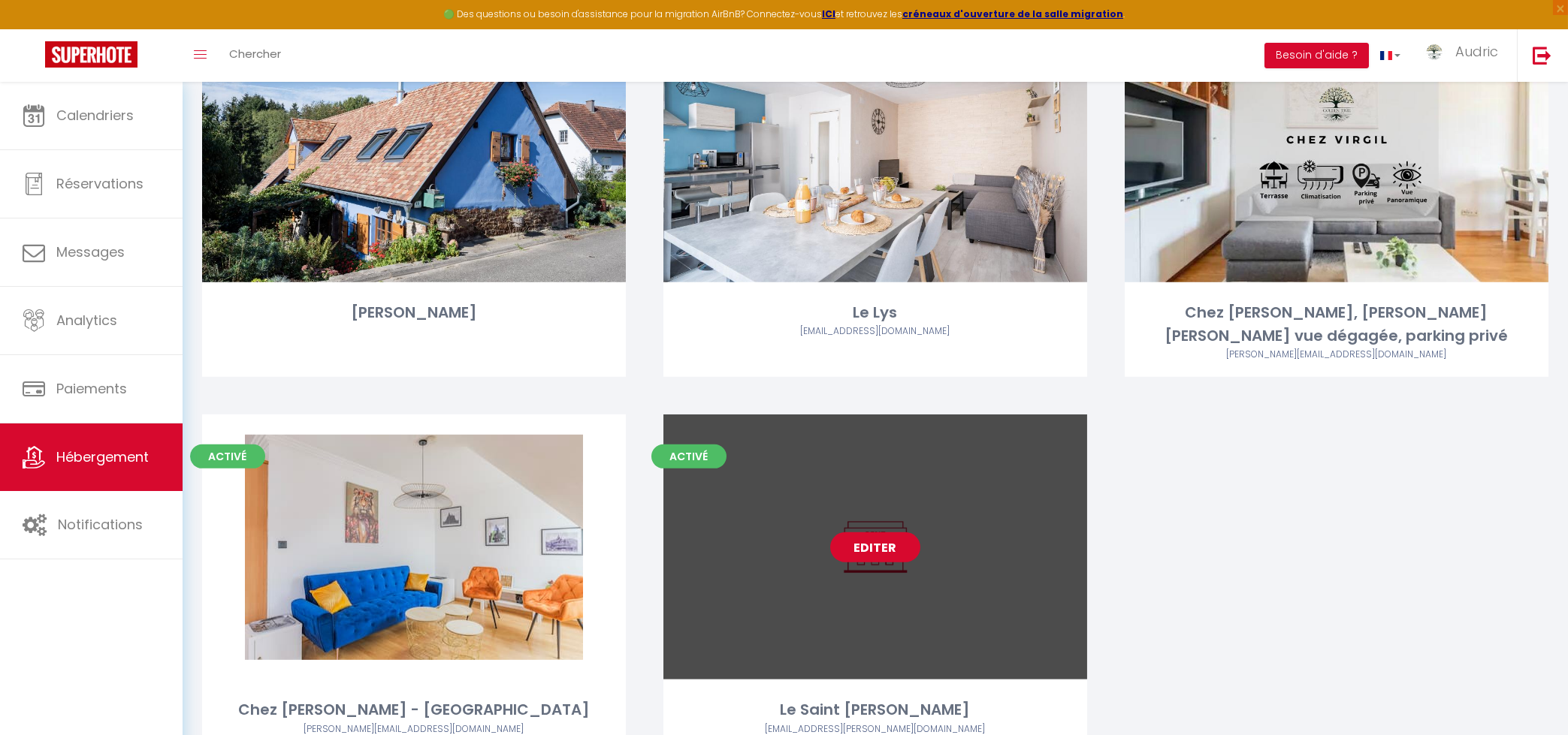
click at [872, 532] on link "Editer" at bounding box center [875, 547] width 90 height 30
click at [871, 532] on link "Editer" at bounding box center [875, 547] width 90 height 30
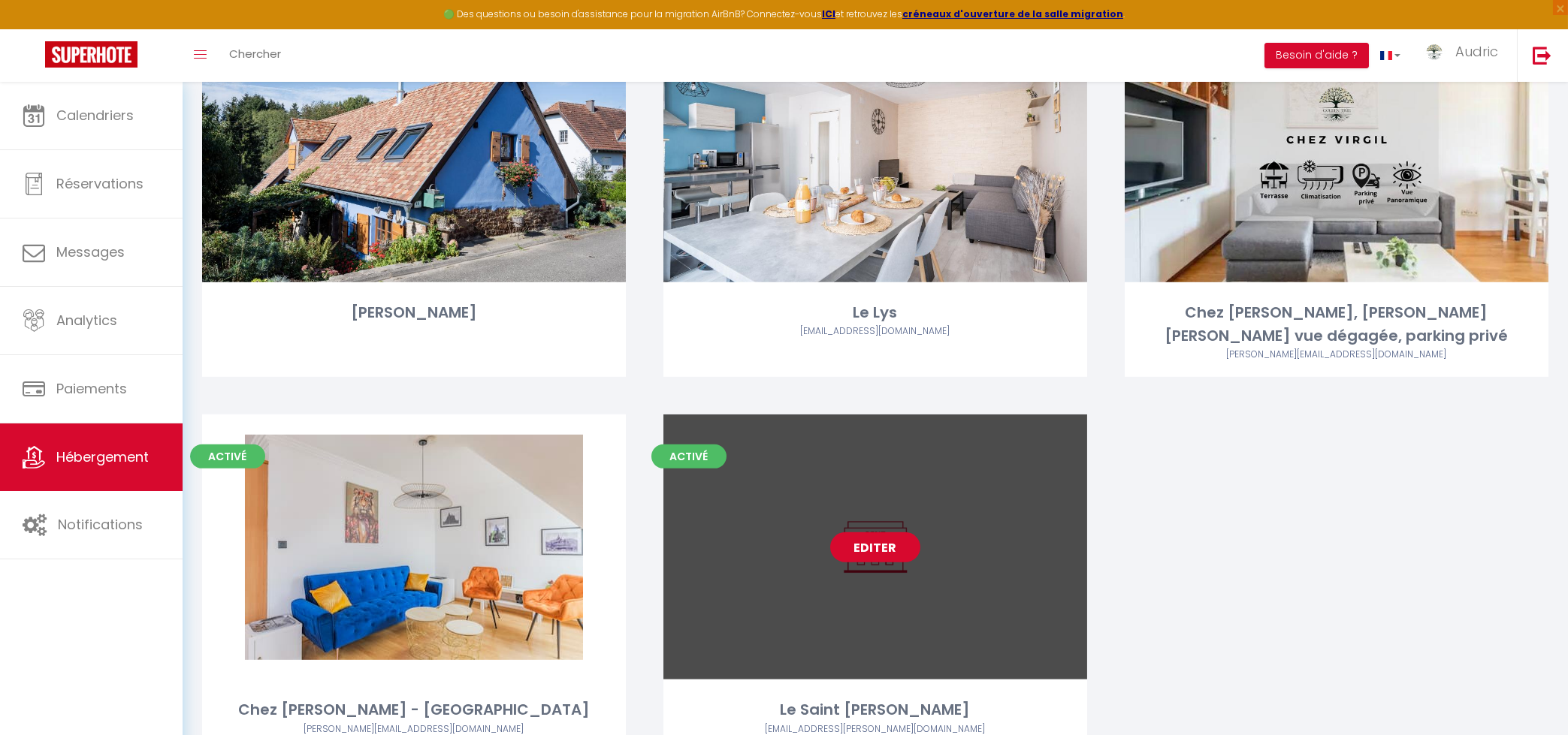
click at [885, 532] on link "Editer" at bounding box center [875, 547] width 90 height 30
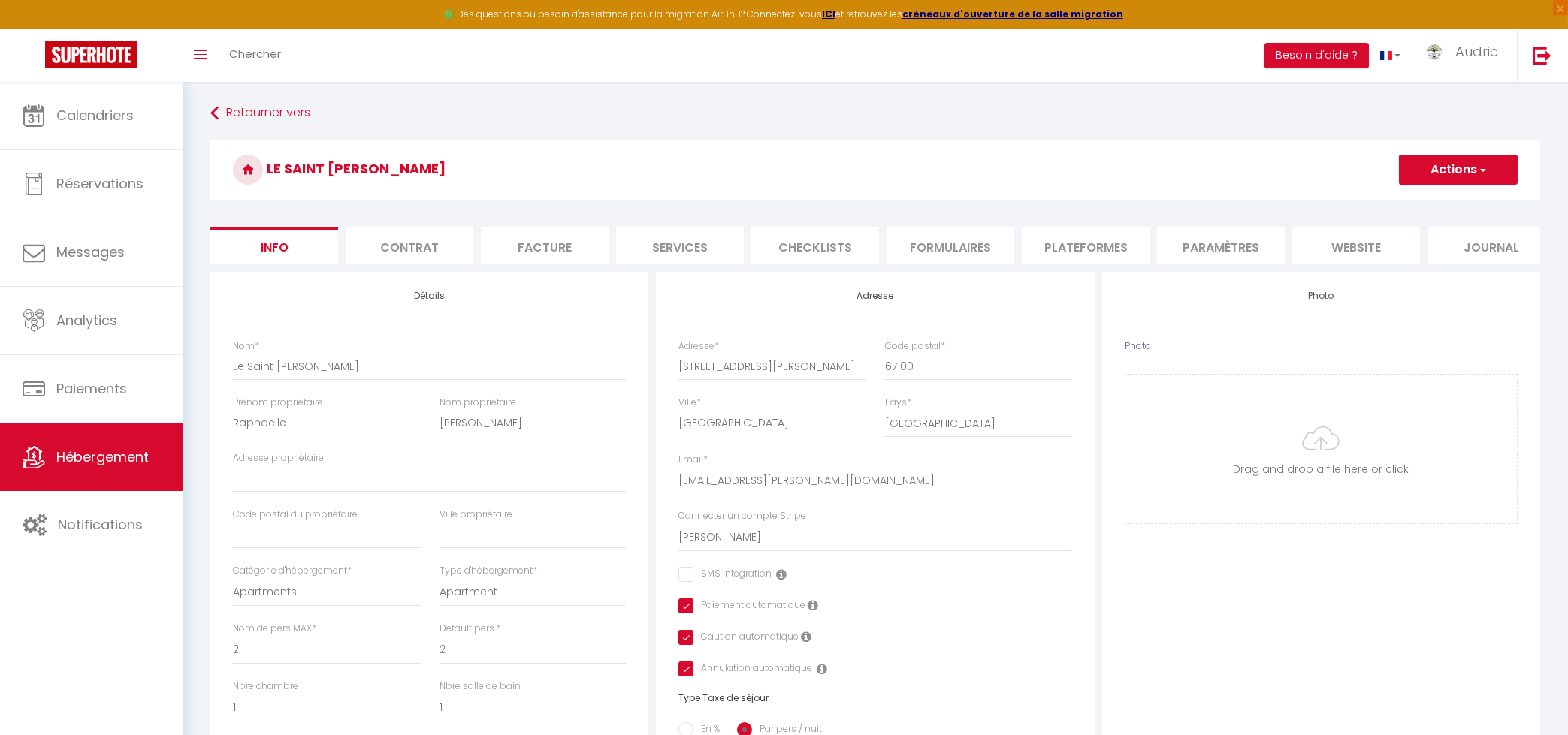
click at [1083, 247] on li "Plateformes" at bounding box center [1085, 246] width 127 height 37
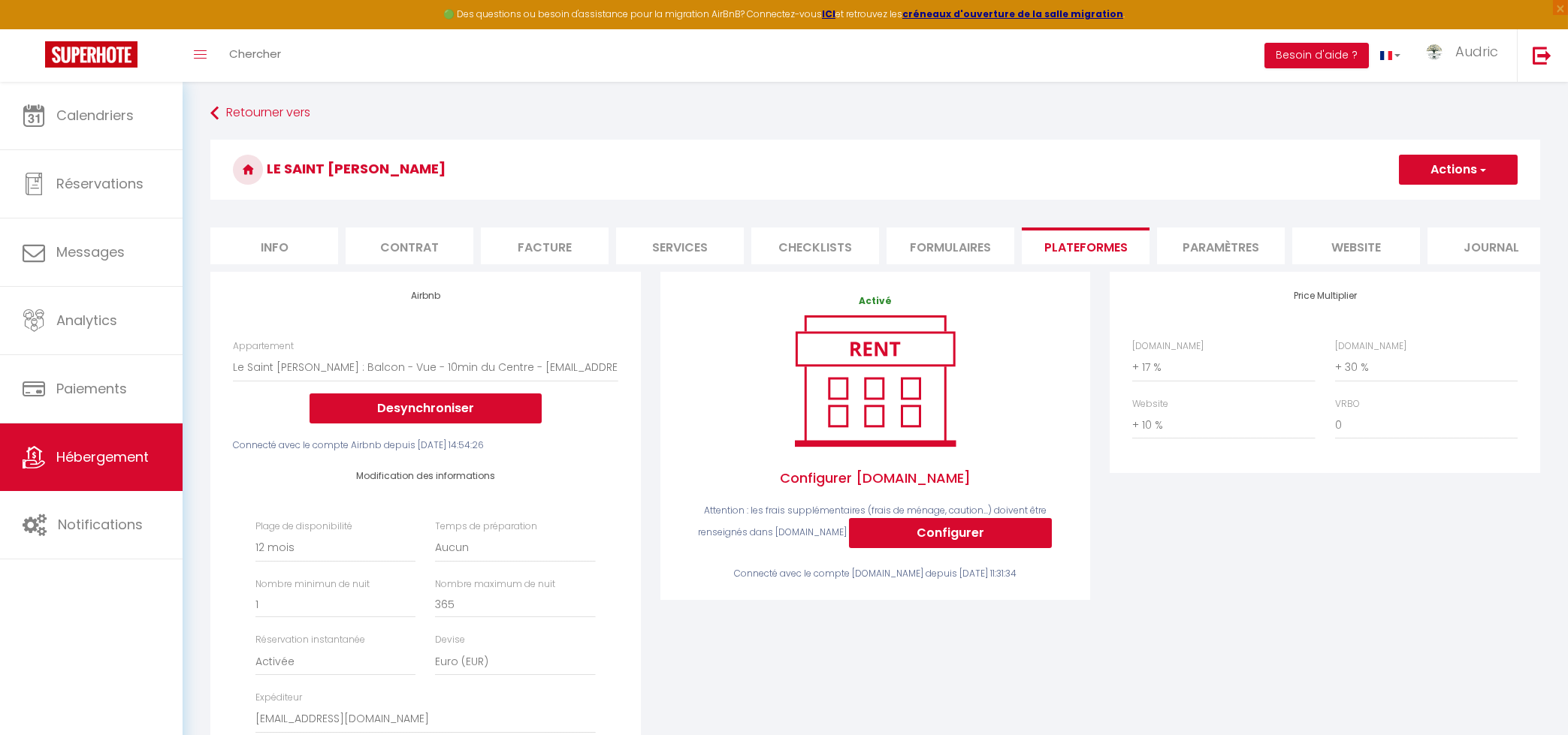
click at [252, 232] on li "Info" at bounding box center [274, 246] width 127 height 37
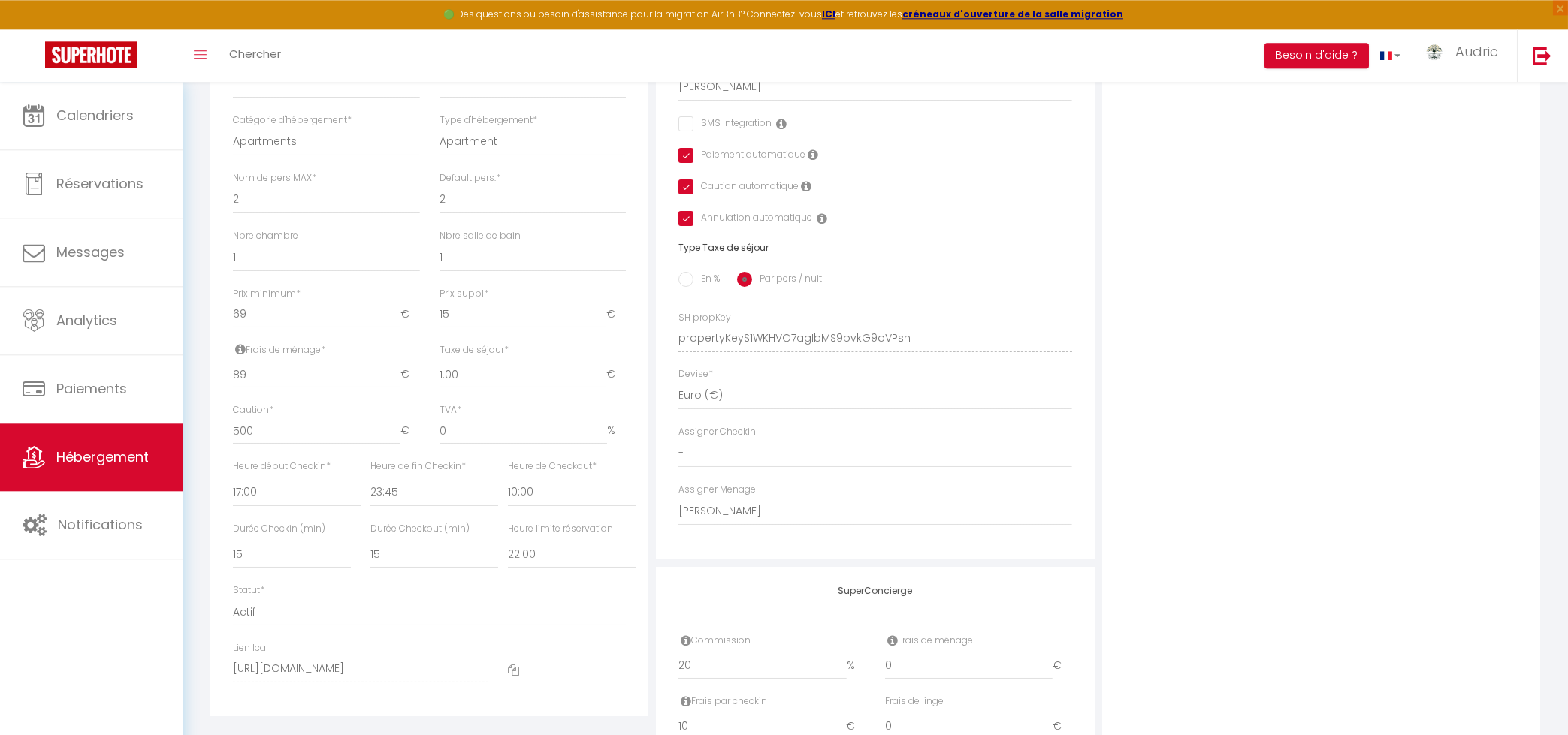
scroll to position [483, 0]
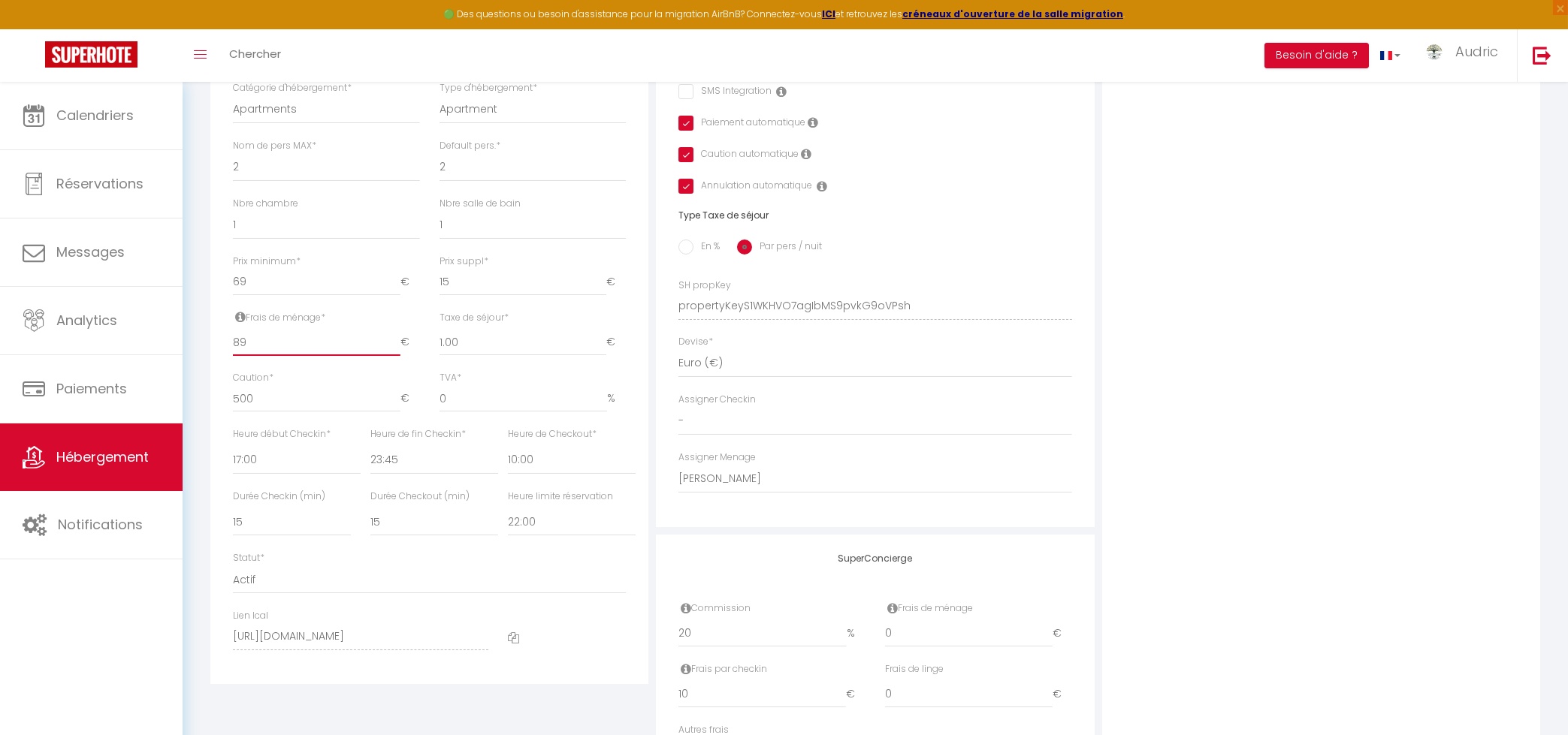
click at [261, 348] on input "89" at bounding box center [317, 342] width 167 height 27
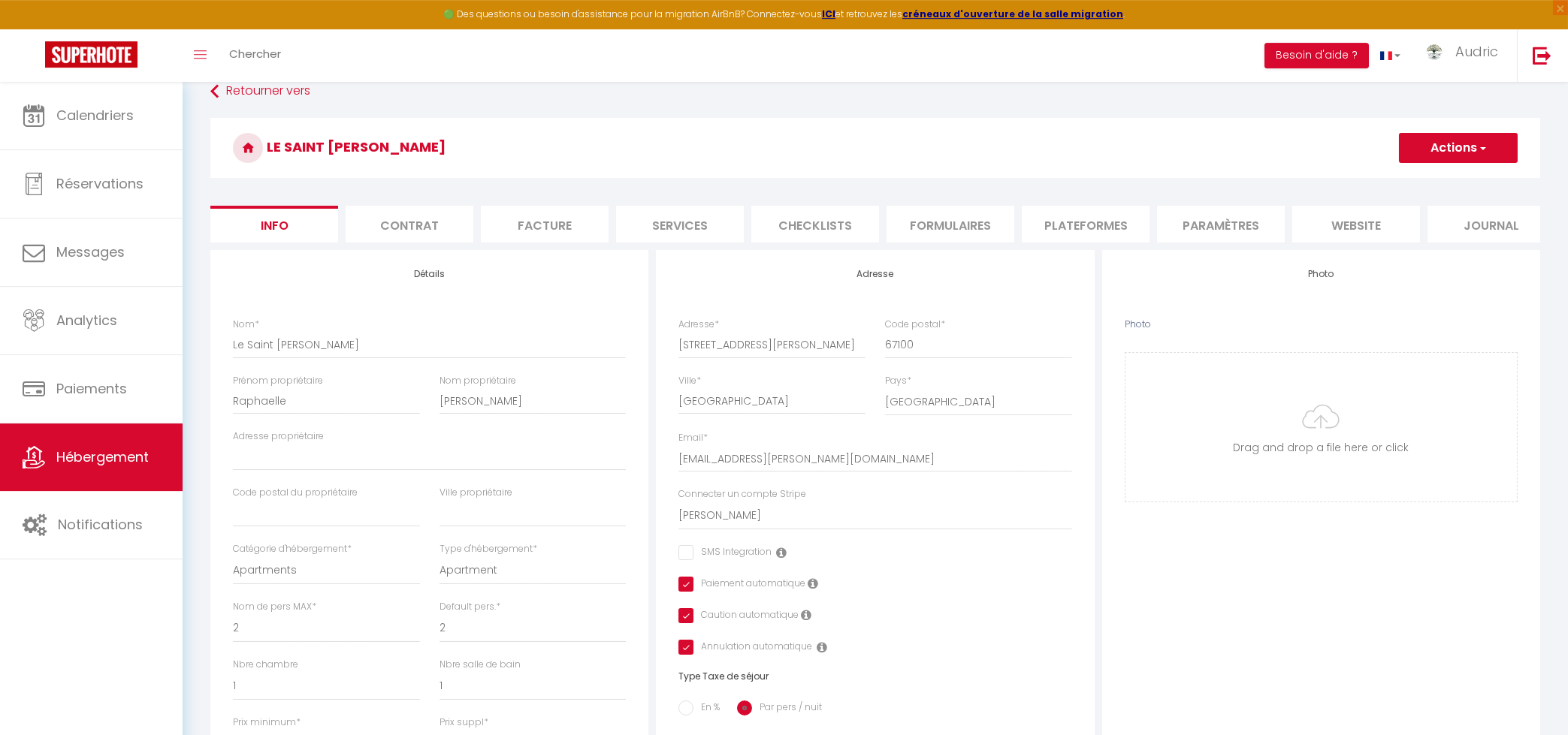
scroll to position [0, 0]
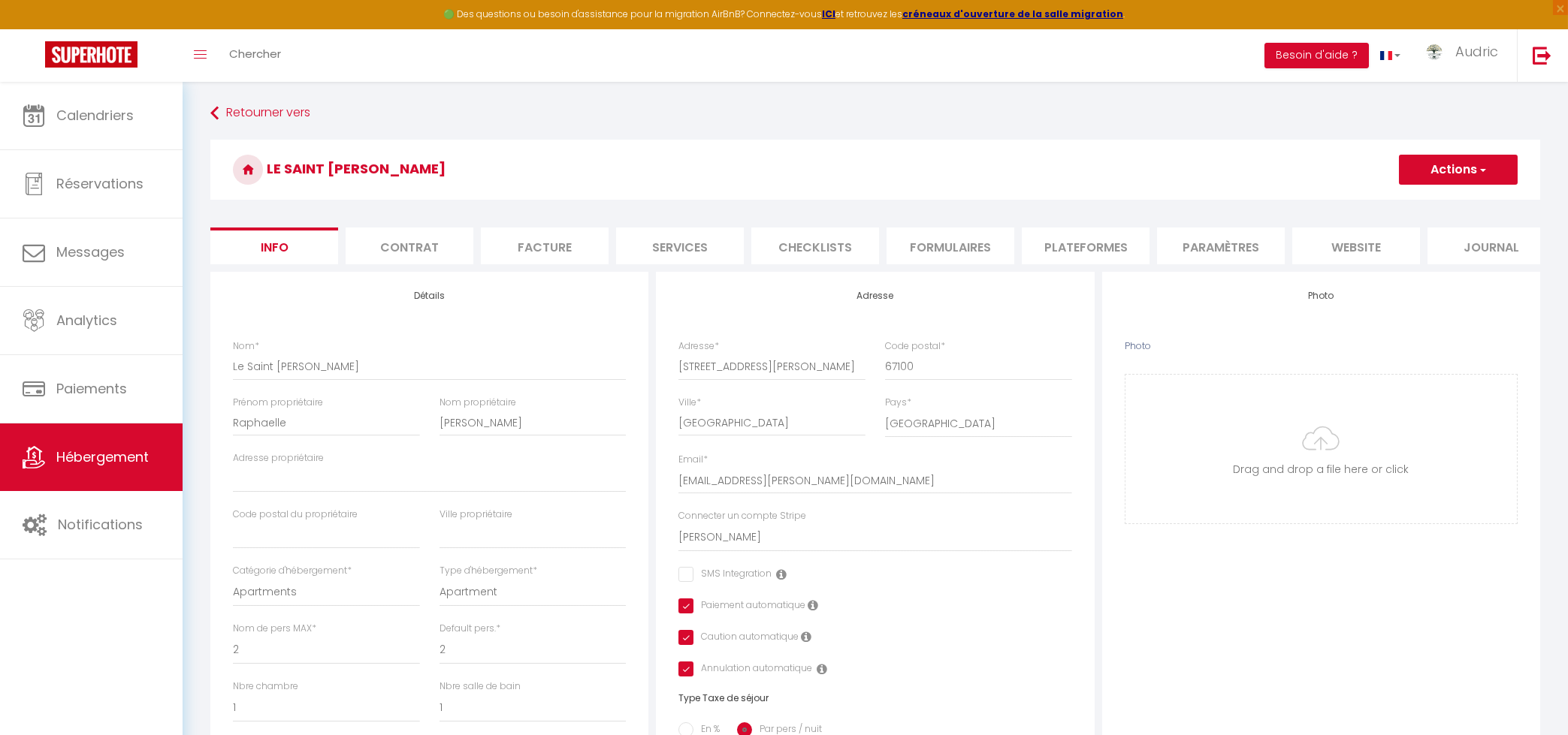
click at [1488, 162] on button "Actions" at bounding box center [1458, 170] width 118 height 30
click at [1416, 198] on input "Enregistrer" at bounding box center [1399, 203] width 56 height 15
